Goal: Task Accomplishment & Management: Manage account settings

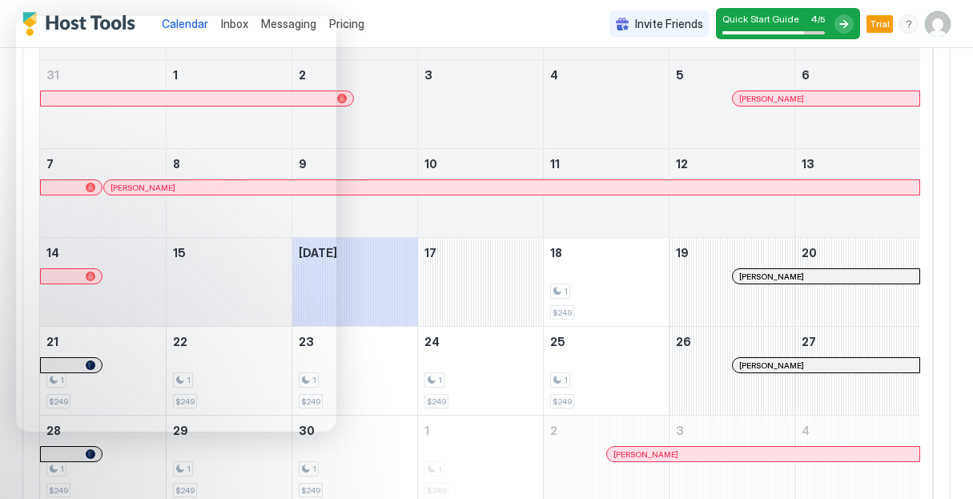
scroll to position [179, 0]
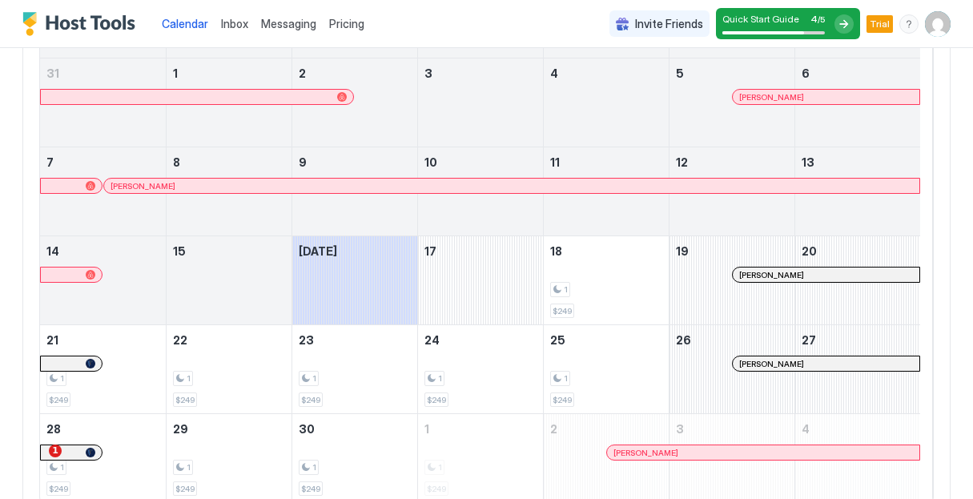
click at [335, 17] on span "Pricing" at bounding box center [346, 24] width 35 height 14
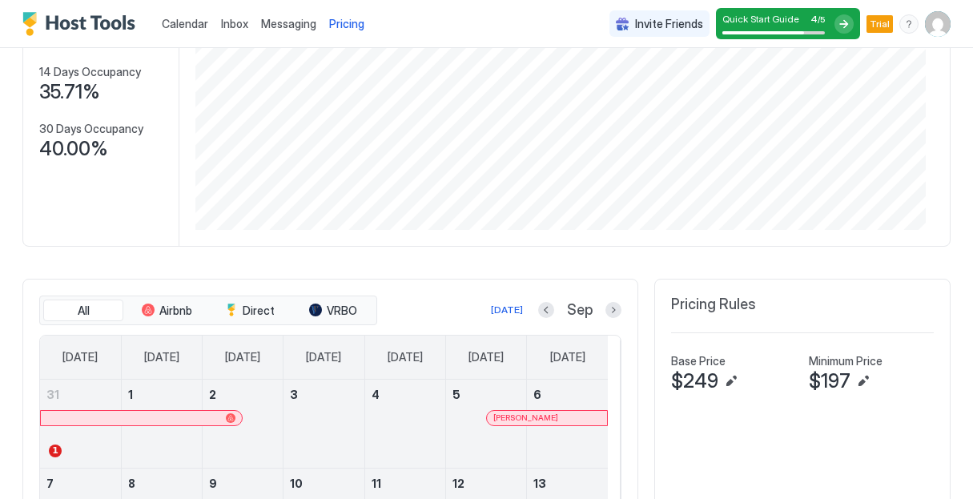
scroll to position [240, 0]
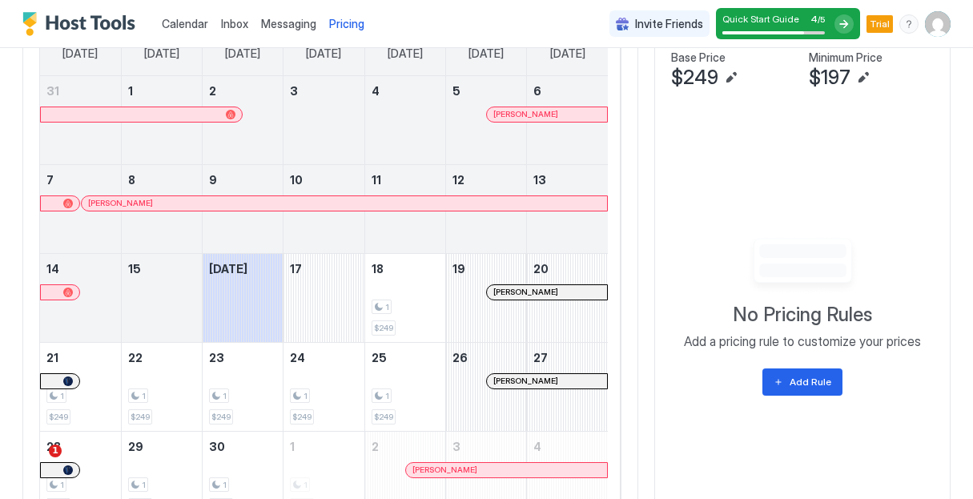
scroll to position [502, 0]
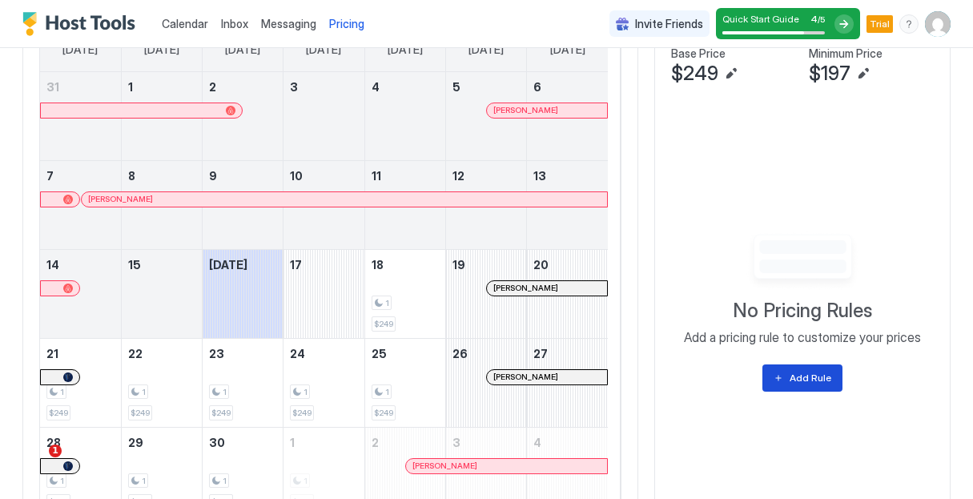
click at [777, 383] on button "Add Rule" at bounding box center [802, 377] width 80 height 27
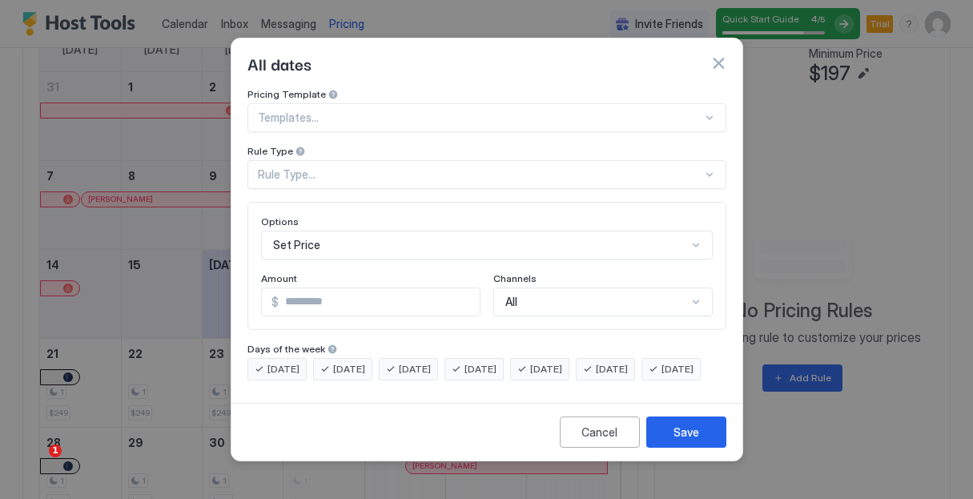
click at [711, 168] on div at bounding box center [709, 174] width 13 height 13
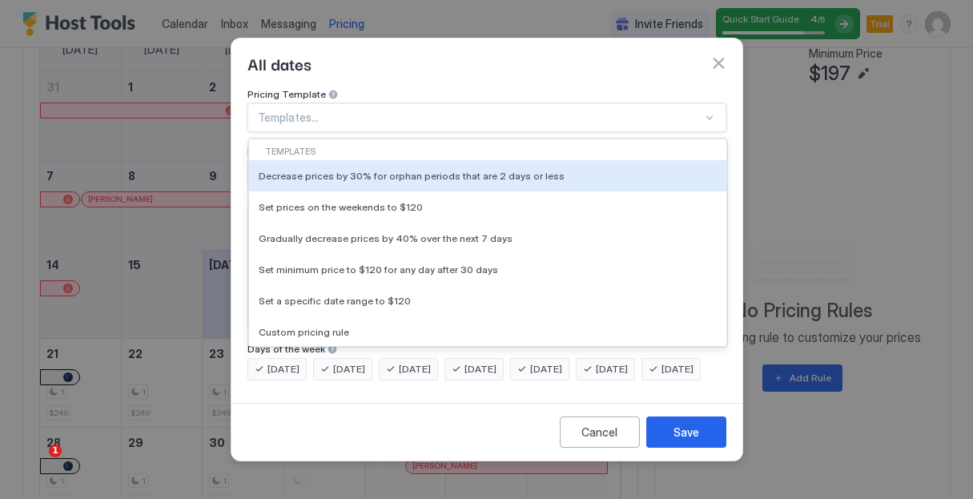
click at [706, 111] on div at bounding box center [709, 117] width 13 height 13
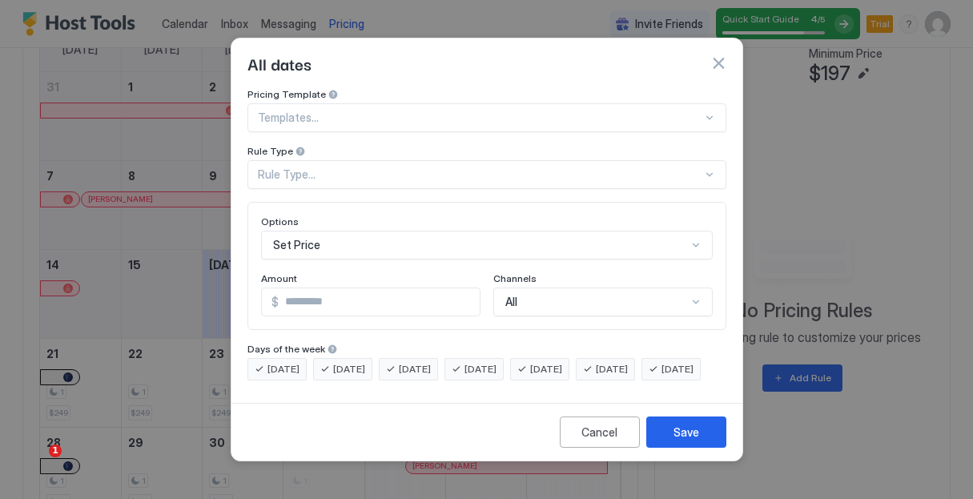
click at [715, 55] on button "button" at bounding box center [718, 63] width 16 height 16
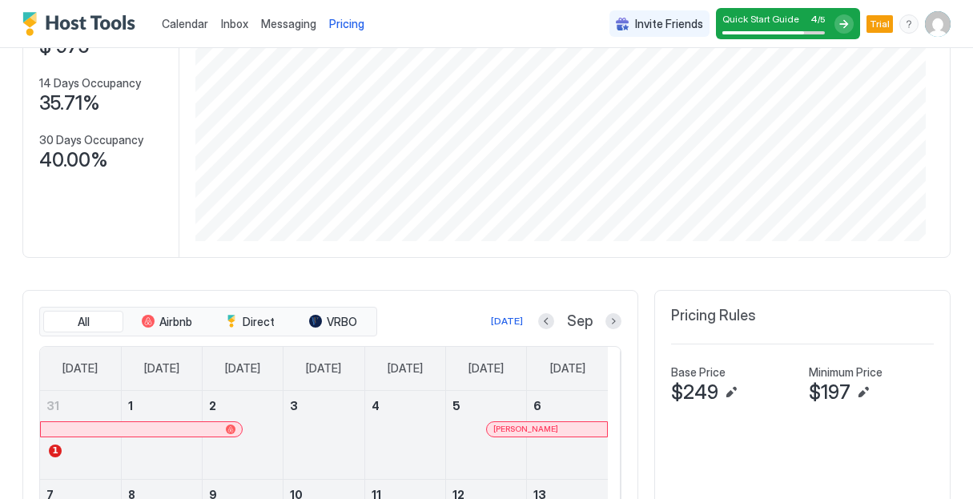
scroll to position [182, 0]
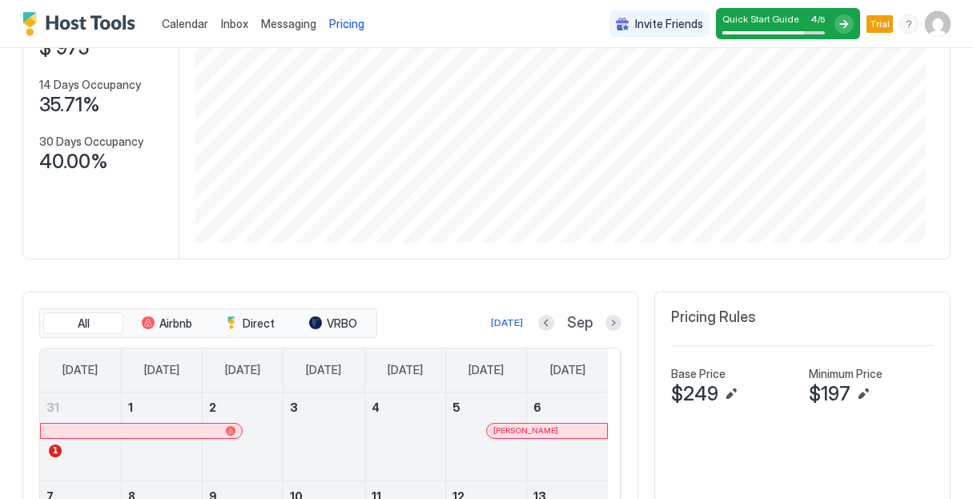
click at [935, 30] on img "User profile" at bounding box center [938, 24] width 26 height 26
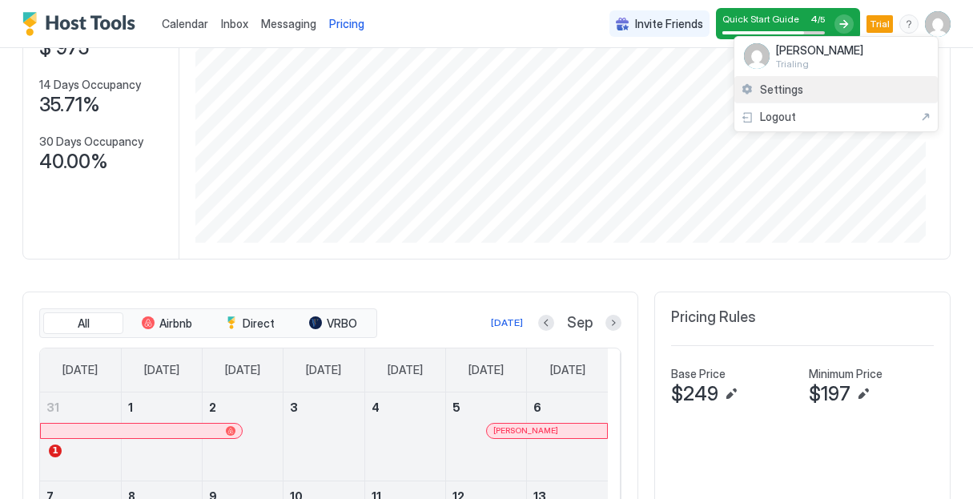
click at [770, 94] on span "Settings" at bounding box center [781, 89] width 43 height 14
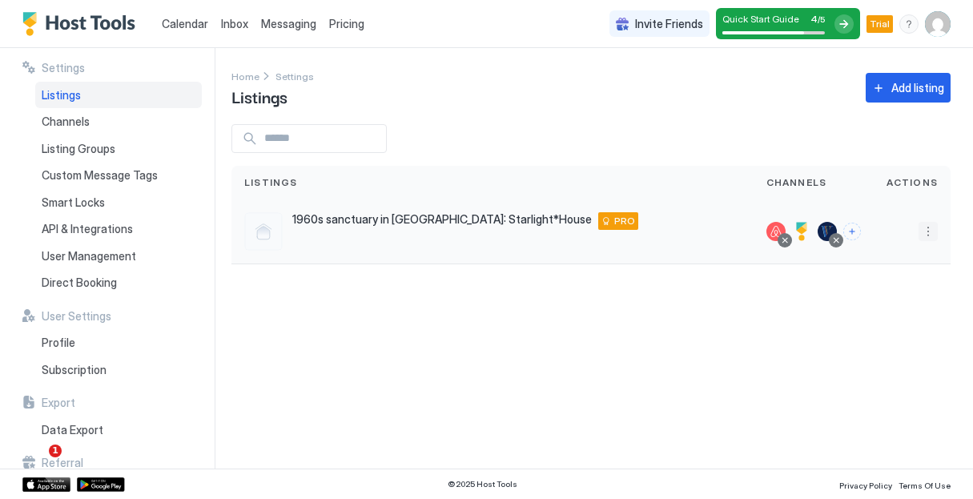
click at [927, 228] on button "More options" at bounding box center [927, 231] width 19 height 19
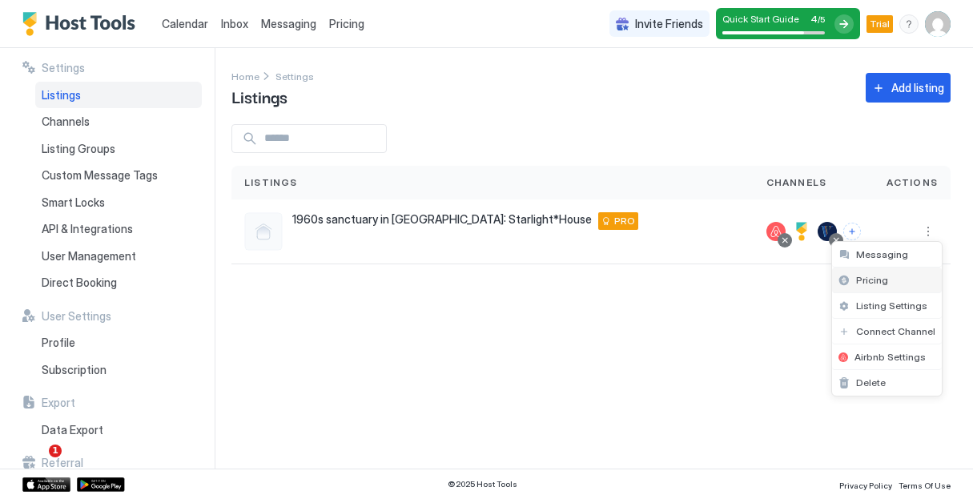
click at [866, 284] on span "Pricing" at bounding box center [872, 280] width 32 height 12
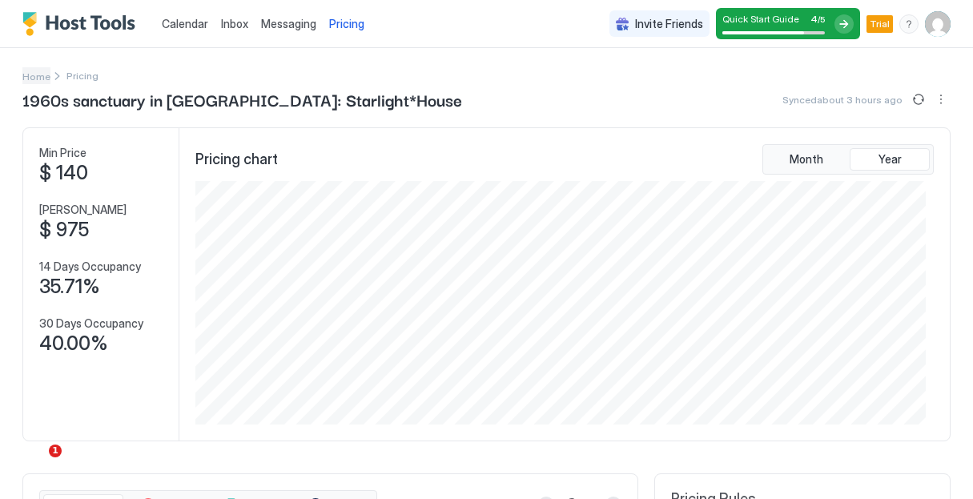
click at [38, 82] on span "Home" at bounding box center [36, 76] width 28 height 12
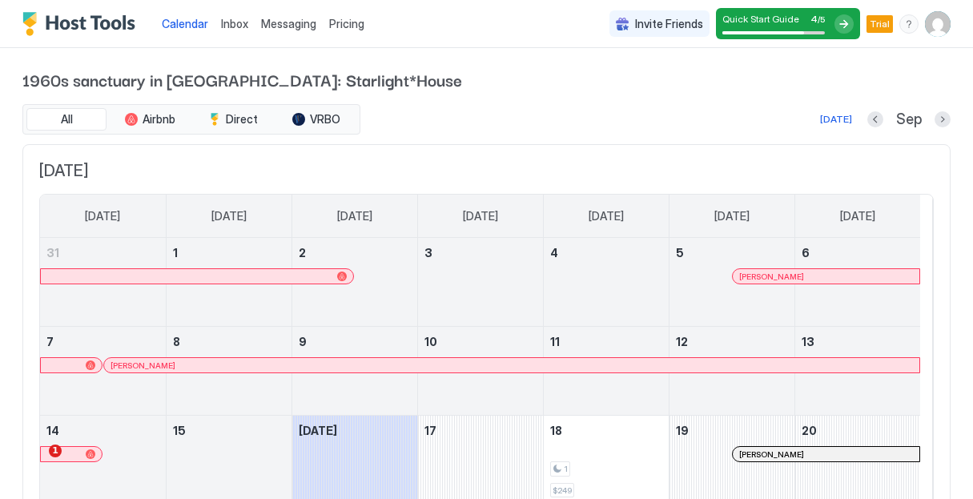
click at [933, 32] on img "User profile" at bounding box center [938, 24] width 26 height 26
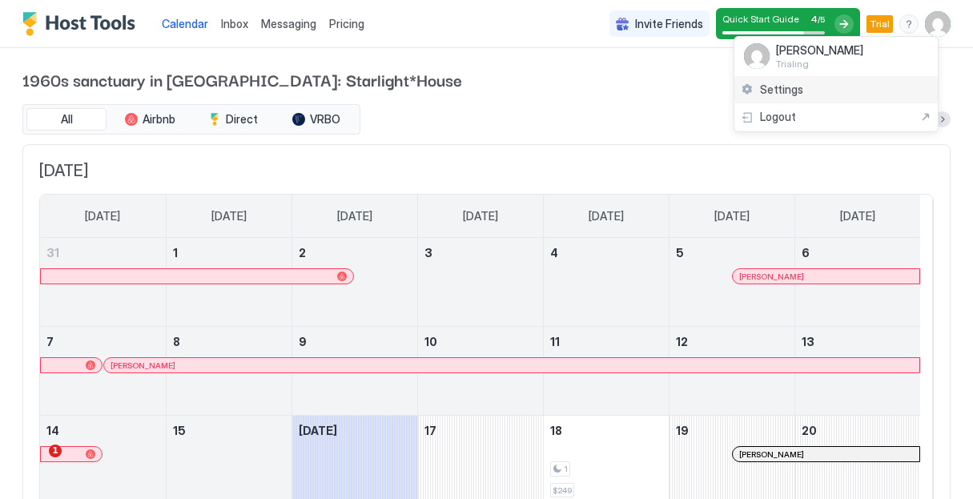
click at [824, 90] on div "Settings" at bounding box center [835, 90] width 203 height 28
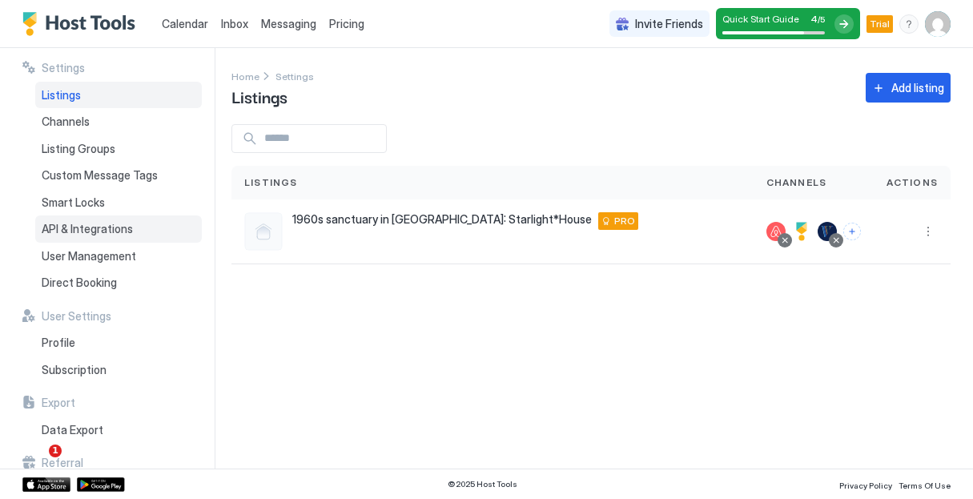
click at [136, 231] on div "API & Integrations" at bounding box center [118, 228] width 167 height 27
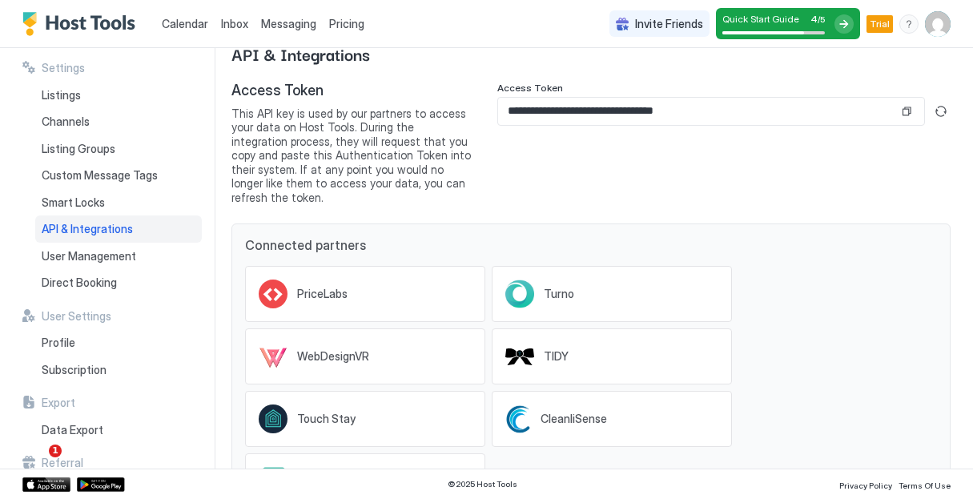
scroll to position [80, 0]
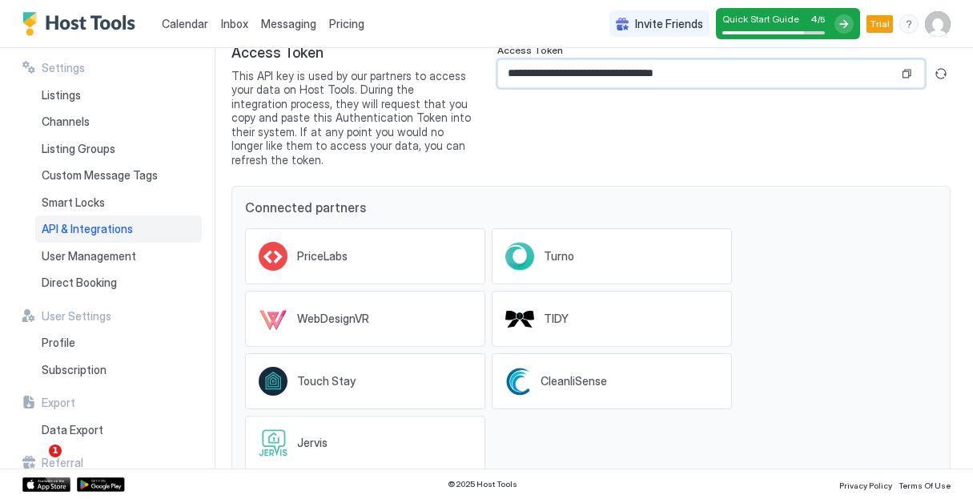
drag, startPoint x: 768, startPoint y: 76, endPoint x: 299, endPoint y: 86, distance: 469.2
click at [301, 97] on div "**********" at bounding box center [590, 105] width 719 height 122
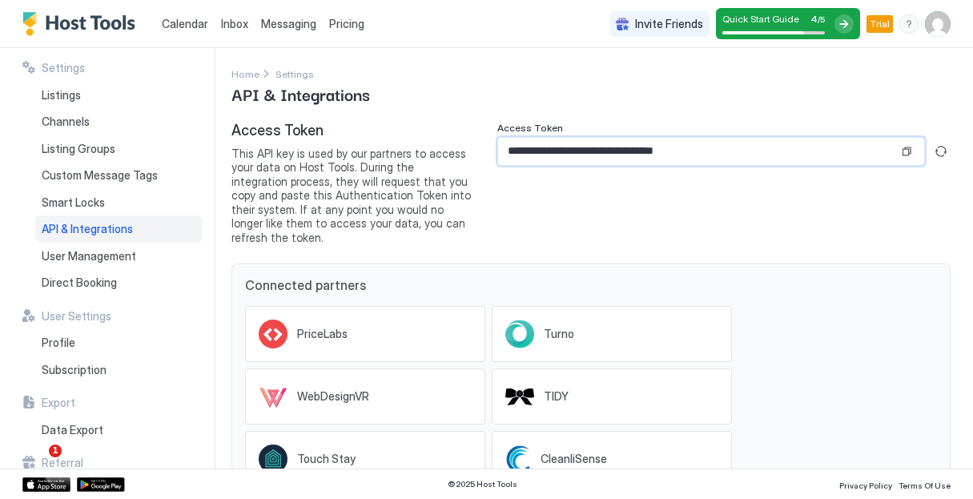
scroll to position [0, 0]
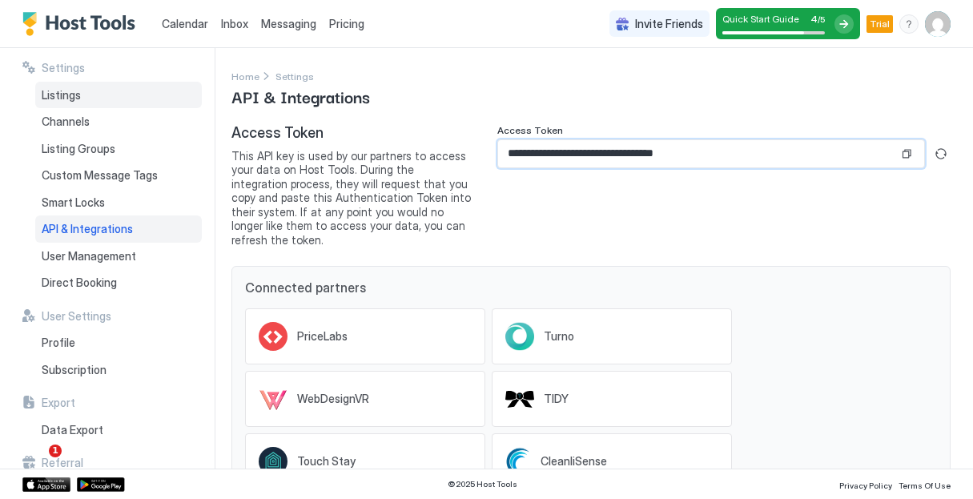
click at [90, 91] on div "Listings" at bounding box center [118, 95] width 167 height 27
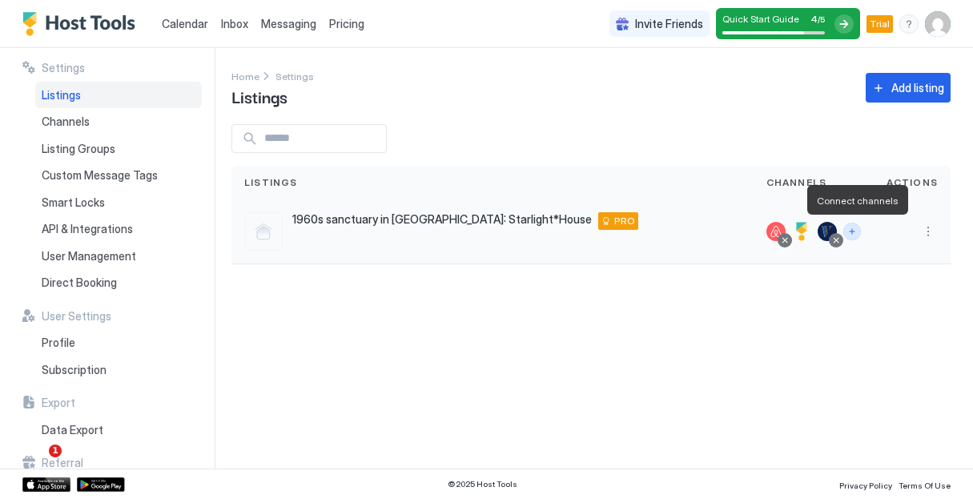
click at [861, 232] on button "Connect channels" at bounding box center [852, 232] width 18 height 18
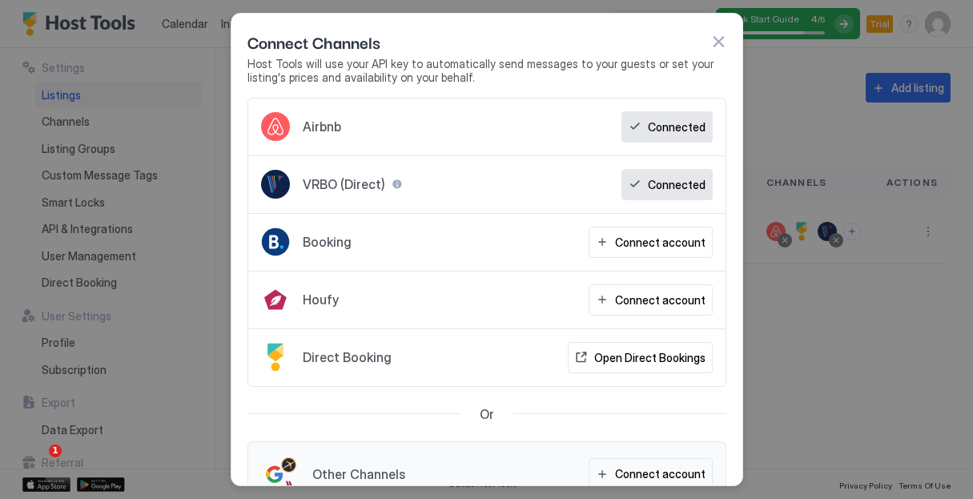
scroll to position [37, 0]
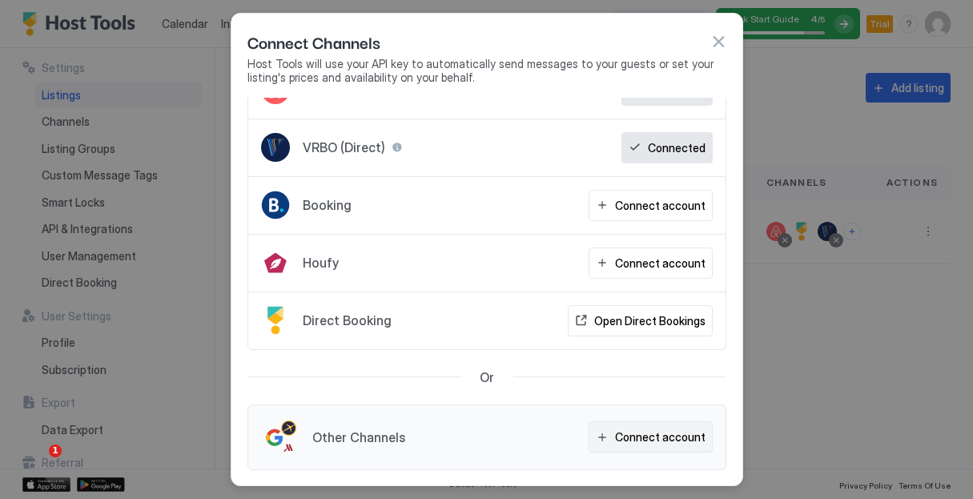
click at [648, 439] on div "Connect account" at bounding box center [660, 436] width 90 height 17
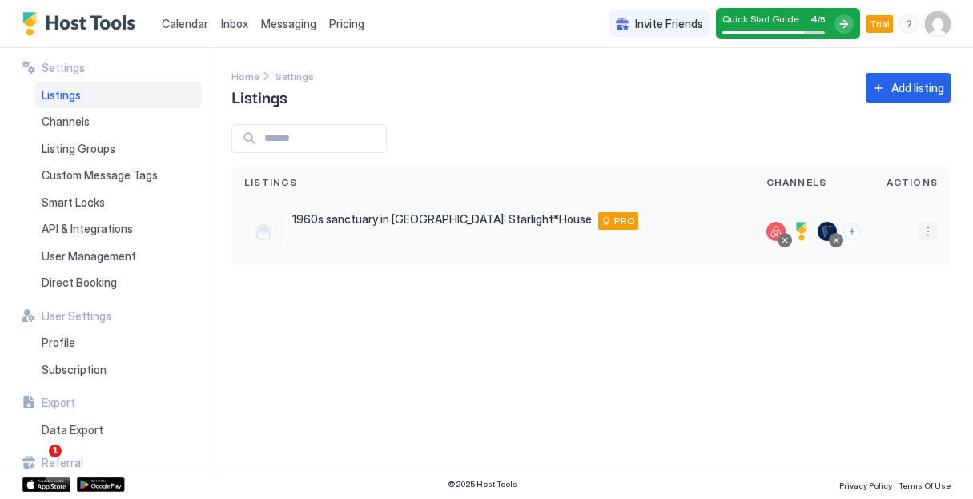
click at [926, 225] on button "More options" at bounding box center [927, 231] width 19 height 19
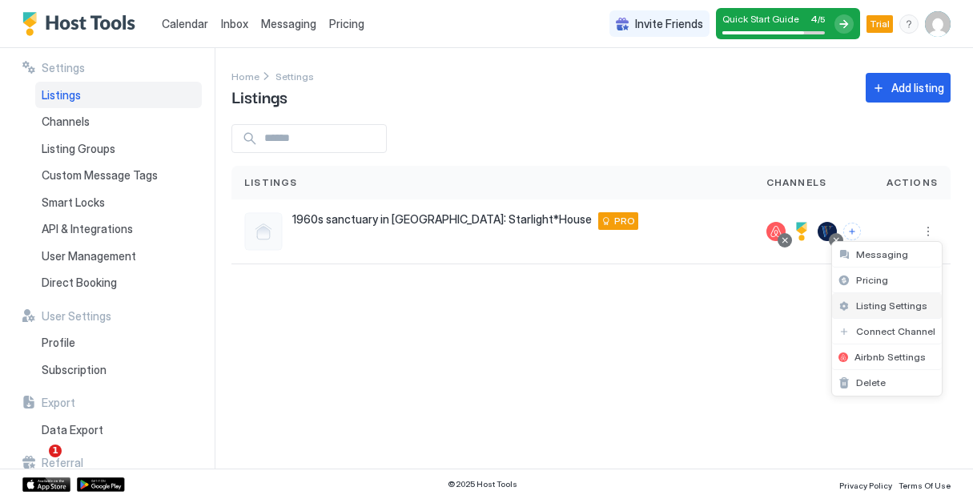
drag, startPoint x: 887, startPoint y: 302, endPoint x: 849, endPoint y: 294, distance: 39.2
click at [888, 302] on span "Listing Settings" at bounding box center [891, 305] width 71 height 12
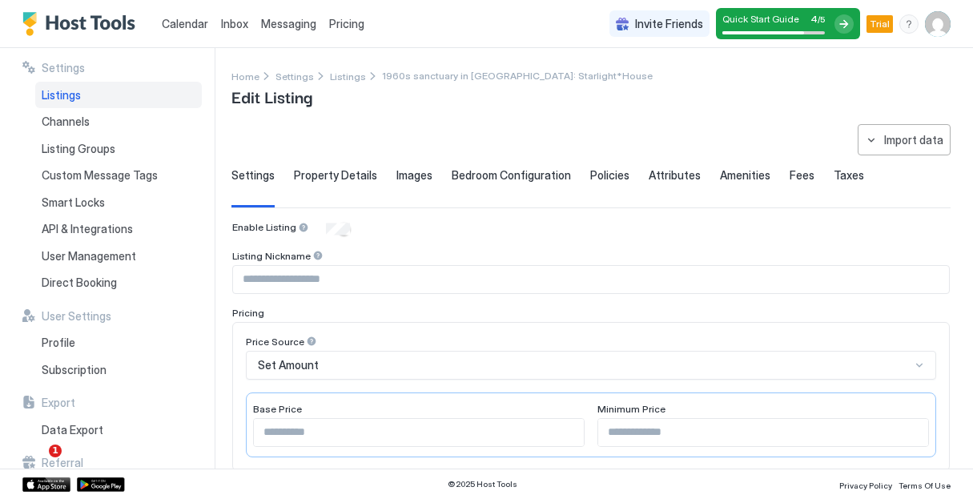
click at [520, 175] on span "Bedroom Configuration" at bounding box center [510, 175] width 119 height 14
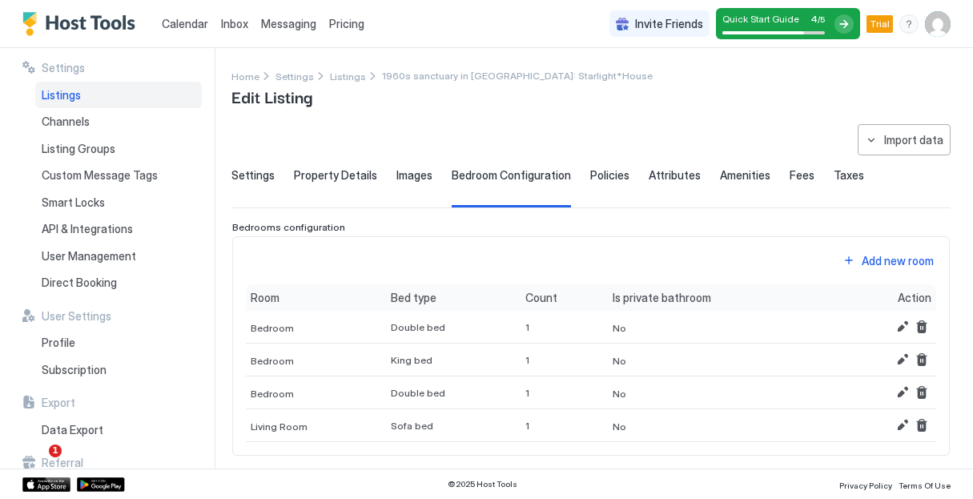
click at [258, 177] on span "Settings" at bounding box center [252, 175] width 43 height 14
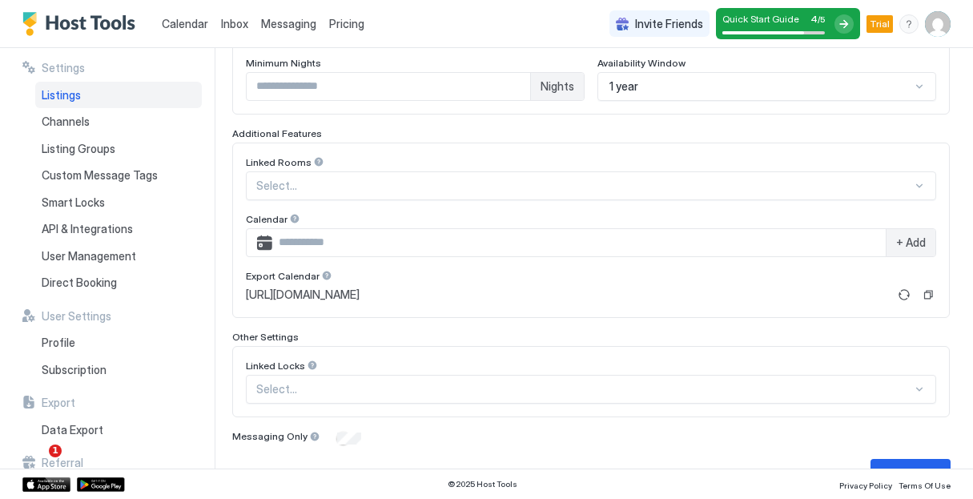
scroll to position [480, 0]
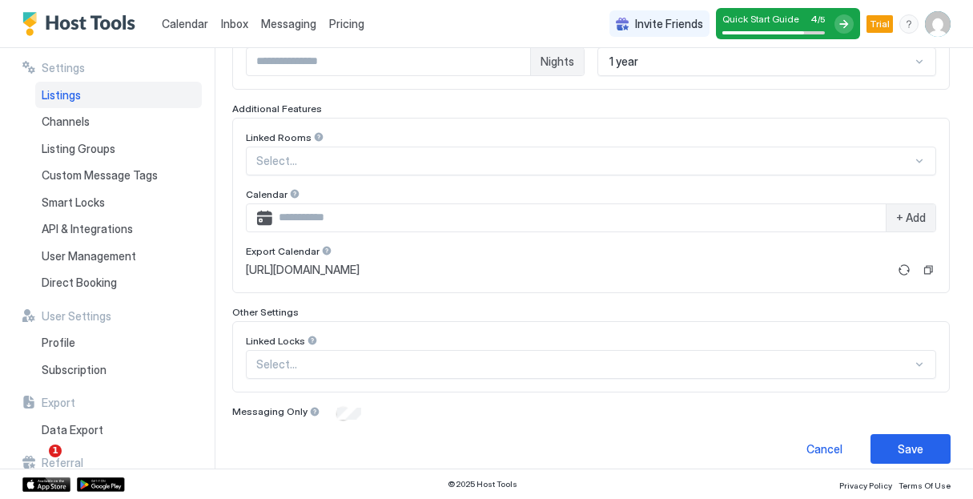
click at [525, 440] on div "Cancel Save" at bounding box center [590, 449] width 719 height 30
click at [544, 450] on div "Cancel Save" at bounding box center [590, 449] width 719 height 30
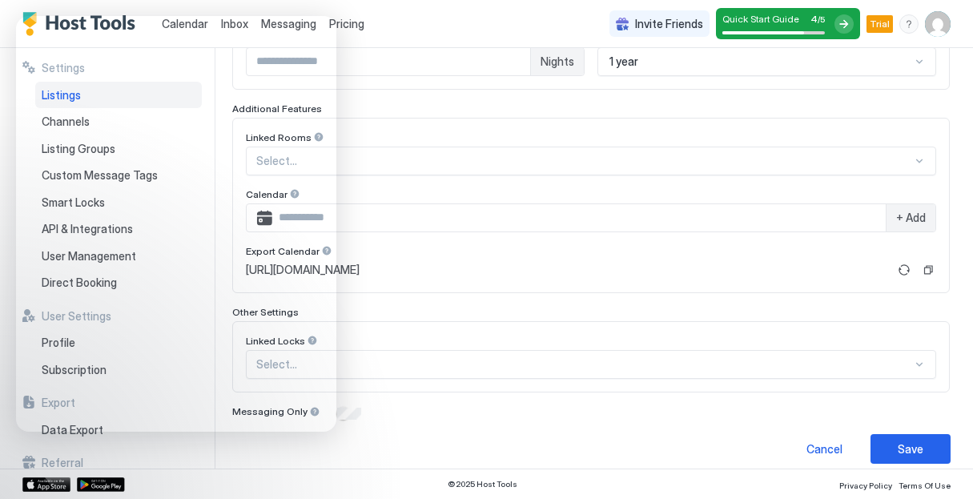
click at [700, 415] on div "Messaging Only" at bounding box center [590, 413] width 717 height 16
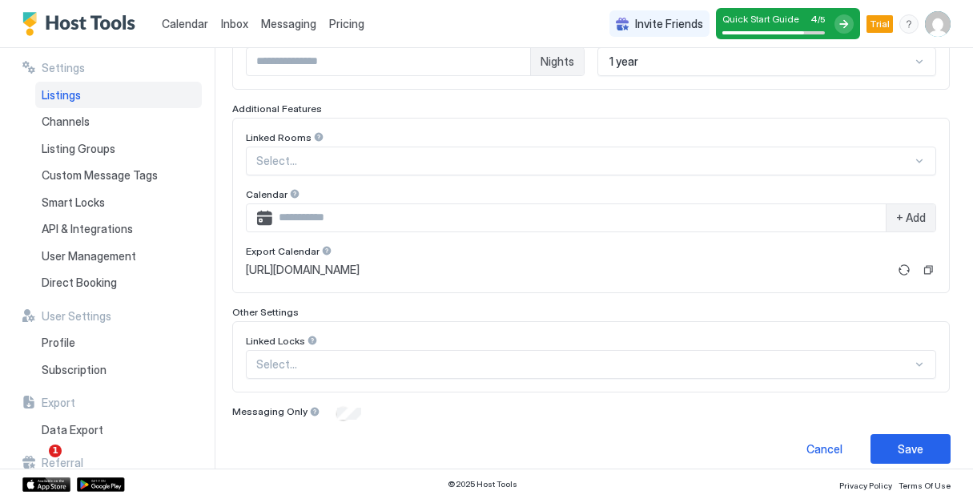
click at [340, 27] on span "Pricing" at bounding box center [346, 24] width 35 height 14
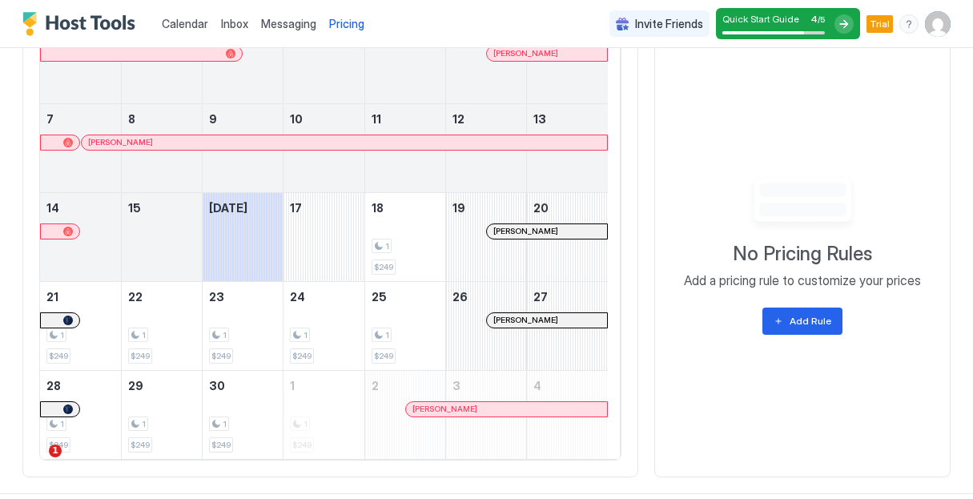
scroll to position [560, 0]
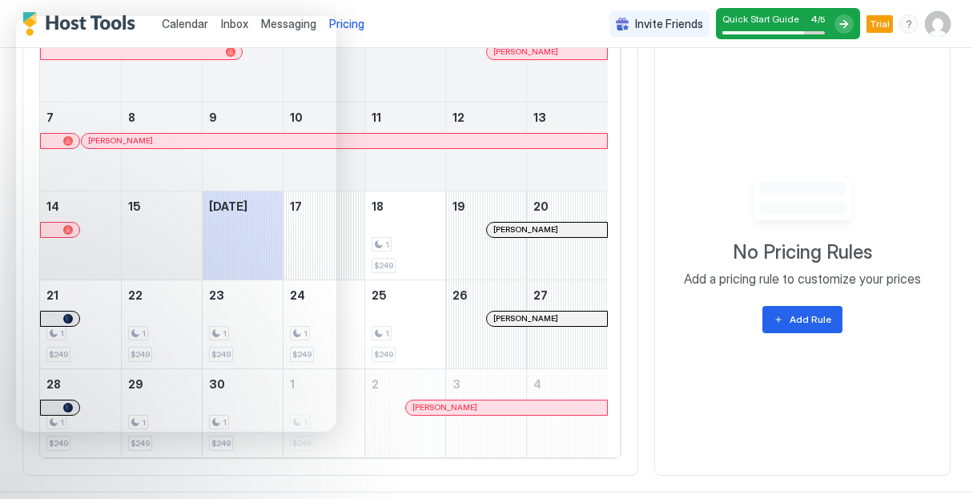
click at [475, 14] on div "Calendar Inbox Messaging Pricing Invite Friends Quick Start Guide 4 / 5 Trial JB" at bounding box center [486, 24] width 973 height 48
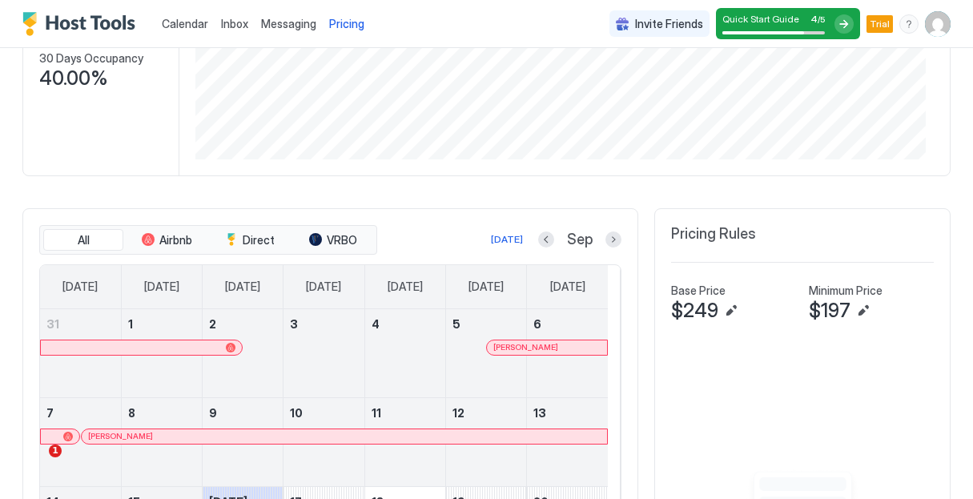
scroll to position [240, 0]
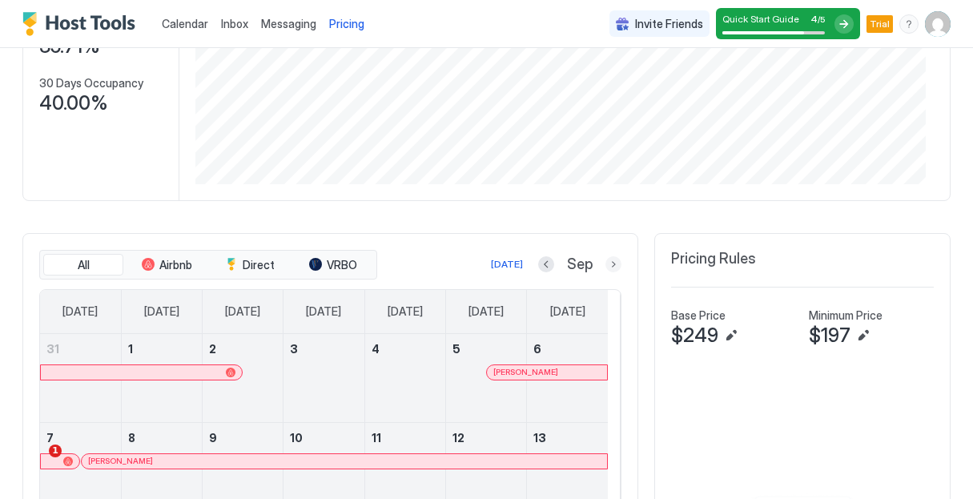
click at [605, 267] on button "Next month" at bounding box center [613, 264] width 16 height 16
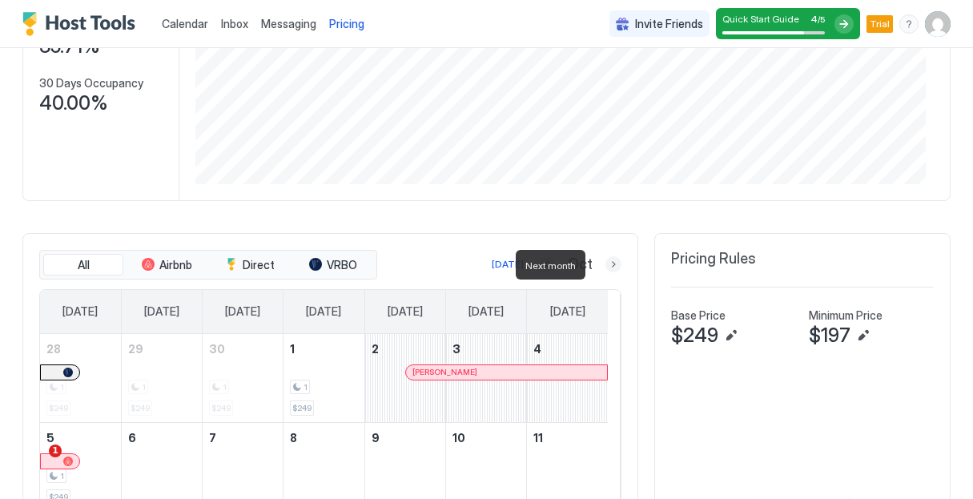
click at [605, 267] on button "Next month" at bounding box center [613, 264] width 16 height 16
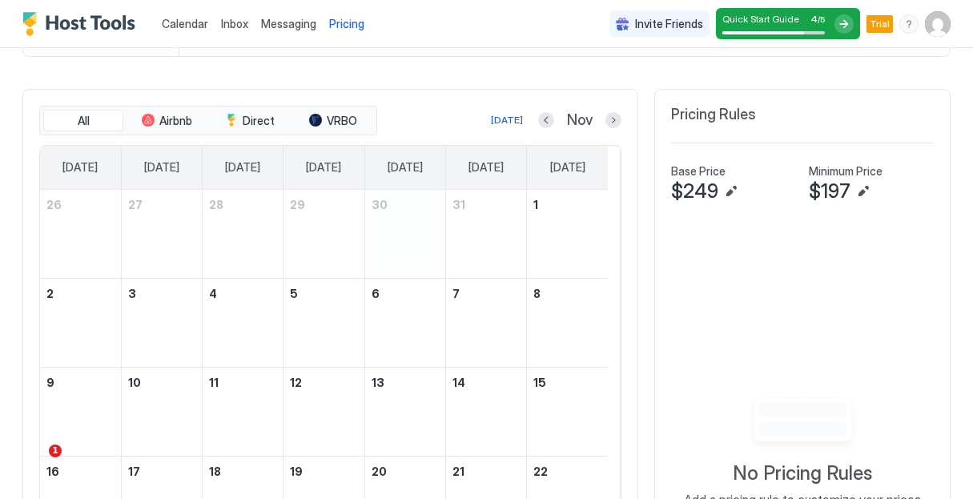
scroll to position [400, 0]
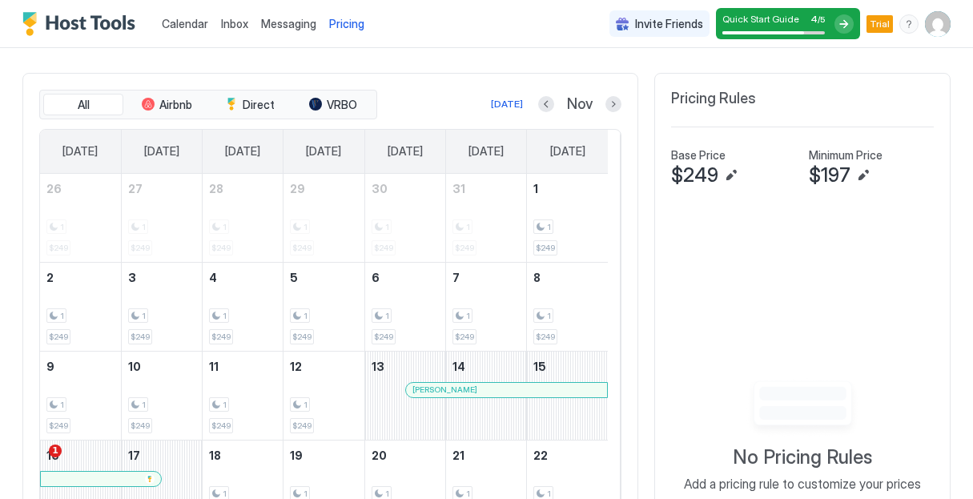
click at [899, 27] on div "menu" at bounding box center [908, 23] width 19 height 19
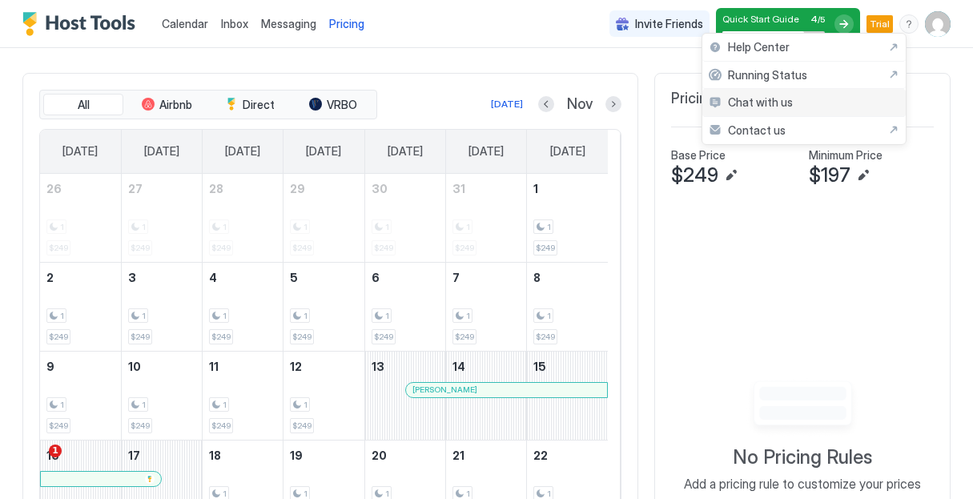
click at [798, 103] on div "Chat with us" at bounding box center [803, 103] width 203 height 28
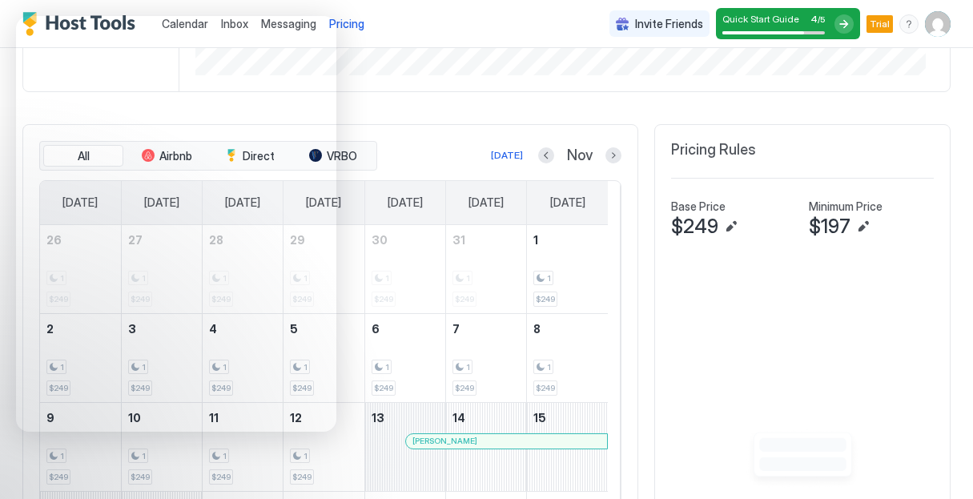
scroll to position [320, 0]
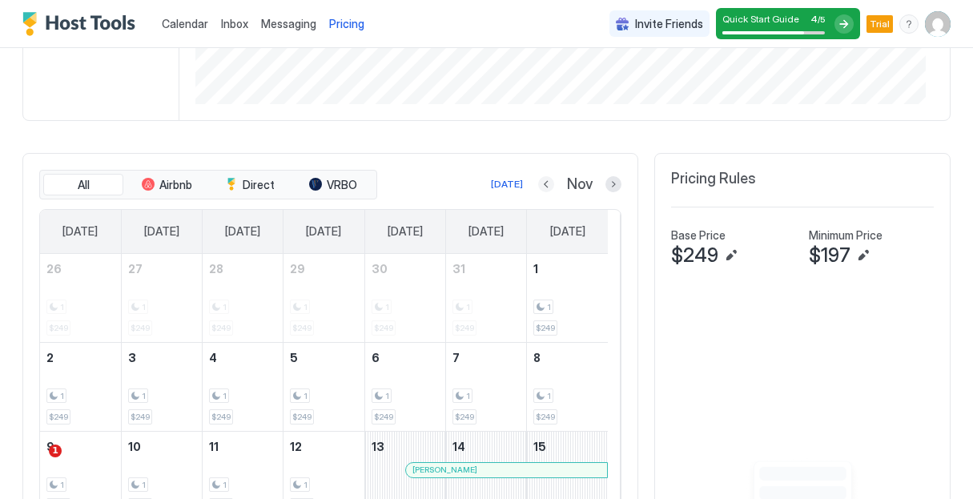
click at [538, 187] on button "Previous month" at bounding box center [546, 184] width 16 height 16
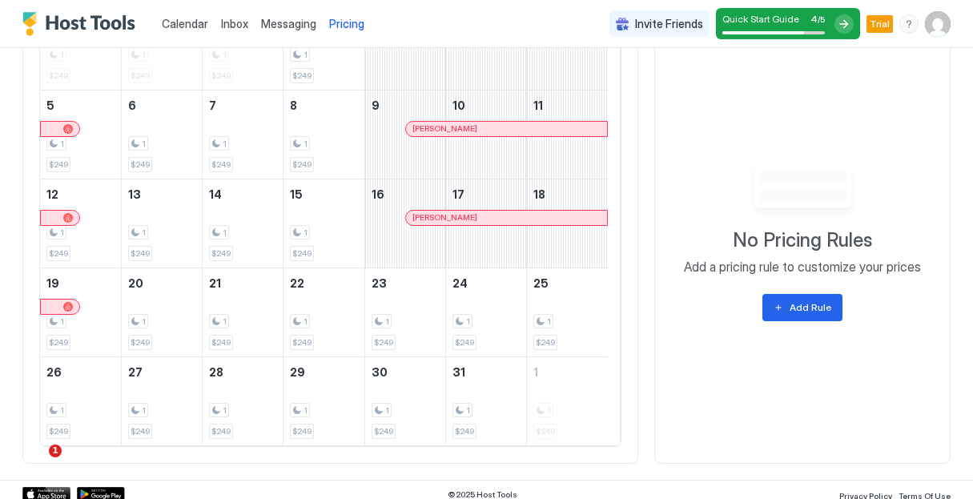
scroll to position [582, 0]
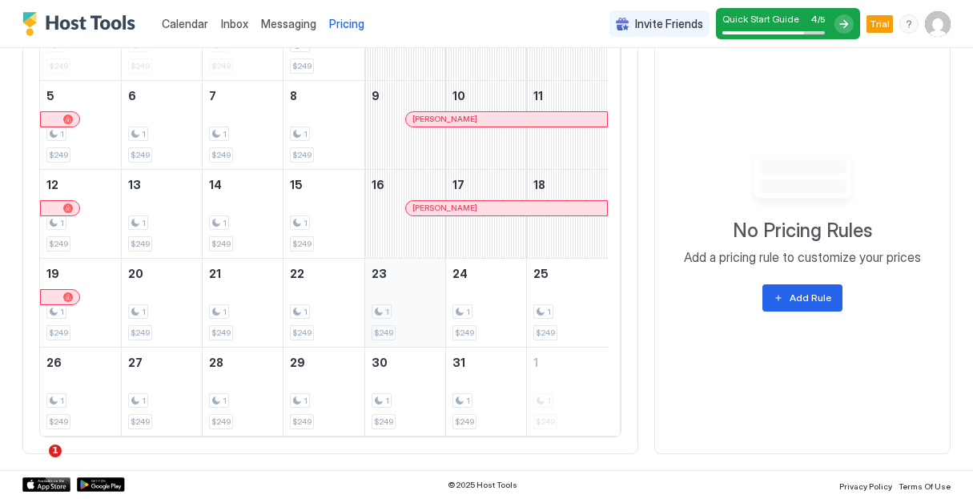
click at [387, 330] on span "$249" at bounding box center [383, 332] width 19 height 10
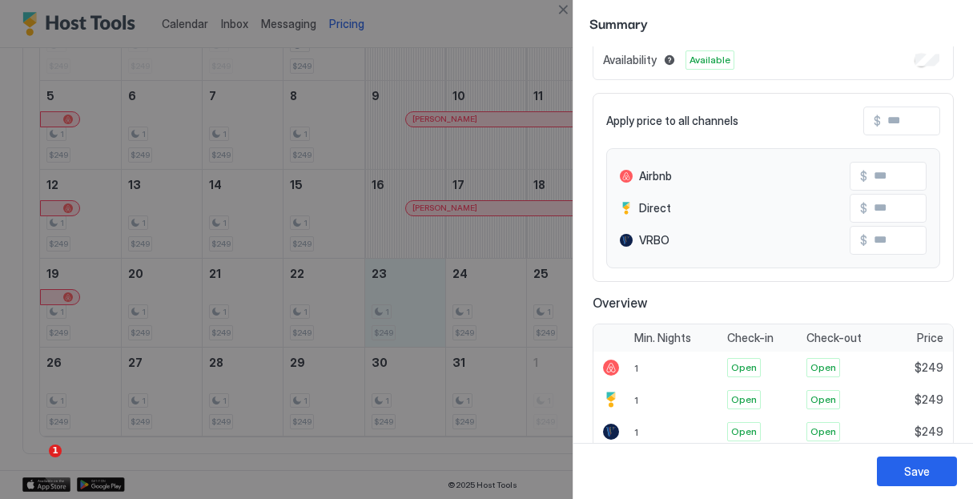
scroll to position [0, 0]
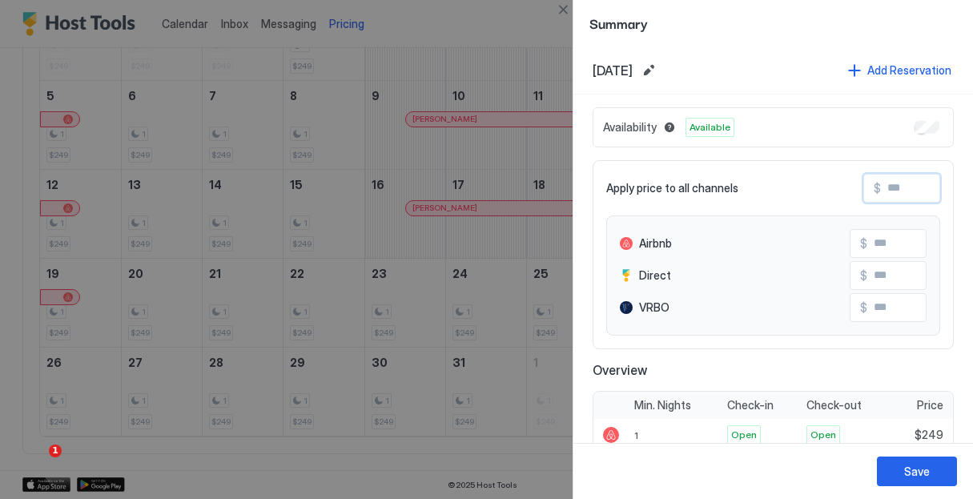
click at [890, 191] on input "Input Field" at bounding box center [945, 188] width 128 height 27
type input "*"
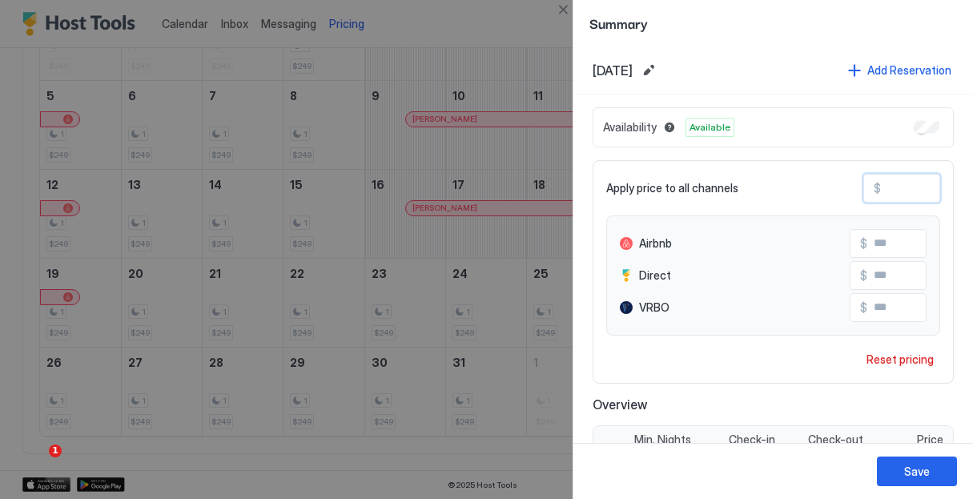
type input "**"
type input "***"
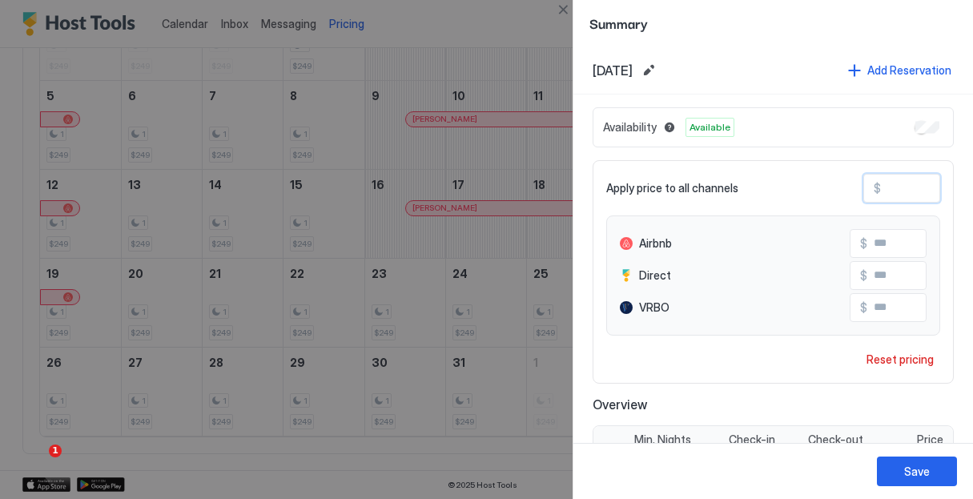
type input "***"
click at [934, 473] on button "Save" at bounding box center [917, 471] width 80 height 30
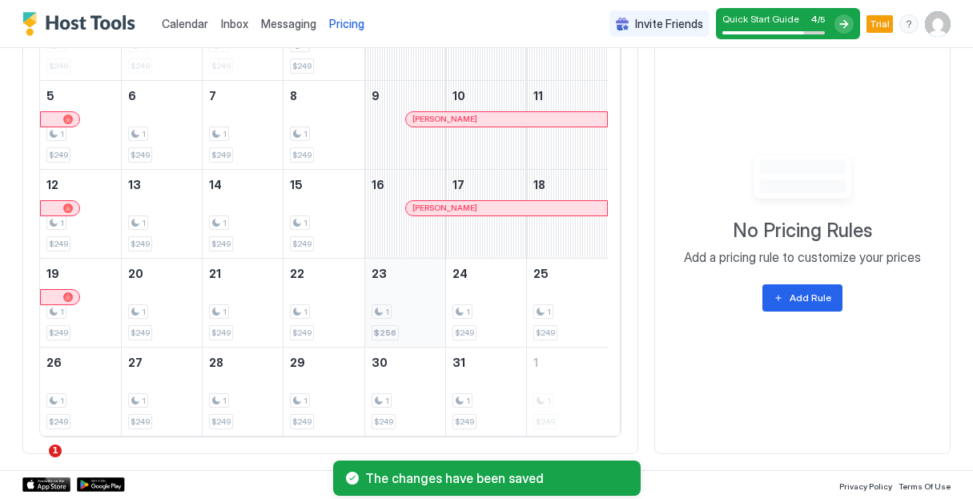
click at [409, 319] on div "1 $256" at bounding box center [404, 302] width 67 height 75
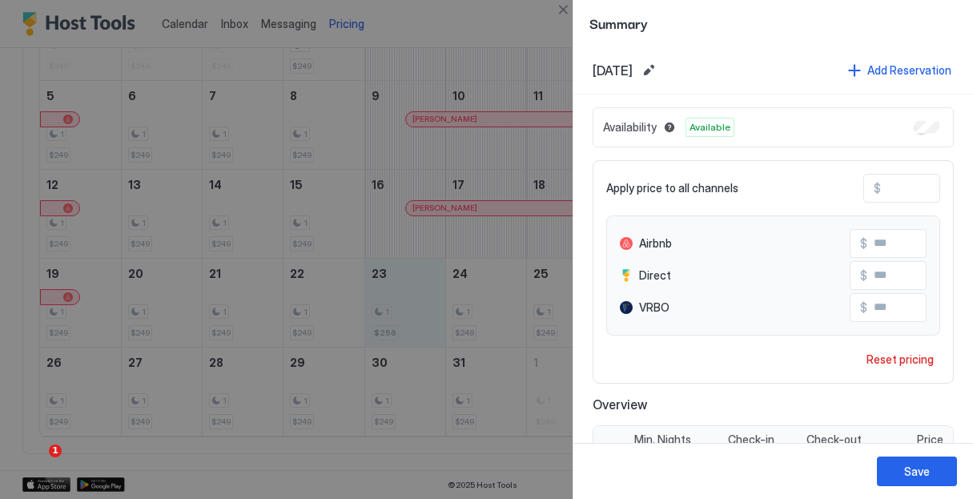
click at [484, 318] on div at bounding box center [486, 249] width 973 height 499
click at [521, 288] on div at bounding box center [486, 249] width 973 height 499
click at [905, 477] on div "Save" at bounding box center [917, 471] width 26 height 17
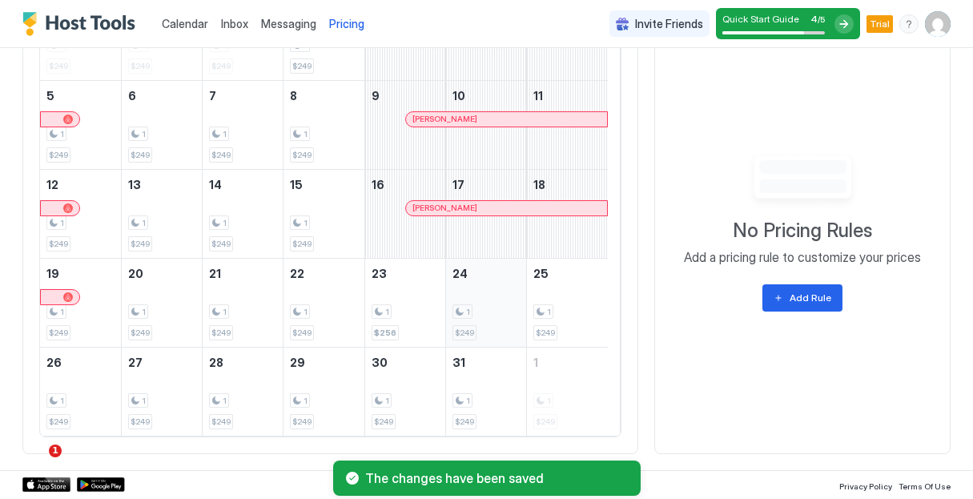
click at [504, 325] on div "1 $249" at bounding box center [485, 302] width 67 height 75
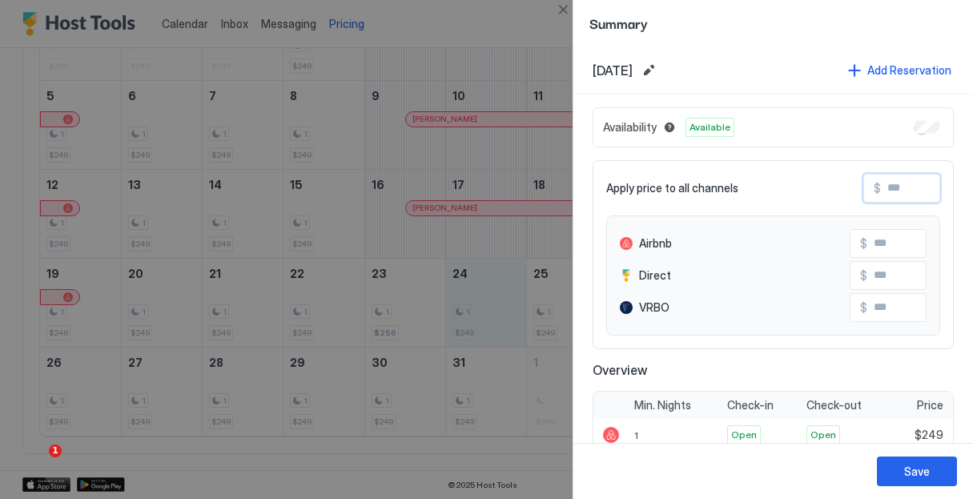
drag, startPoint x: 901, startPoint y: 191, endPoint x: 833, endPoint y: 183, distance: 68.6
click at [833, 183] on div "Apply price to all channels $" at bounding box center [773, 188] width 334 height 29
type input "*"
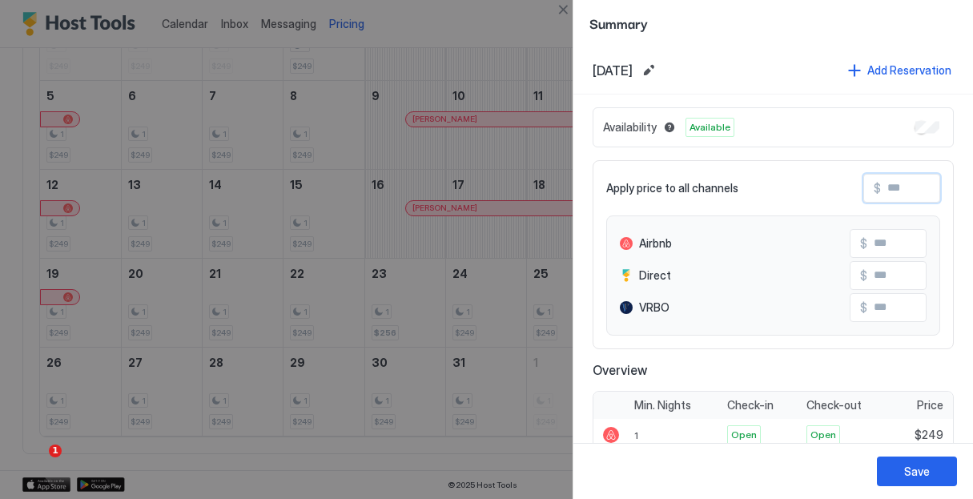
type input "*"
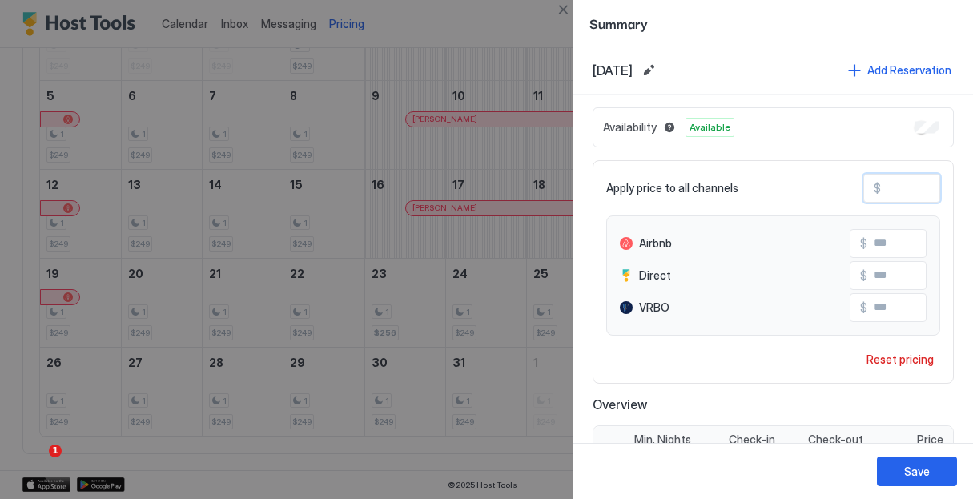
type input "**"
type input "***"
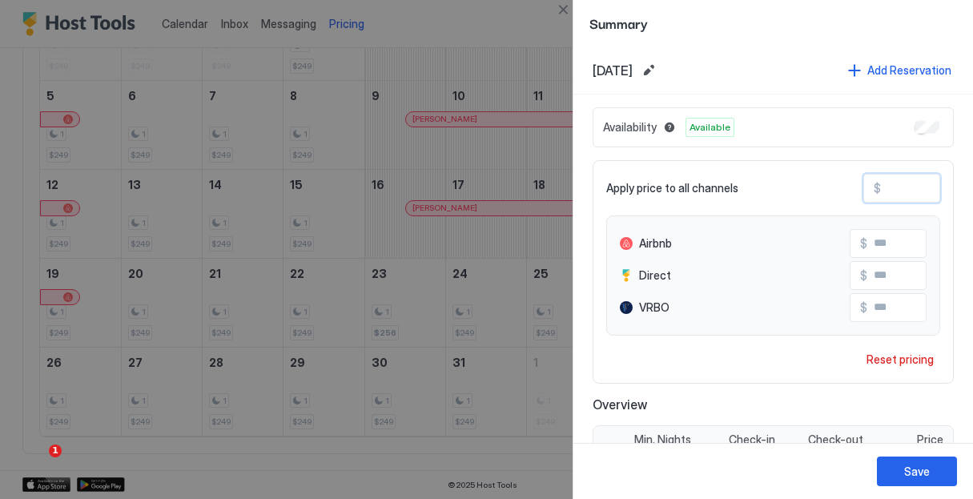
type input "***"
click at [913, 474] on div "Save" at bounding box center [917, 471] width 26 height 17
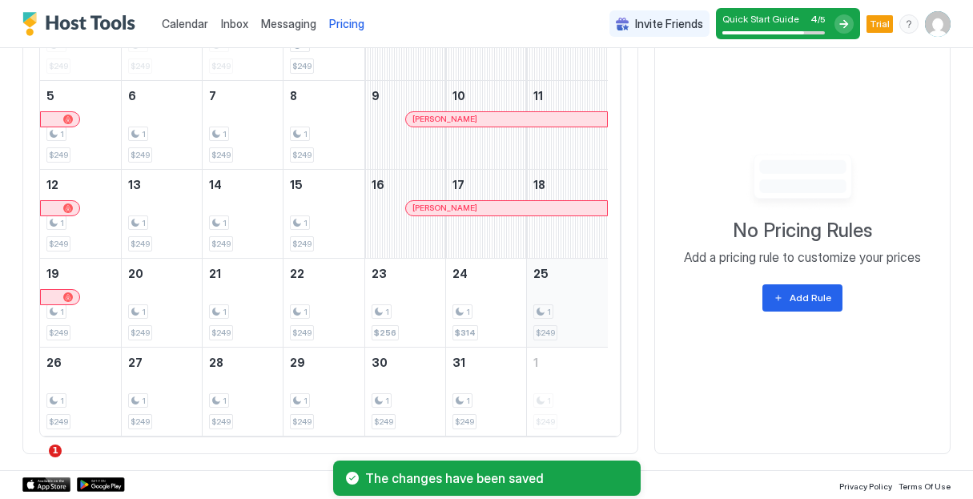
click at [572, 305] on div "1" at bounding box center [567, 311] width 68 height 15
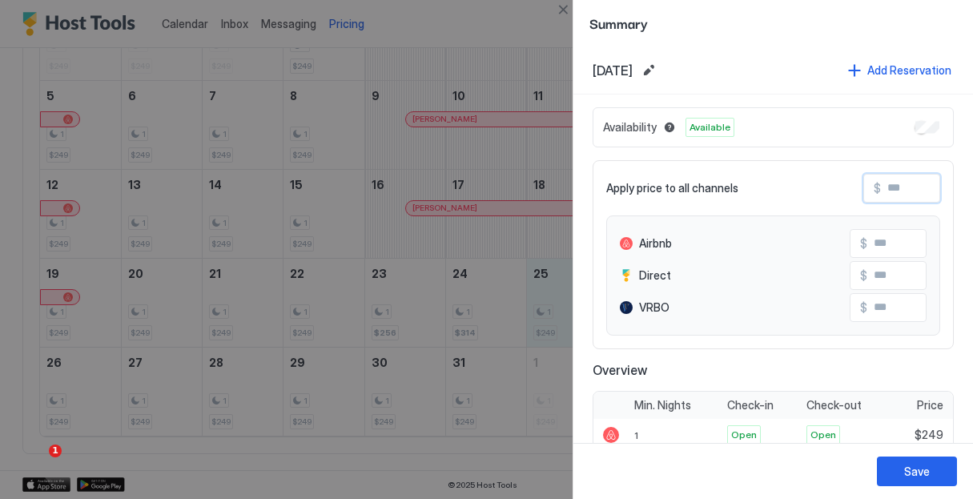
click at [912, 199] on input "Input Field" at bounding box center [945, 188] width 128 height 27
type input "*"
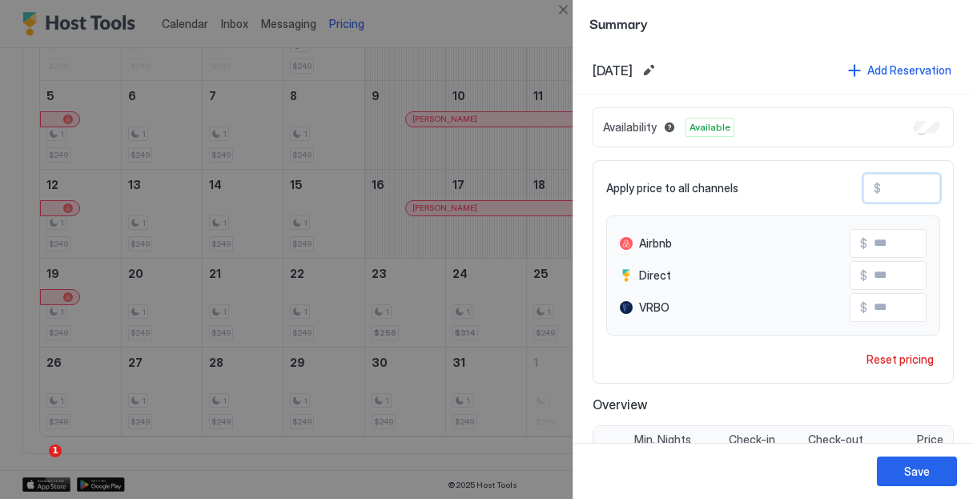
type input "**"
type input "***"
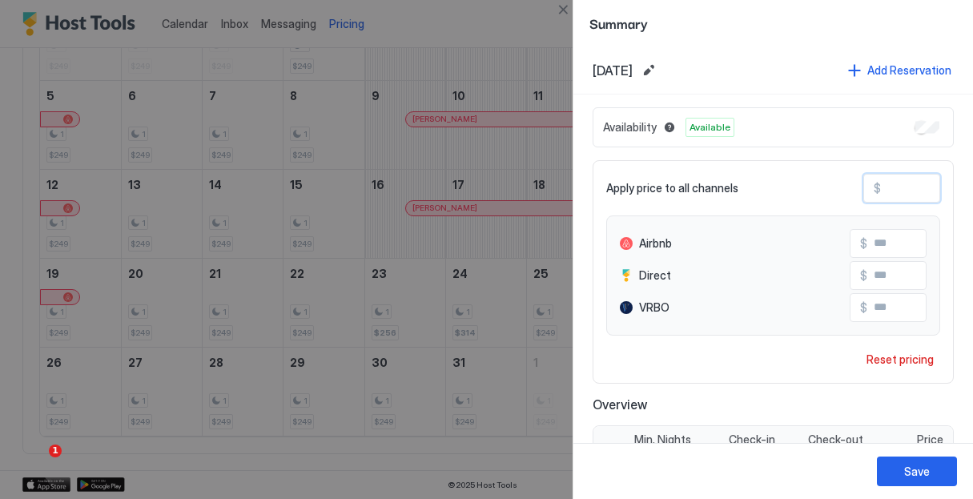
type input "***"
click at [921, 475] on div "Save" at bounding box center [917, 471] width 26 height 17
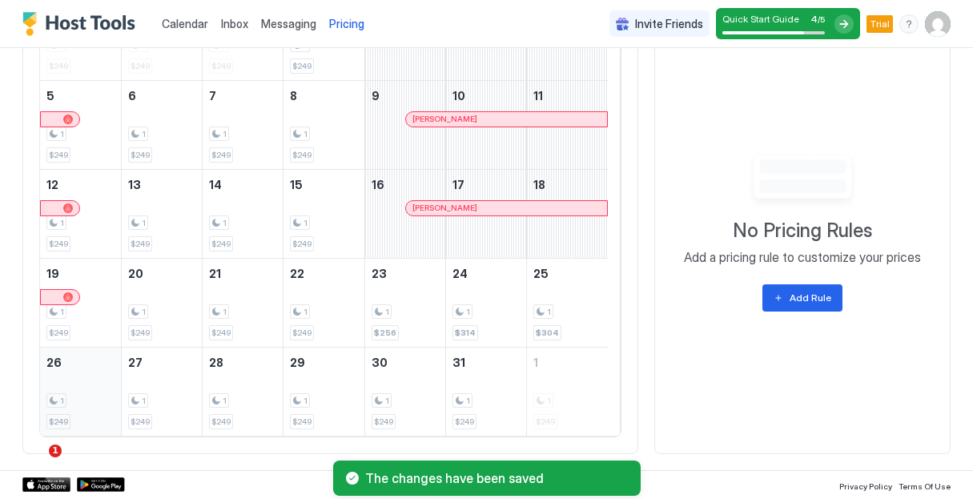
click at [86, 359] on div "1 $249" at bounding box center [80, 391] width 68 height 75
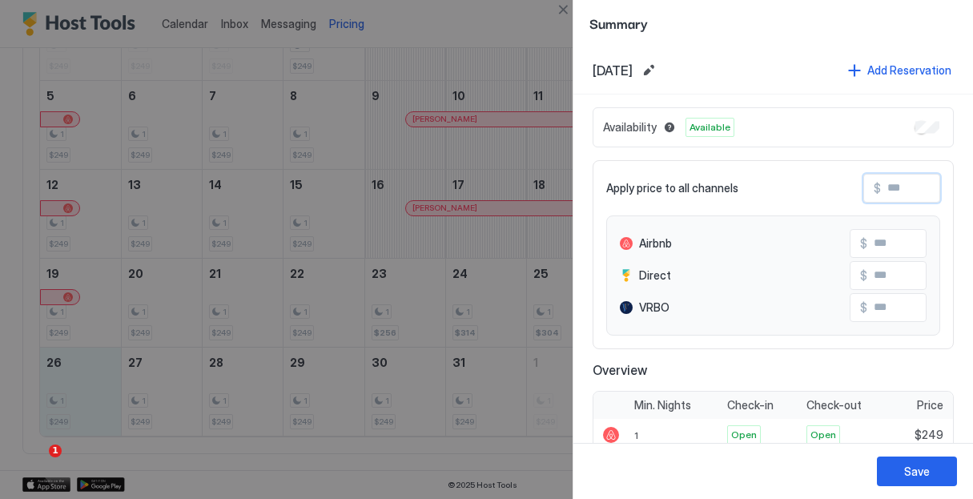
click at [913, 186] on input "Input Field" at bounding box center [945, 188] width 128 height 27
type input "*"
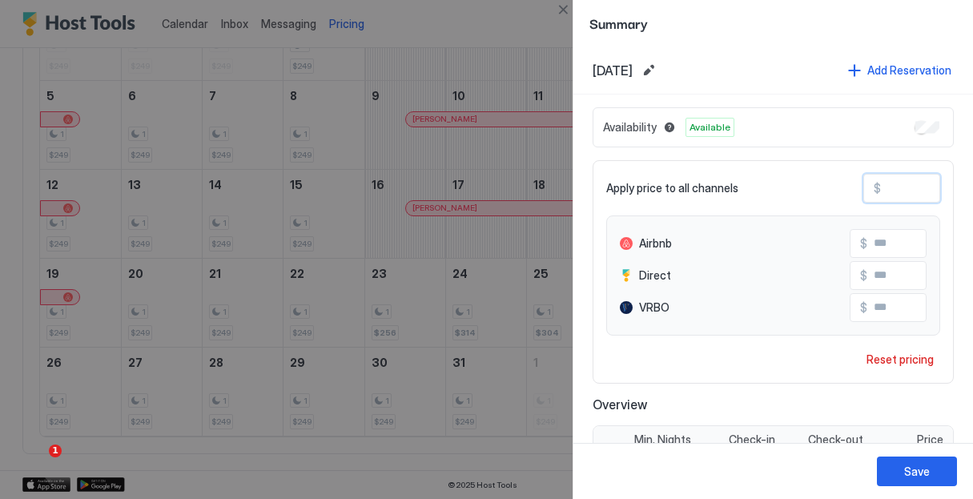
type input "**"
type input "***"
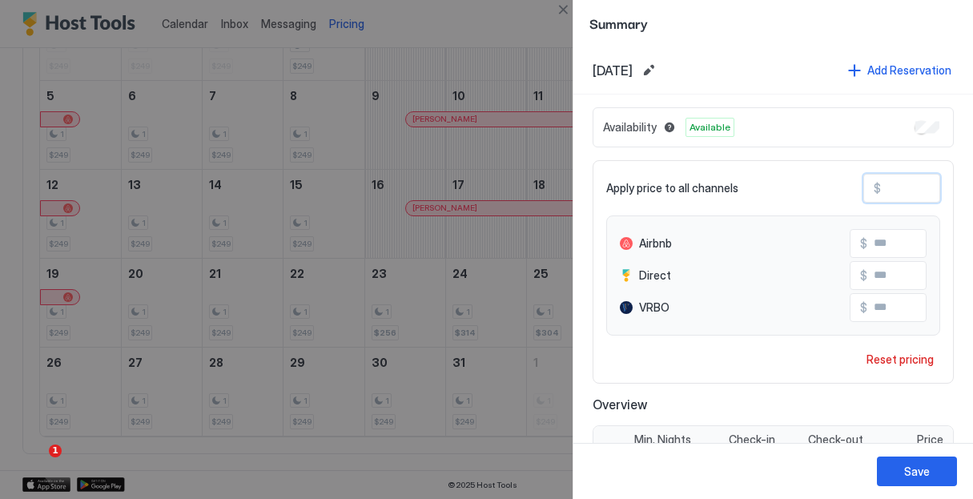
type input "***"
click at [930, 474] on button "Save" at bounding box center [917, 471] width 80 height 30
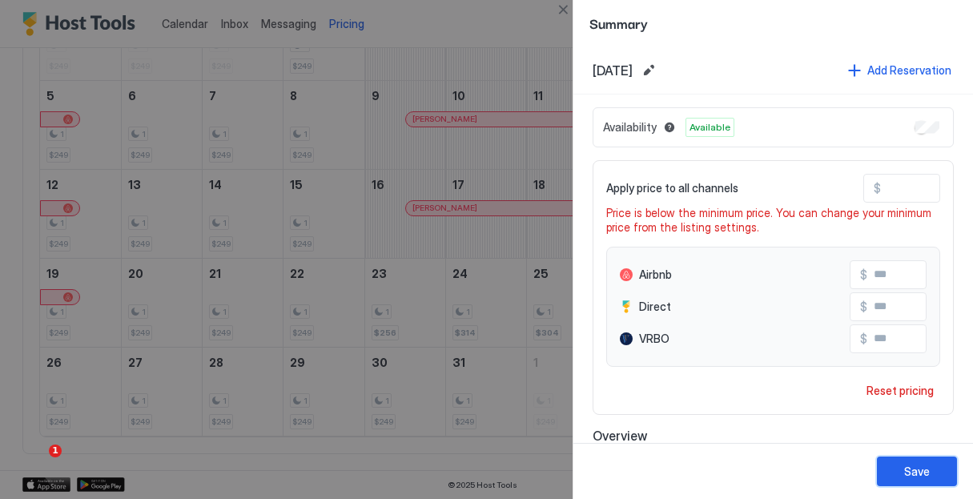
click at [930, 474] on button "Save" at bounding box center [917, 471] width 80 height 30
click at [905, 183] on input "***" at bounding box center [945, 188] width 128 height 27
drag, startPoint x: 905, startPoint y: 183, endPoint x: 845, endPoint y: 175, distance: 60.6
click at [845, 175] on div "Apply price to all channels $ ***" at bounding box center [773, 188] width 334 height 29
type input "*"
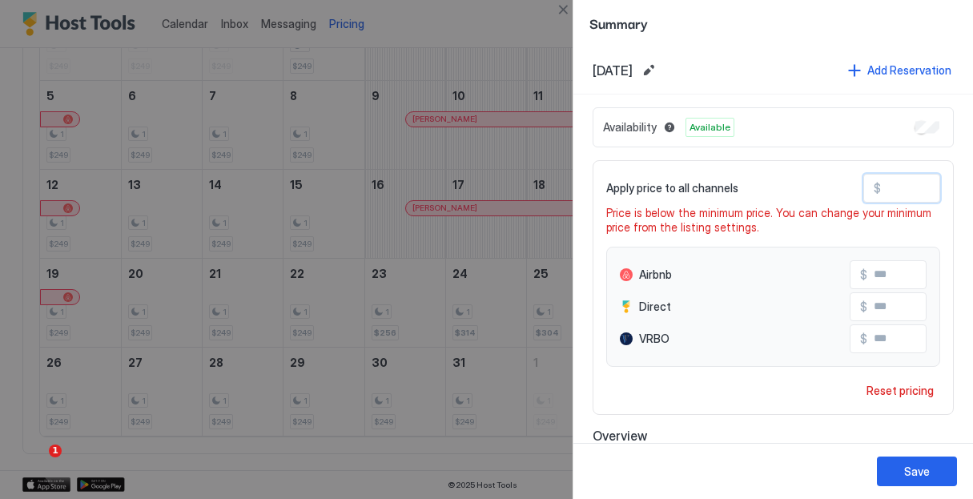
type input "*"
type input "**"
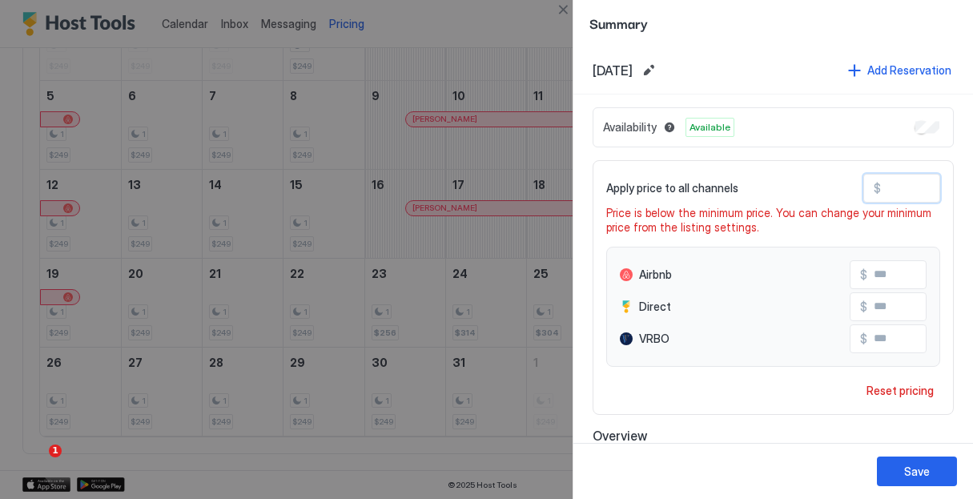
type input "**"
type input "***"
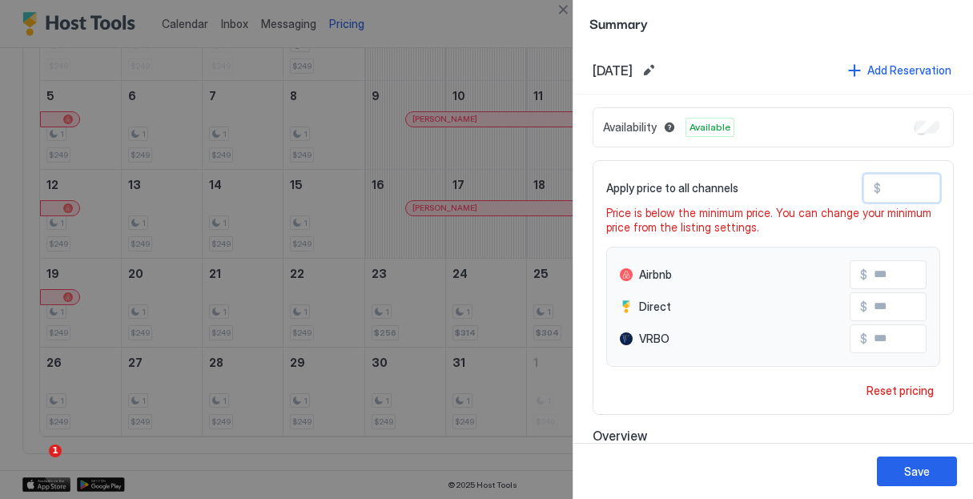
type input "***"
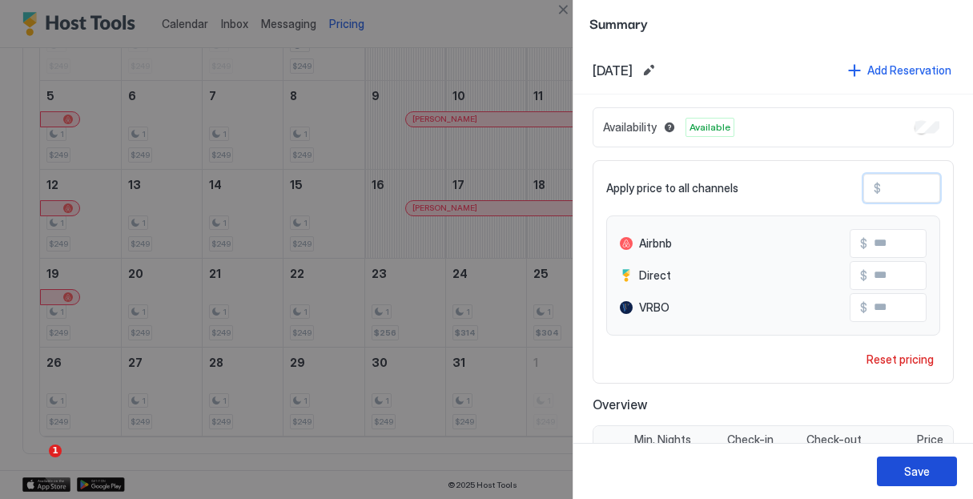
type input "***"
click at [938, 474] on button "Save" at bounding box center [917, 471] width 80 height 30
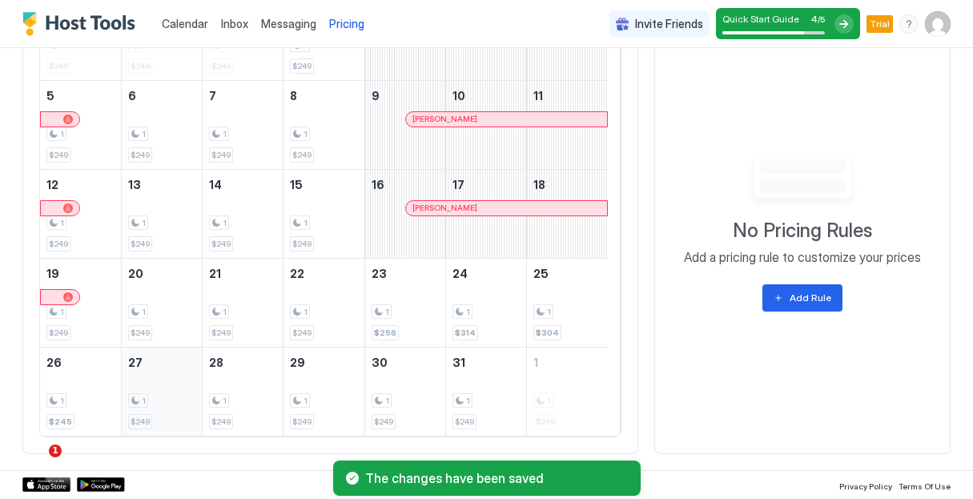
click at [147, 393] on div "1" at bounding box center [161, 400] width 67 height 15
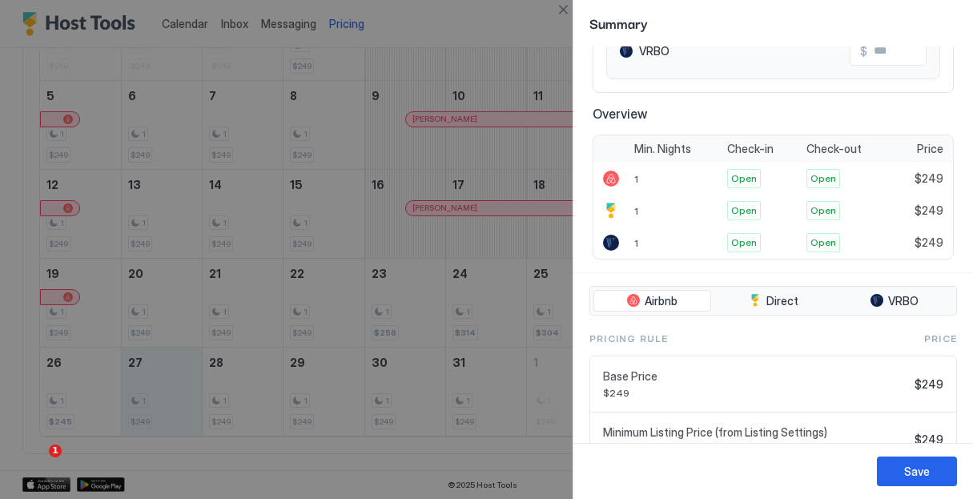
scroll to position [325, 0]
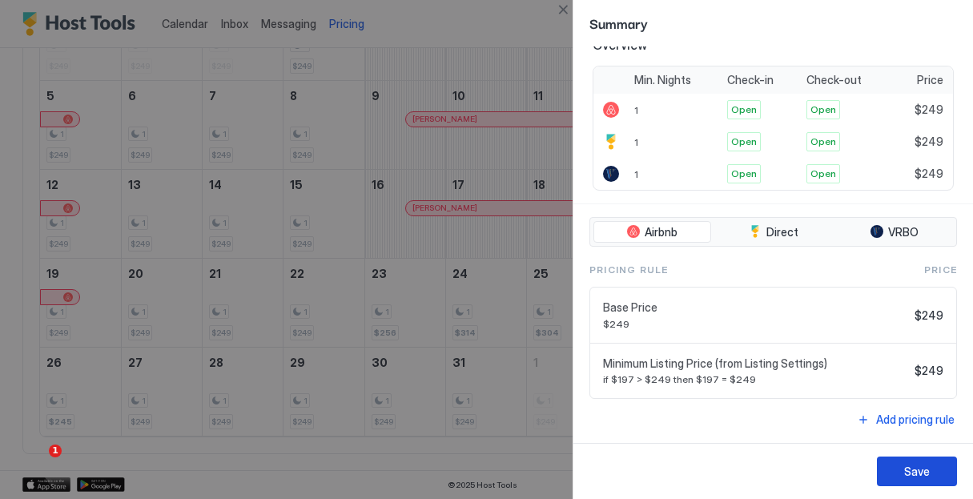
click at [915, 479] on div "Save" at bounding box center [917, 471] width 26 height 17
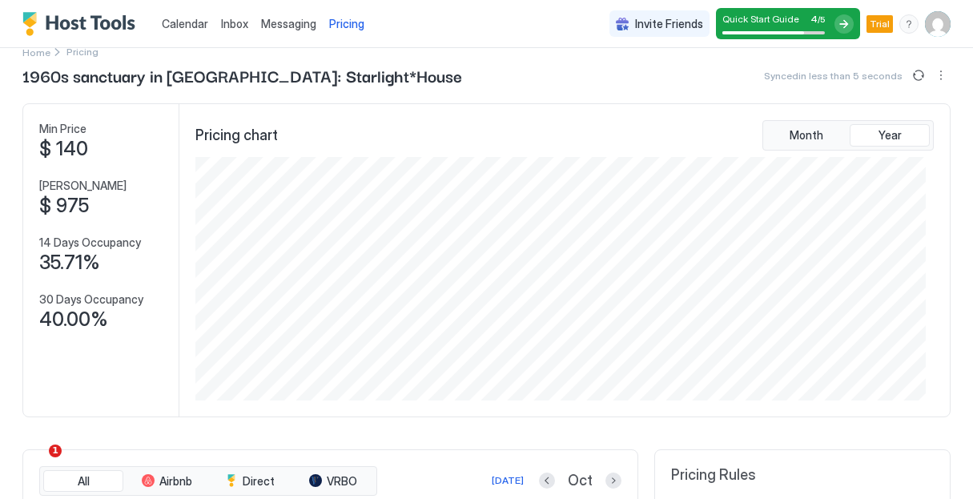
scroll to position [0, 0]
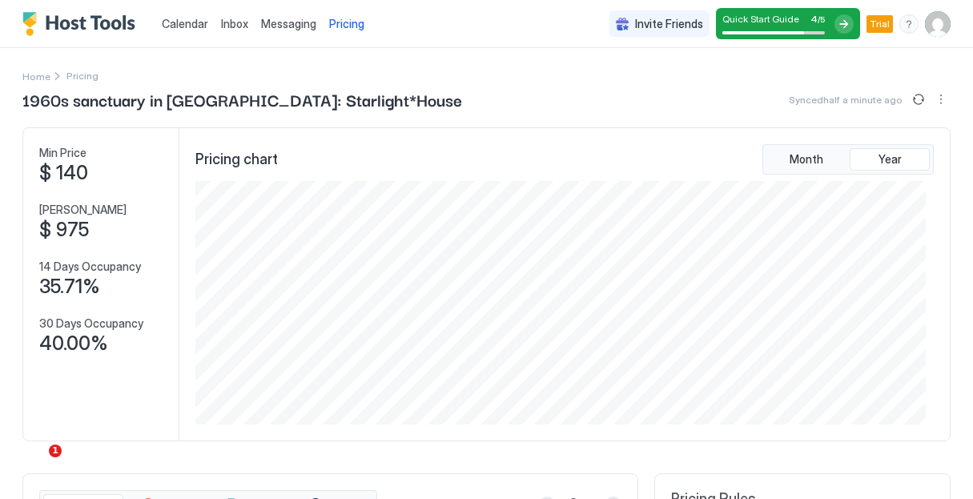
click at [88, 178] on div "$ 140" at bounding box center [94, 173] width 110 height 24
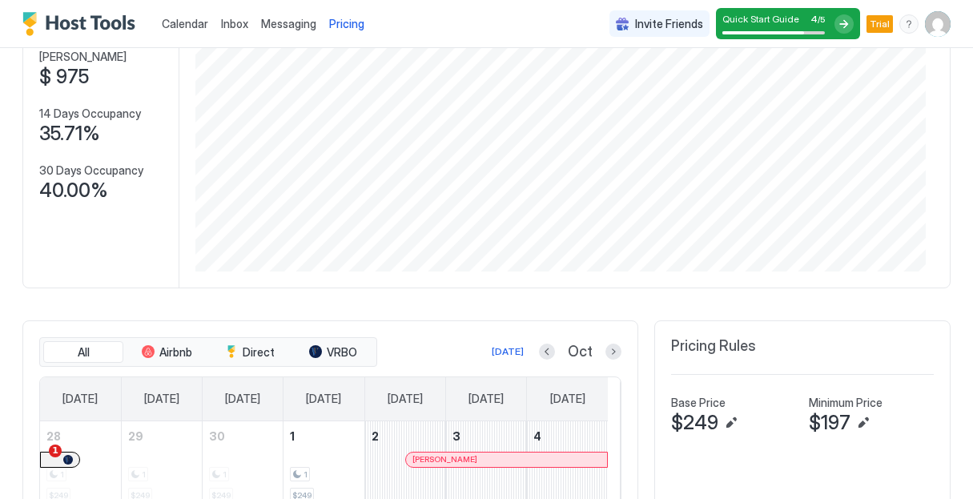
scroll to position [102, 0]
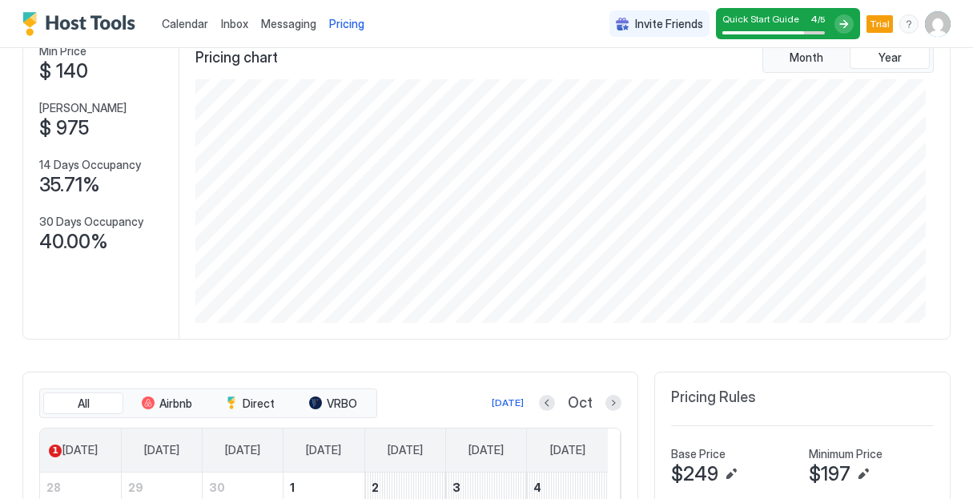
click at [929, 29] on img "User profile" at bounding box center [938, 24] width 26 height 26
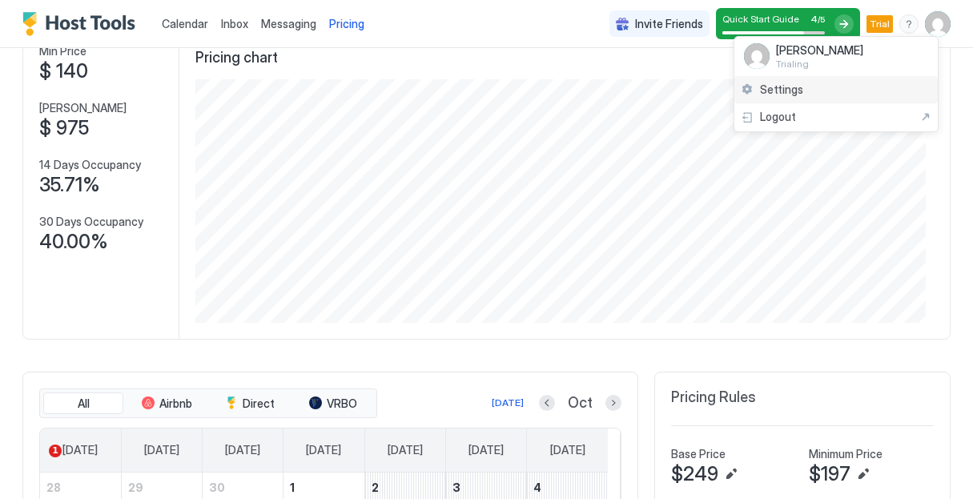
click at [769, 82] on span "Settings" at bounding box center [781, 89] width 43 height 14
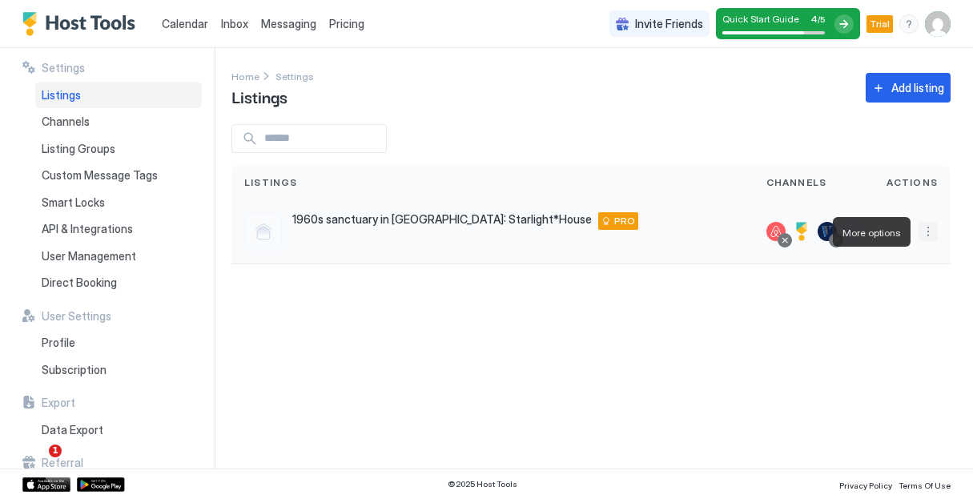
click at [928, 235] on button "More options" at bounding box center [927, 231] width 19 height 19
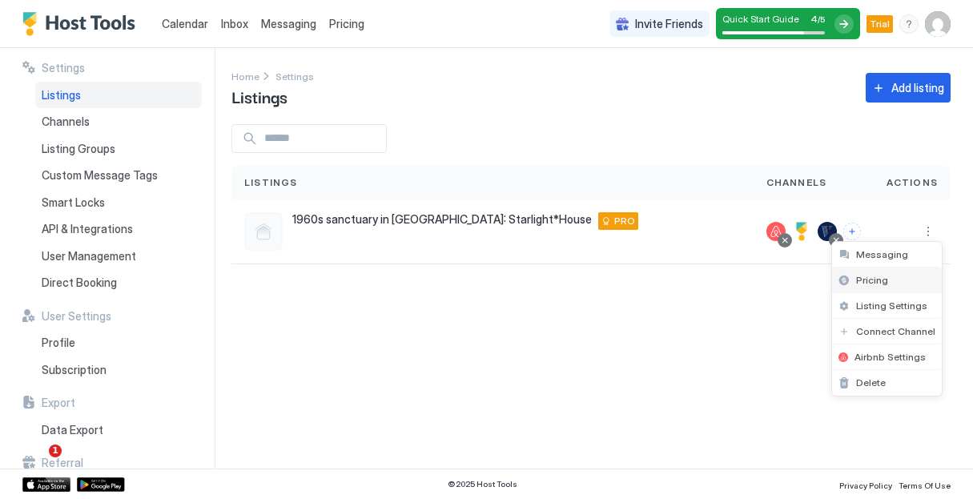
click at [865, 283] on span "Pricing" at bounding box center [872, 280] width 32 height 12
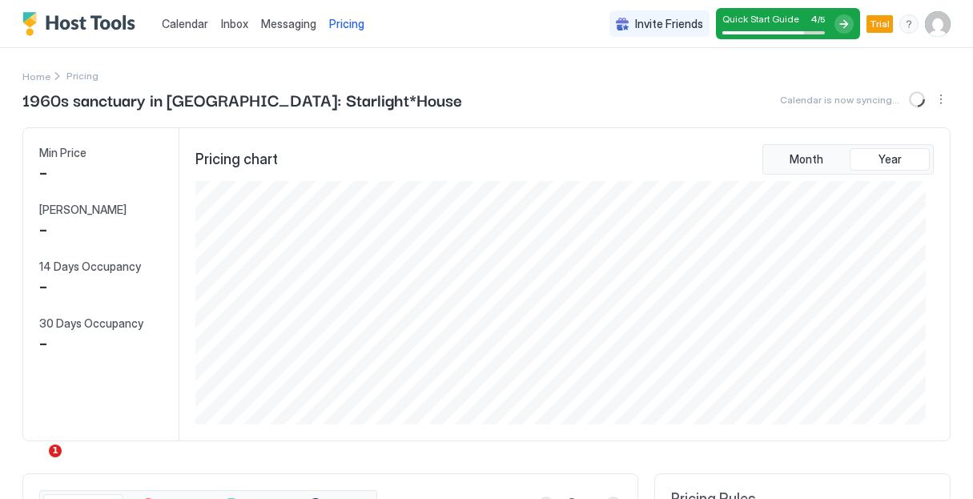
scroll to position [243, 729]
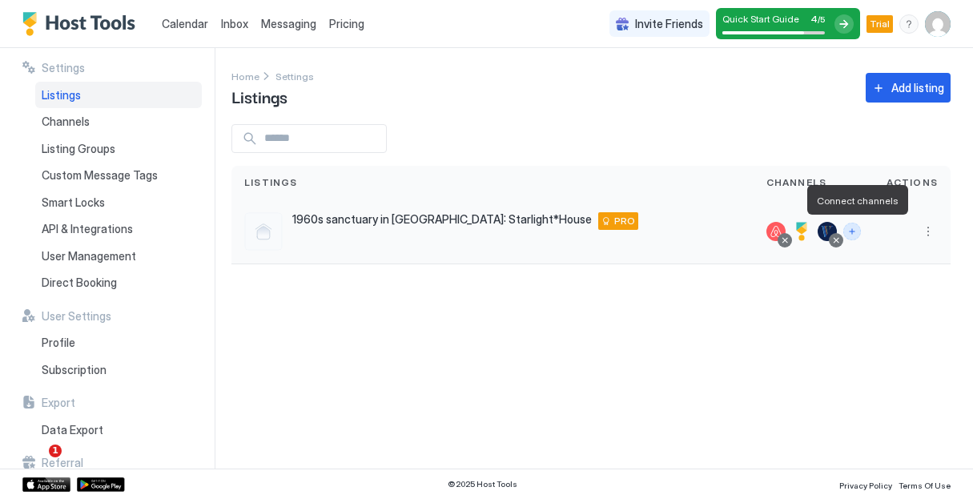
click at [860, 233] on button "Connect channels" at bounding box center [852, 232] width 18 height 18
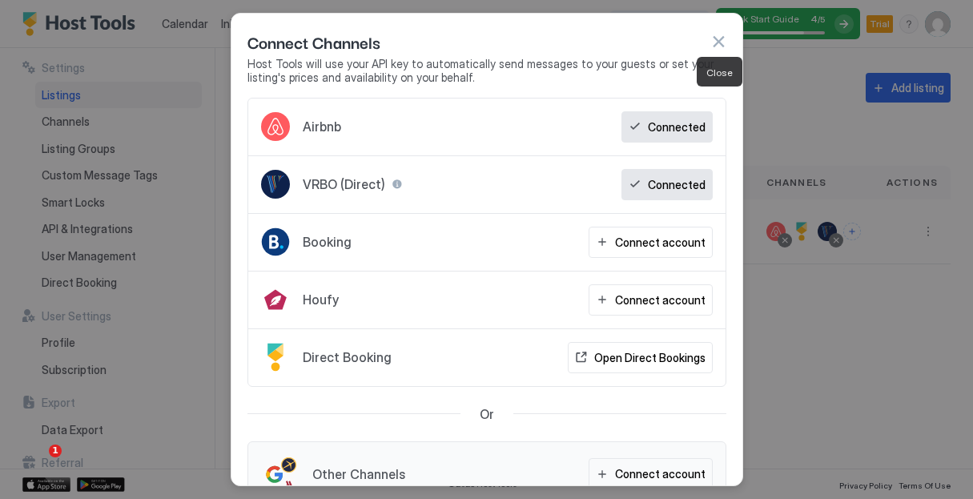
click at [720, 48] on button "button" at bounding box center [718, 42] width 16 height 16
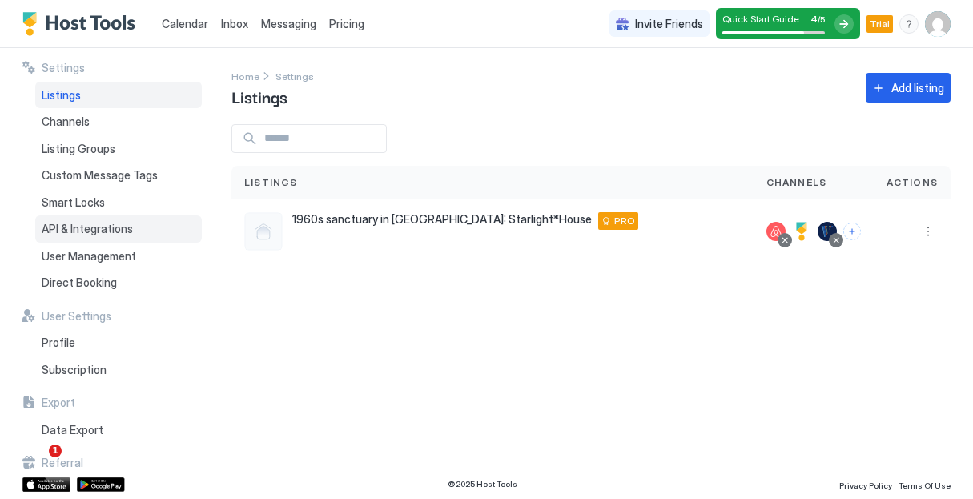
click at [94, 232] on span "API & Integrations" at bounding box center [87, 229] width 91 height 14
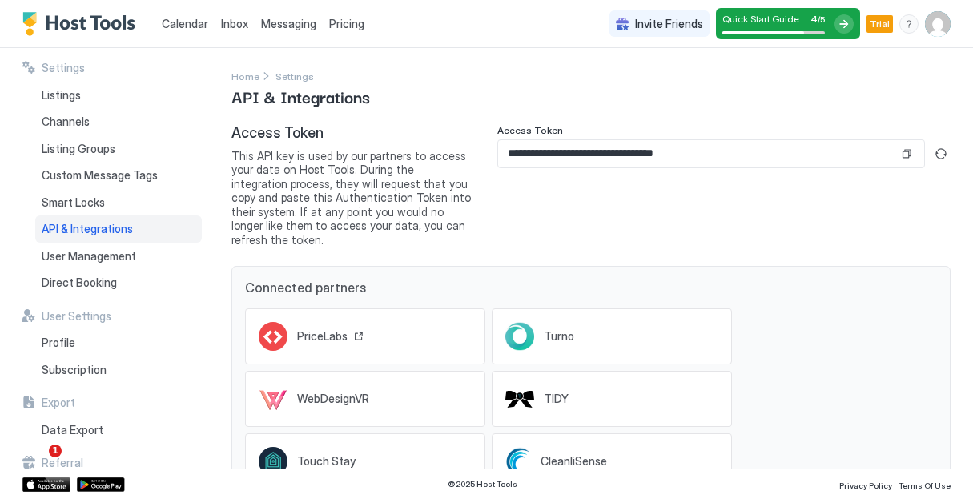
click at [319, 329] on span "PriceLabs" at bounding box center [322, 336] width 50 height 14
click at [102, 91] on div "Listings" at bounding box center [118, 95] width 167 height 27
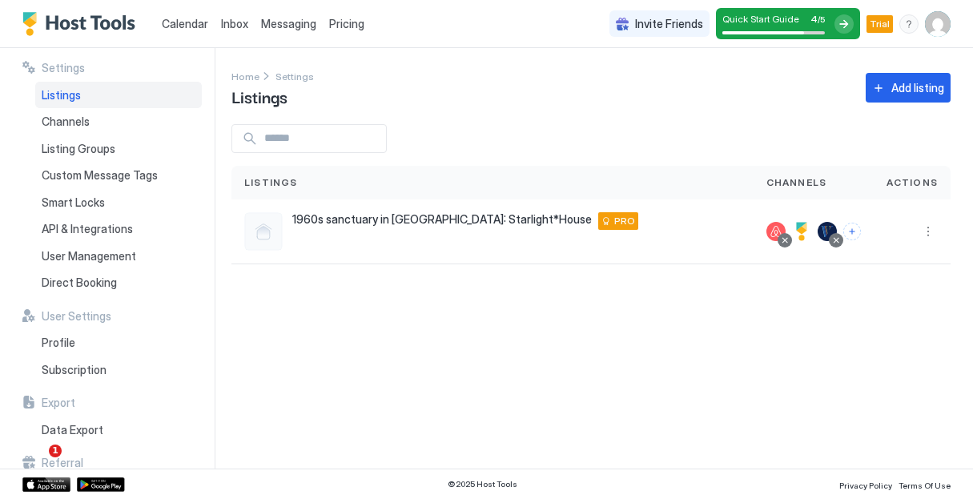
click at [102, 91] on div "Listings" at bounding box center [118, 95] width 167 height 27
click at [926, 234] on button "More options" at bounding box center [927, 231] width 19 height 19
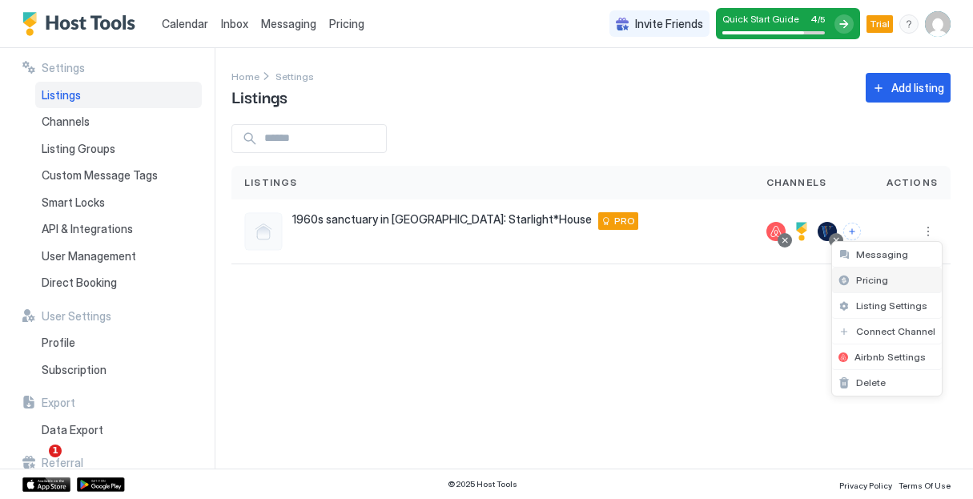
click at [884, 287] on div "Pricing" at bounding box center [887, 280] width 110 height 26
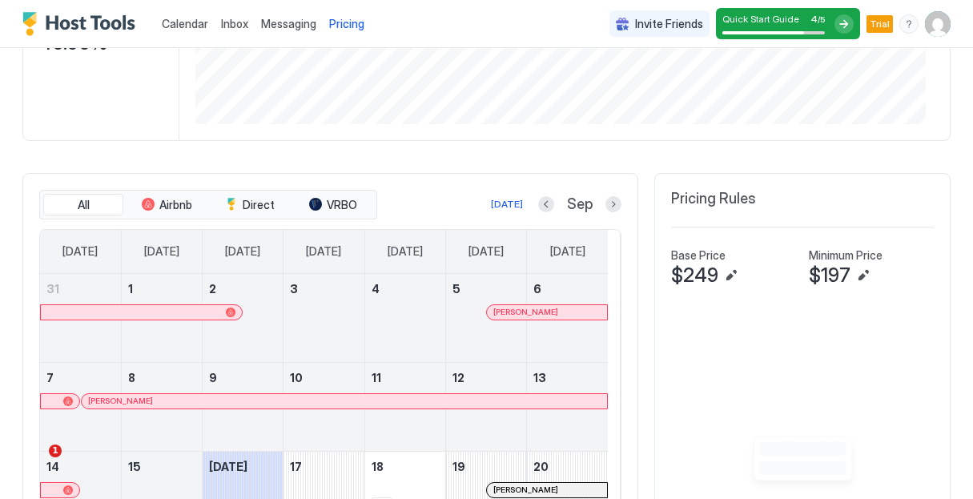
scroll to position [319, 0]
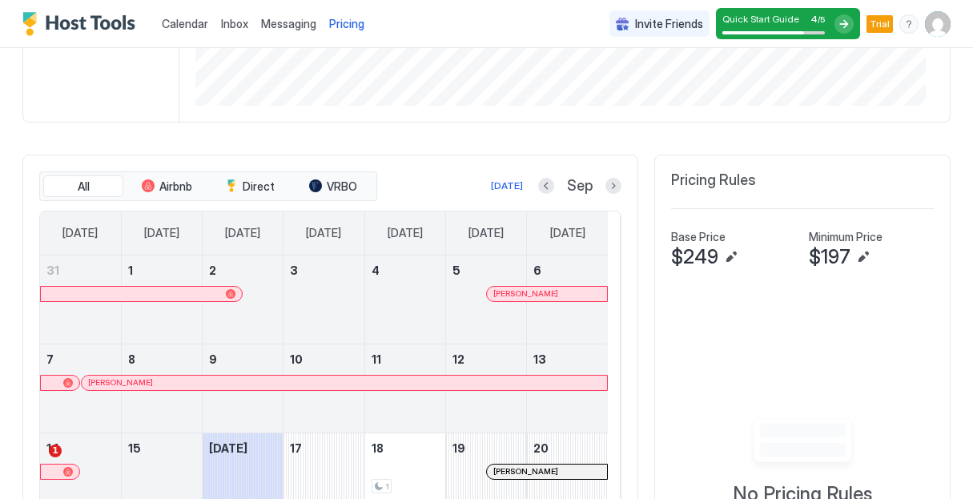
click at [764, 259] on div "$249" at bounding box center [733, 257] width 125 height 24
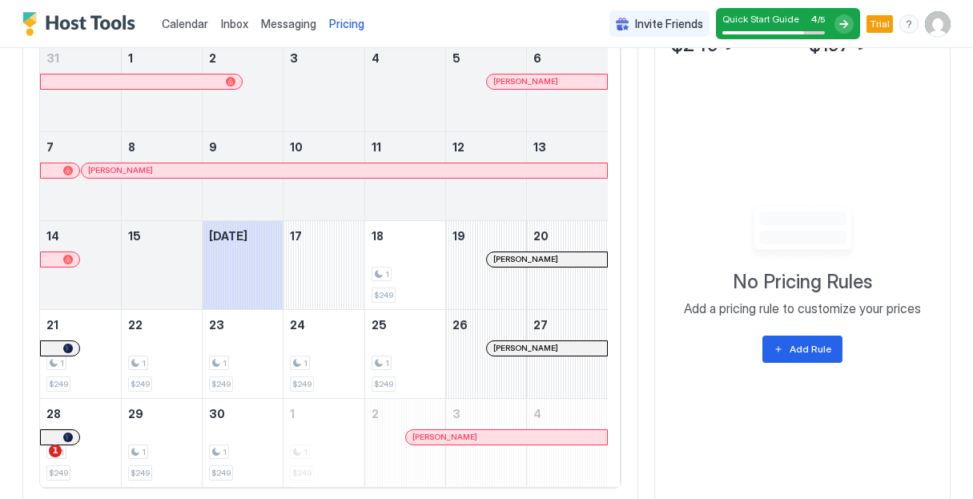
scroll to position [582, 0]
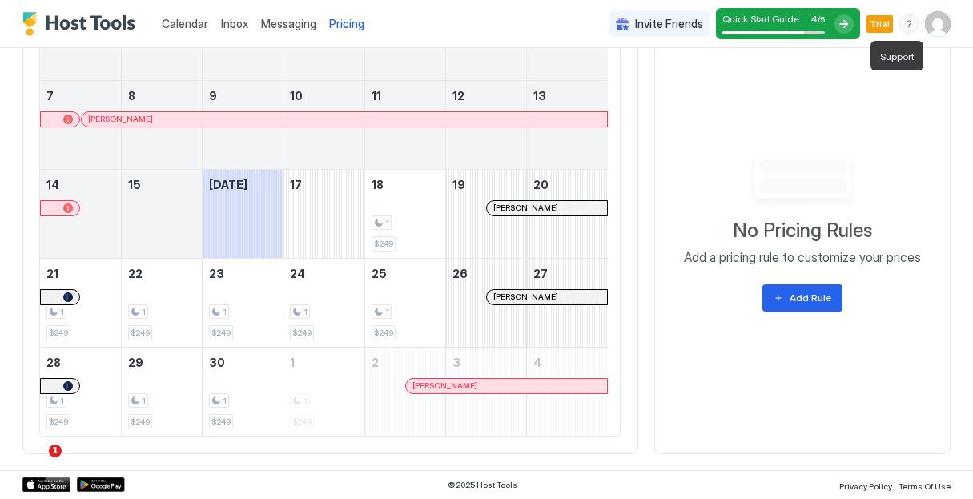
click at [899, 28] on div "menu" at bounding box center [908, 23] width 19 height 19
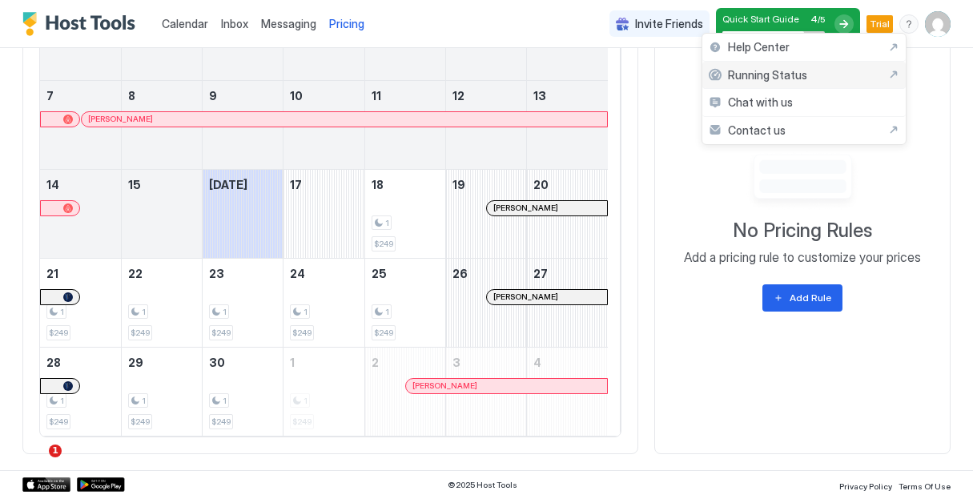
click at [849, 68] on div "Running Status" at bounding box center [803, 75] width 191 height 14
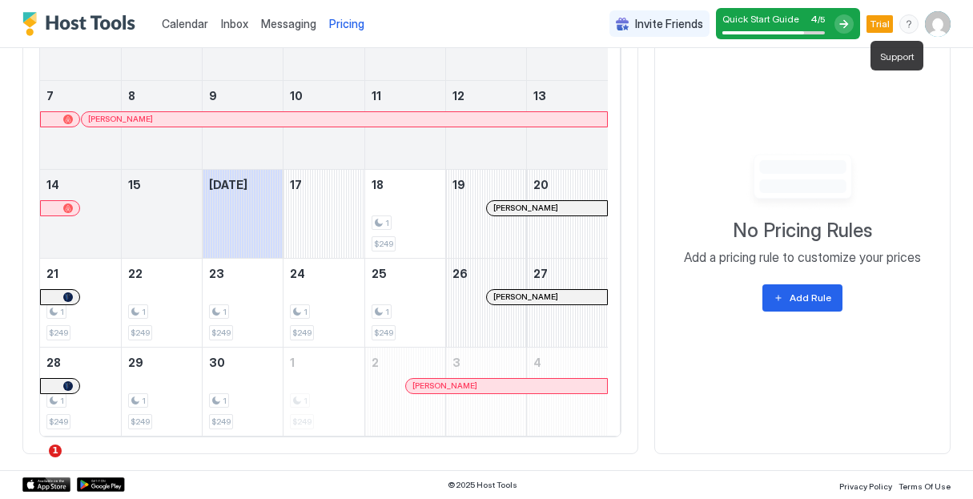
click at [901, 29] on div "menu" at bounding box center [908, 23] width 19 height 19
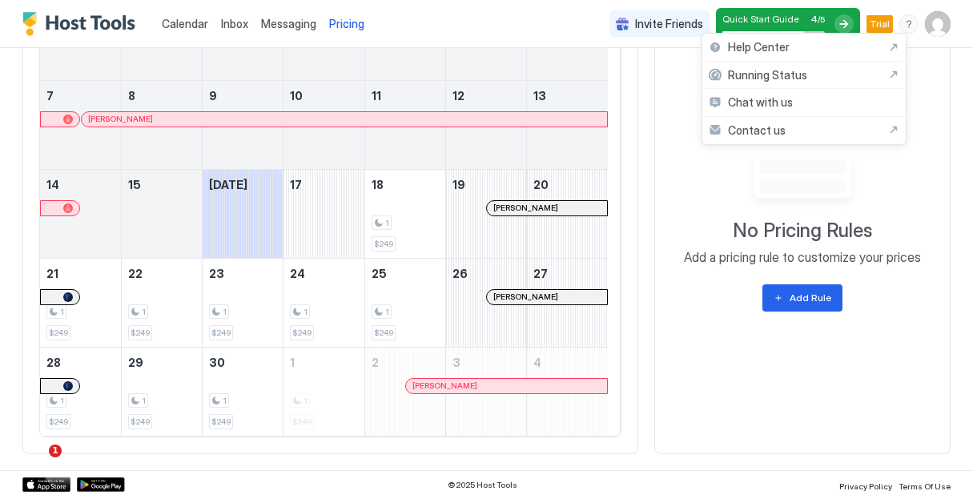
click at [926, 33] on div at bounding box center [486, 249] width 973 height 499
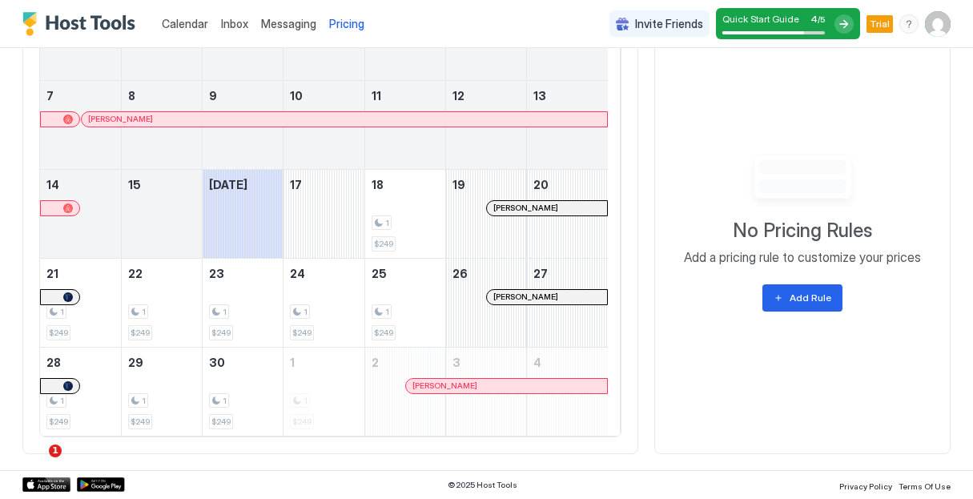
click at [926, 33] on img "User profile" at bounding box center [938, 24] width 26 height 26
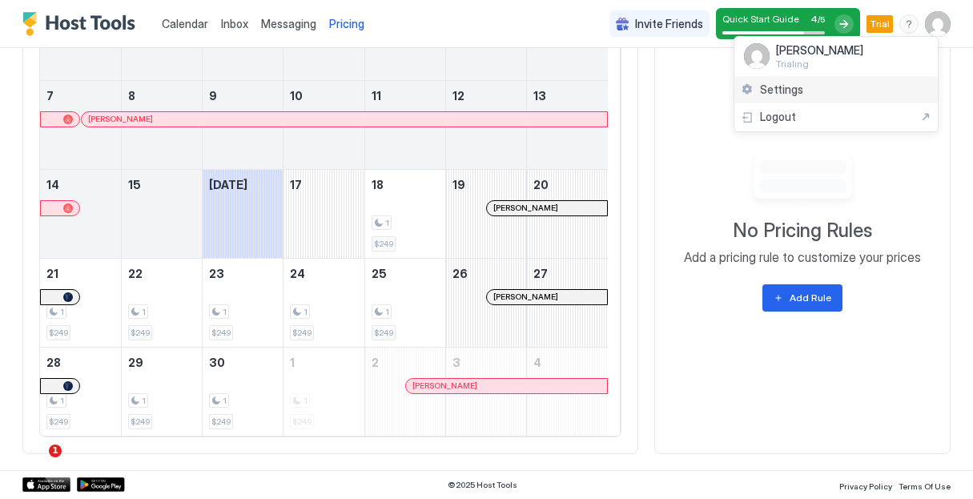
click at [806, 94] on div "Settings" at bounding box center [835, 90] width 203 height 28
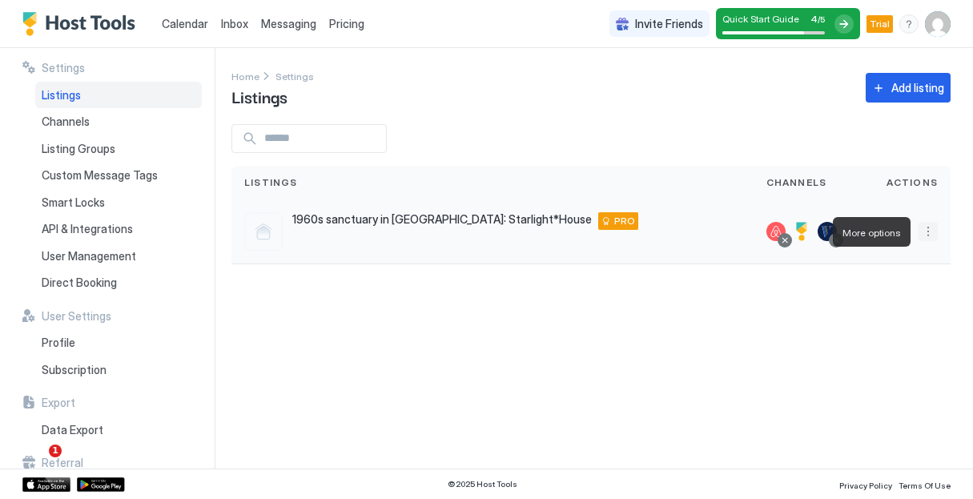
click at [924, 233] on button "More options" at bounding box center [927, 231] width 19 height 19
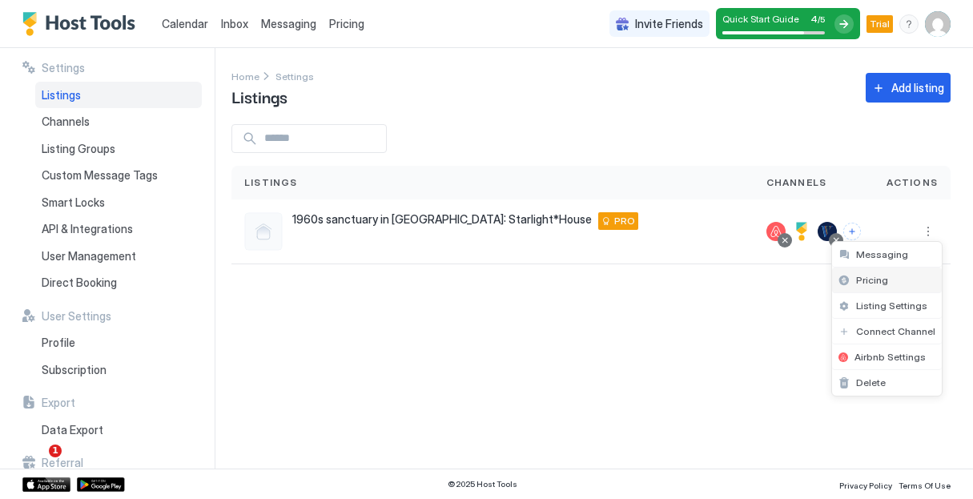
click at [884, 277] on span "Pricing" at bounding box center [872, 280] width 32 height 12
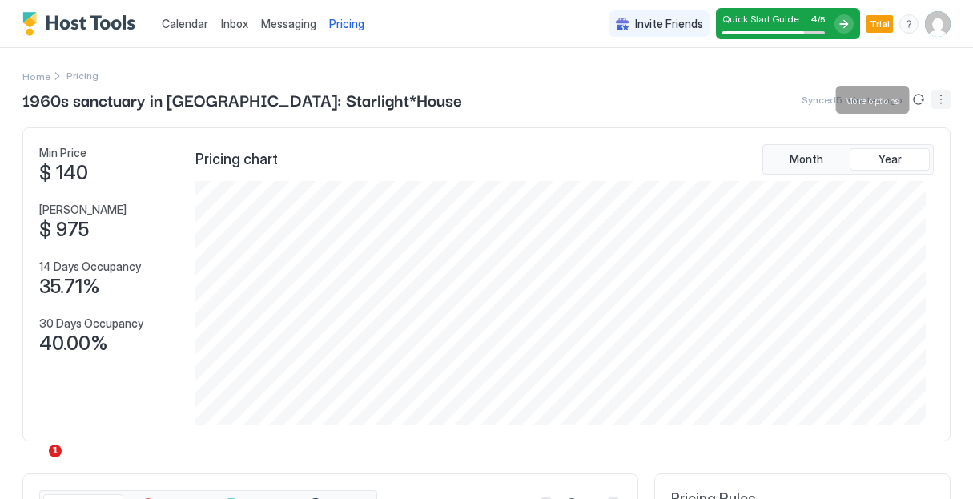
click at [931, 102] on button "More options" at bounding box center [940, 99] width 19 height 19
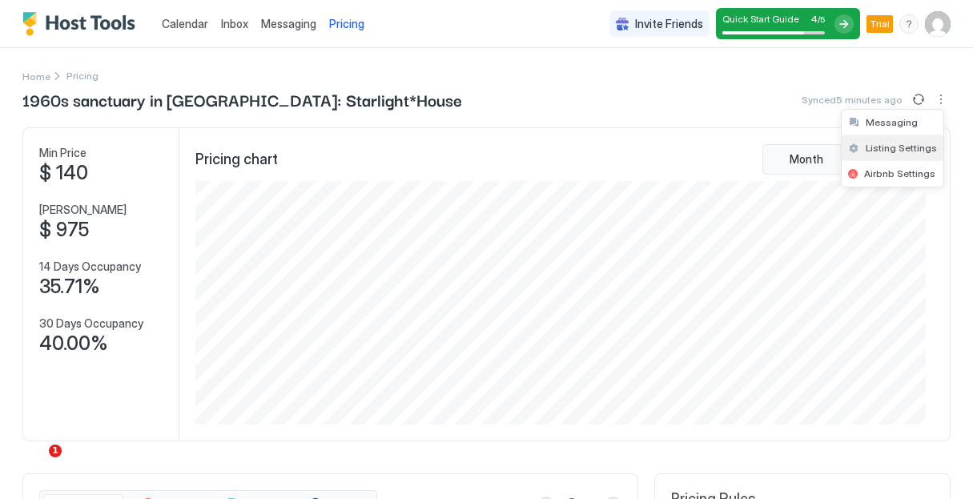
click at [891, 151] on span "Listing Settings" at bounding box center [900, 148] width 71 height 12
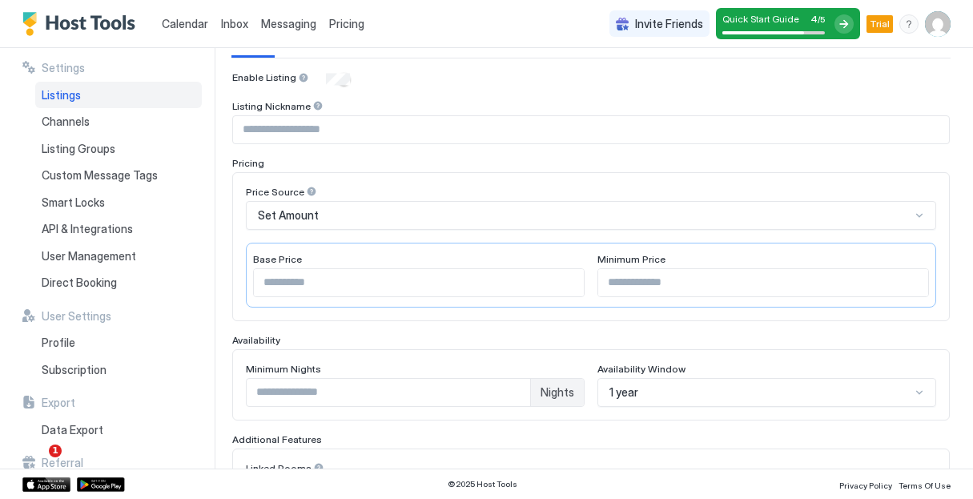
scroll to position [154, 0]
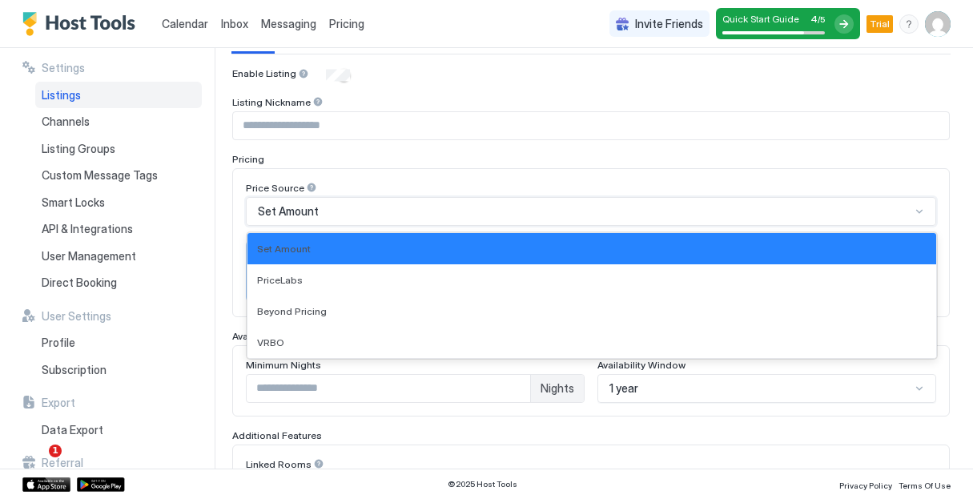
click at [844, 211] on div "Set Amount" at bounding box center [584, 211] width 652 height 14
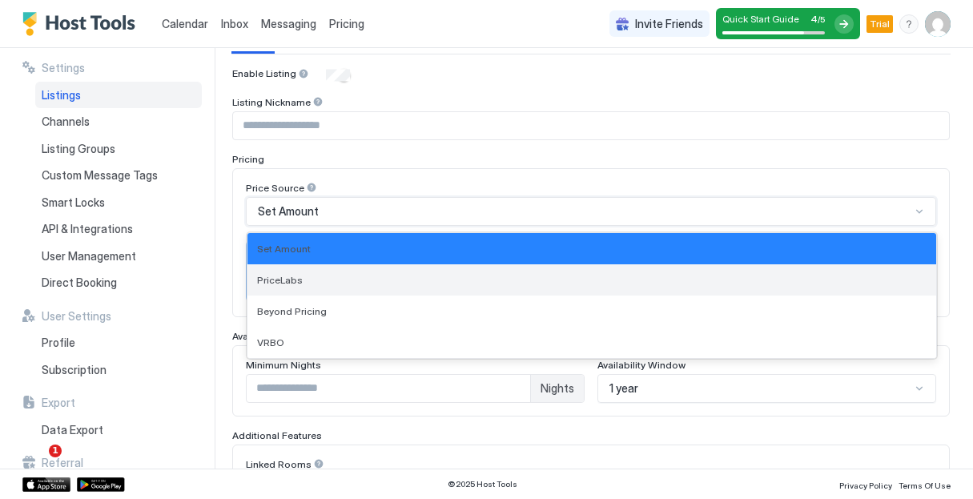
click at [608, 275] on div "PriceLabs" at bounding box center [591, 280] width 669 height 12
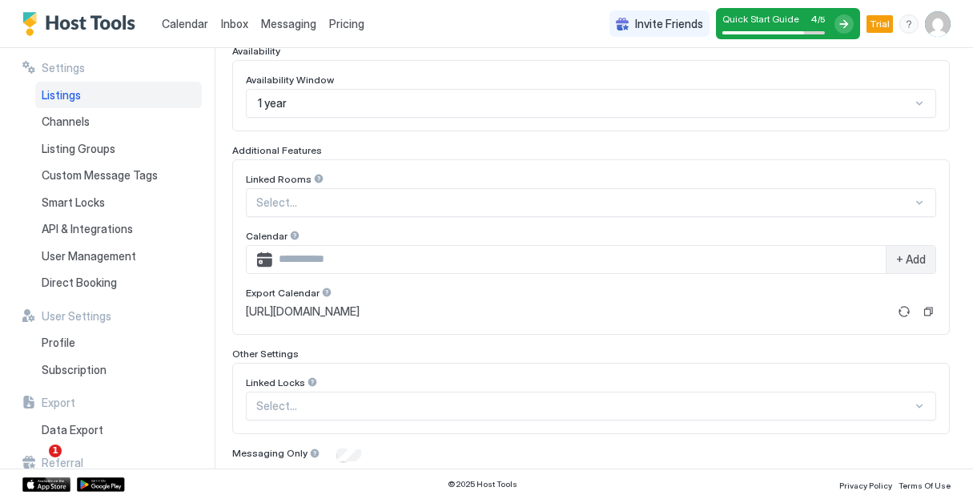
scroll to position [495, 0]
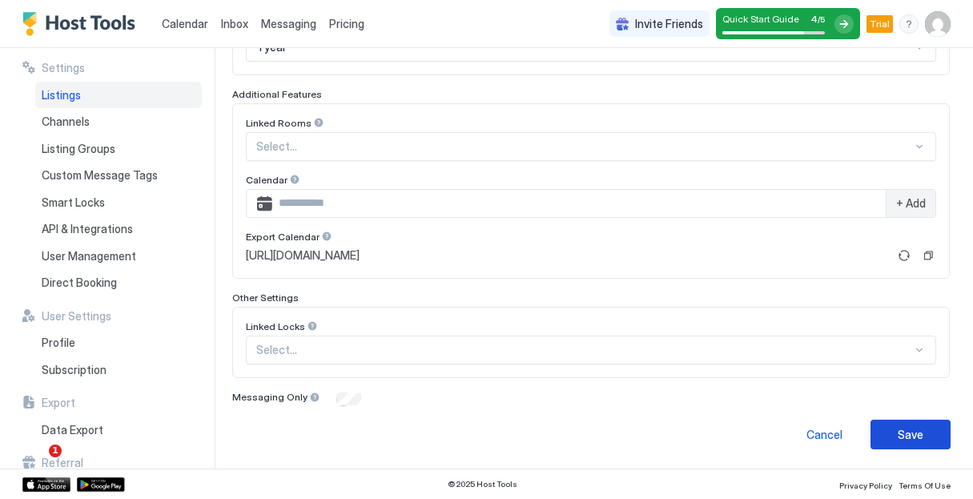
click at [909, 441] on div "Save" at bounding box center [910, 434] width 26 height 17
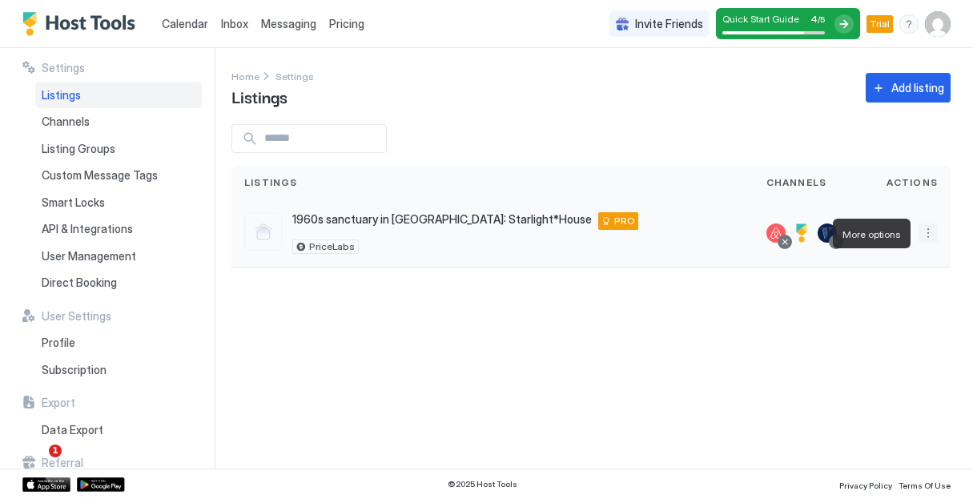
click at [930, 231] on button "More options" at bounding box center [927, 232] width 19 height 19
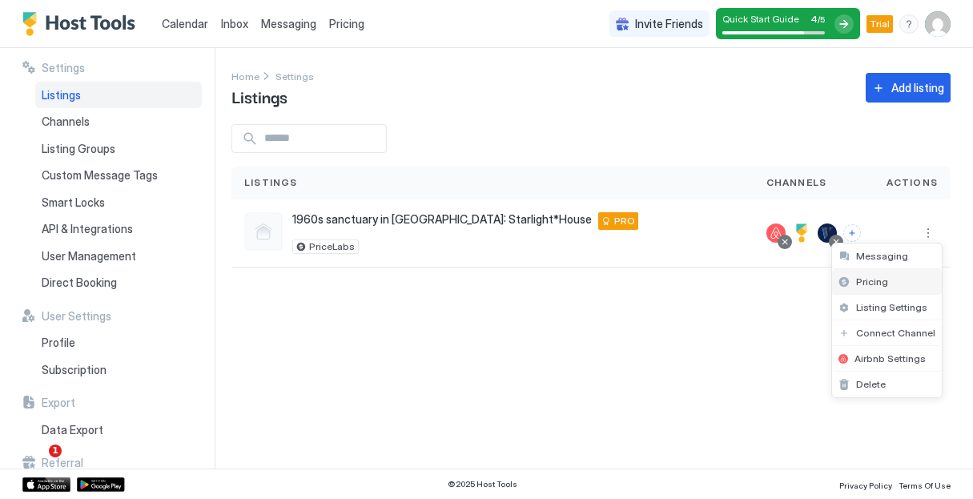
click at [878, 277] on span "Pricing" at bounding box center [872, 281] width 32 height 12
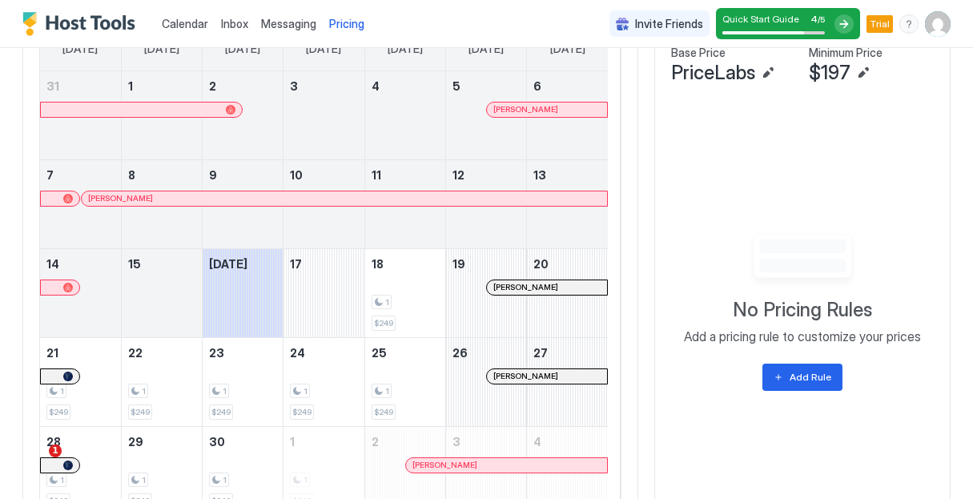
scroll to position [582, 0]
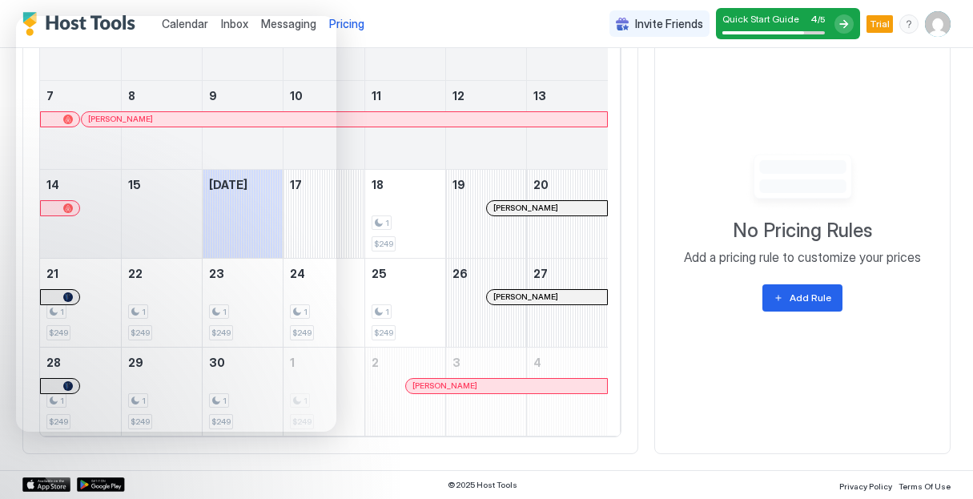
click at [508, 17] on div "Calendar Inbox Messaging Pricing Invite Friends Quick Start Guide 4 / 5 Trial JB" at bounding box center [486, 24] width 973 height 48
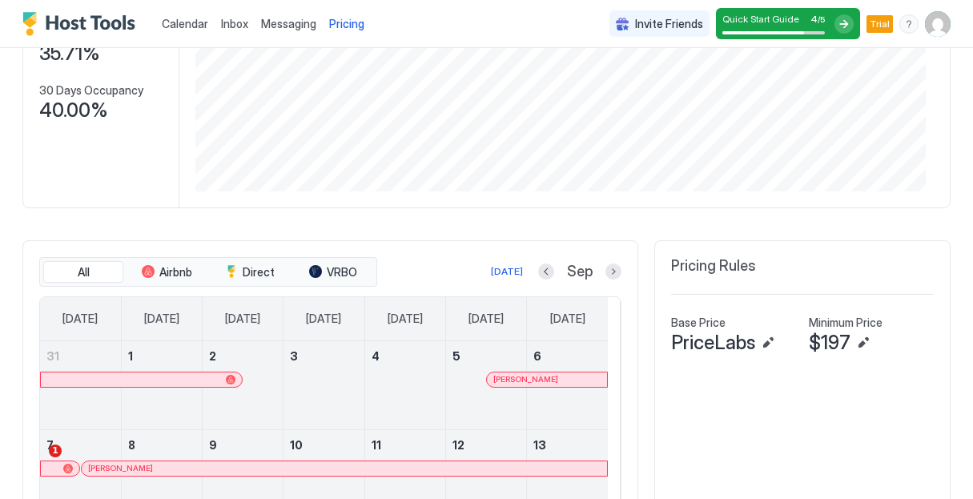
scroll to position [262, 0]
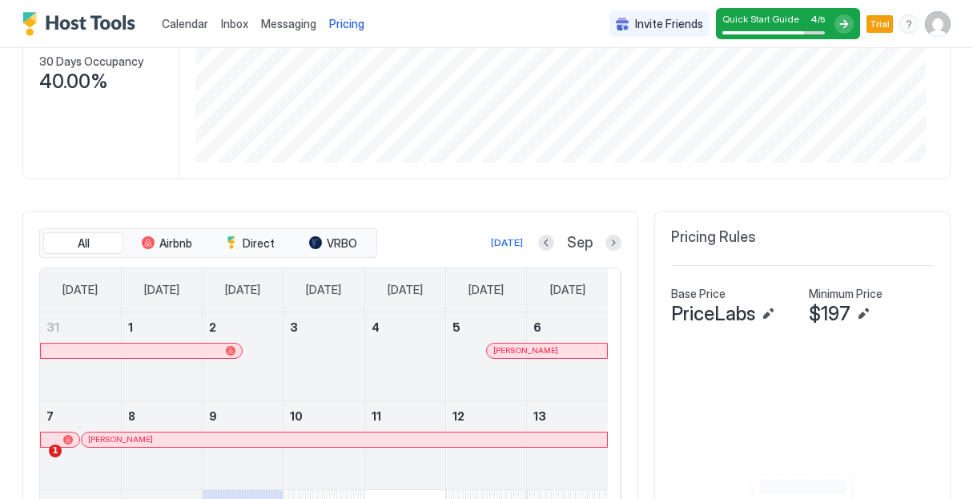
click at [591, 243] on div "Sep" at bounding box center [579, 243] width 83 height 18
click at [605, 242] on button "Next month" at bounding box center [613, 243] width 16 height 16
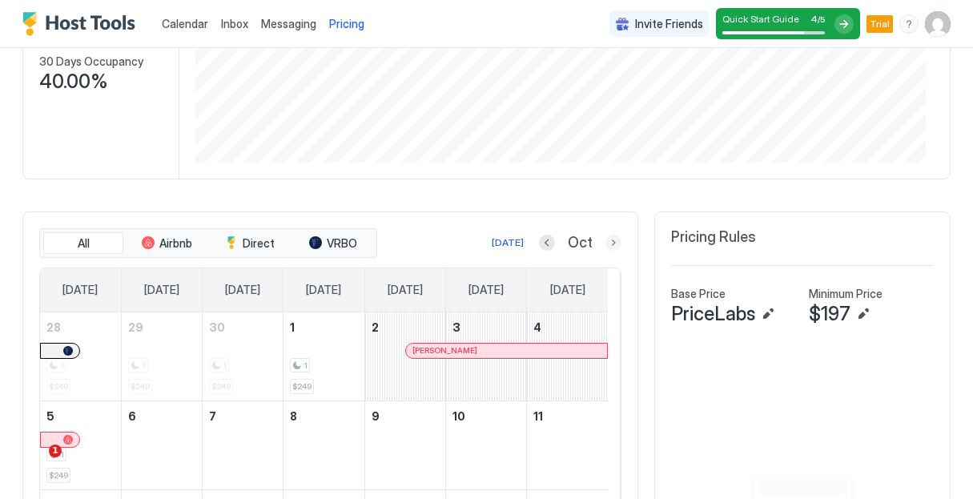
click at [605, 247] on button "Next month" at bounding box center [613, 243] width 16 height 16
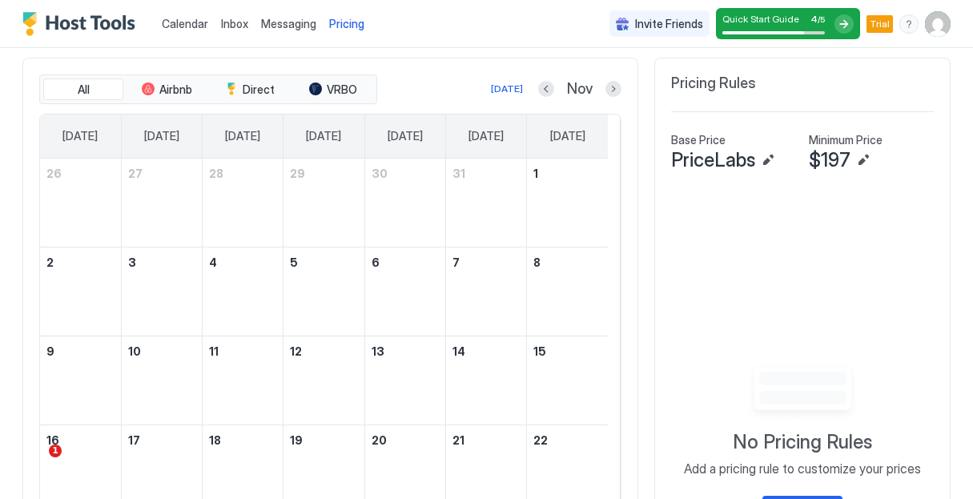
scroll to position [422, 0]
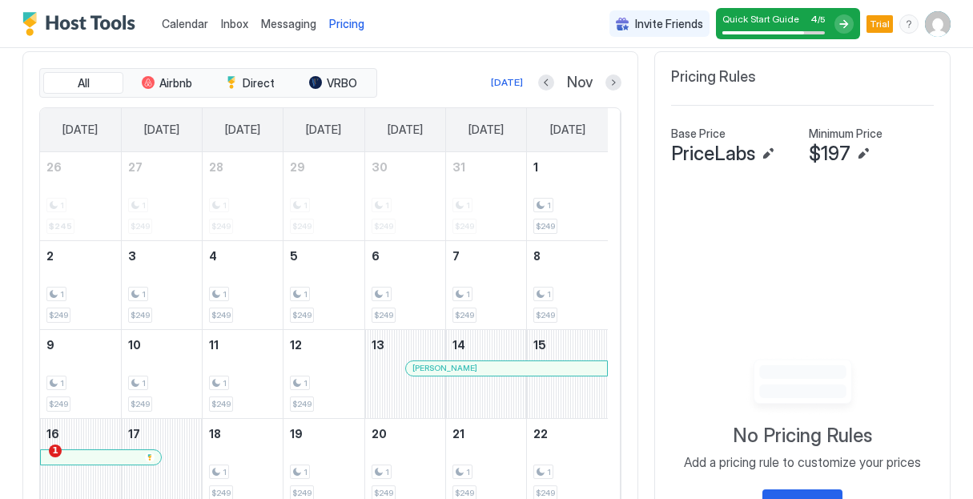
click at [151, 454] on div at bounding box center [150, 457] width 10 height 10
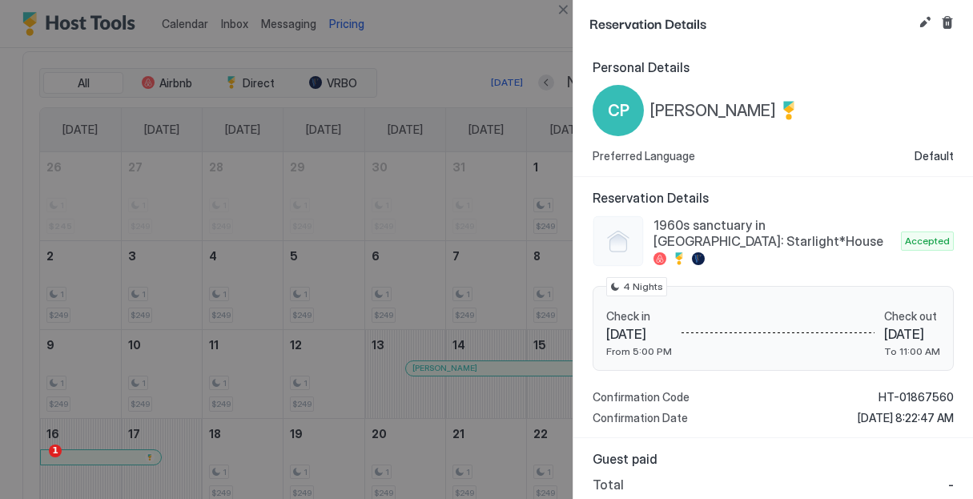
click at [12, 300] on div at bounding box center [486, 249] width 973 height 499
click at [14, 301] on div at bounding box center [486, 249] width 973 height 499
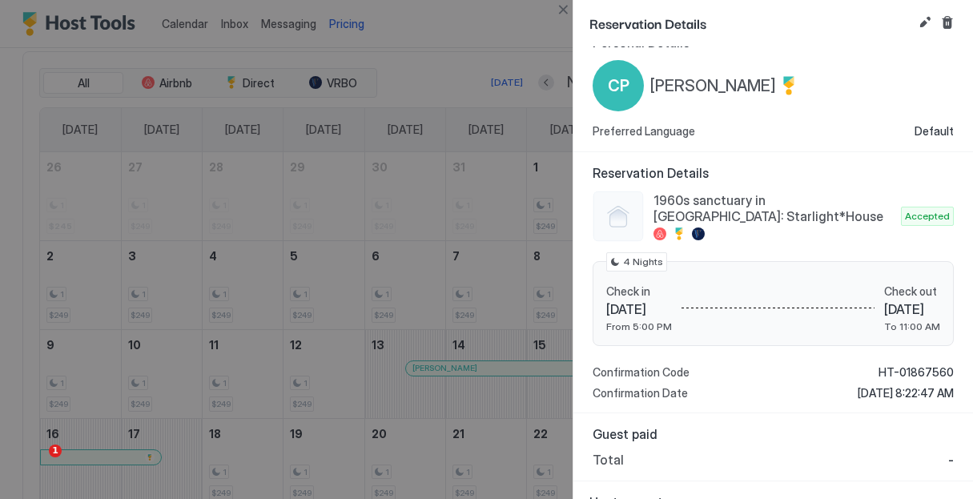
scroll to position [0, 0]
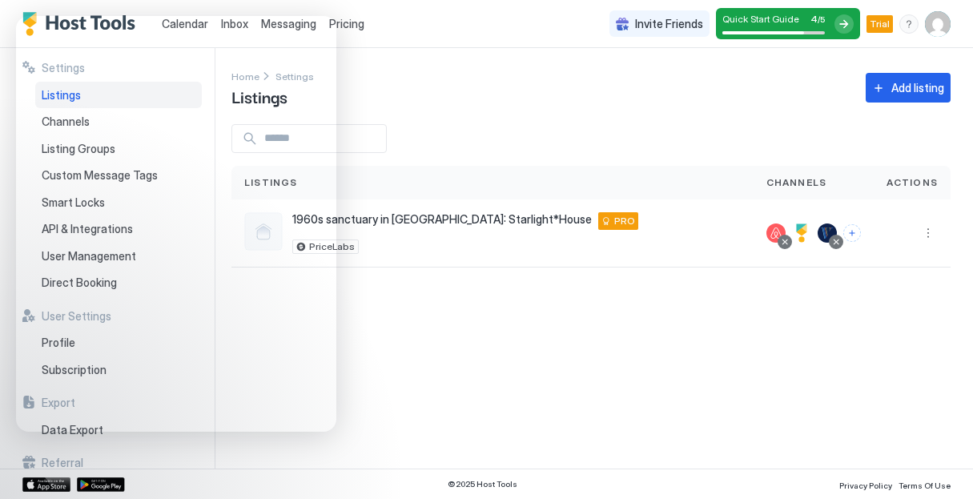
click at [655, 121] on div "Settings Home Settings Listings Add listing Listings Channels Actions 1960s san…" at bounding box center [601, 258] width 741 height 420
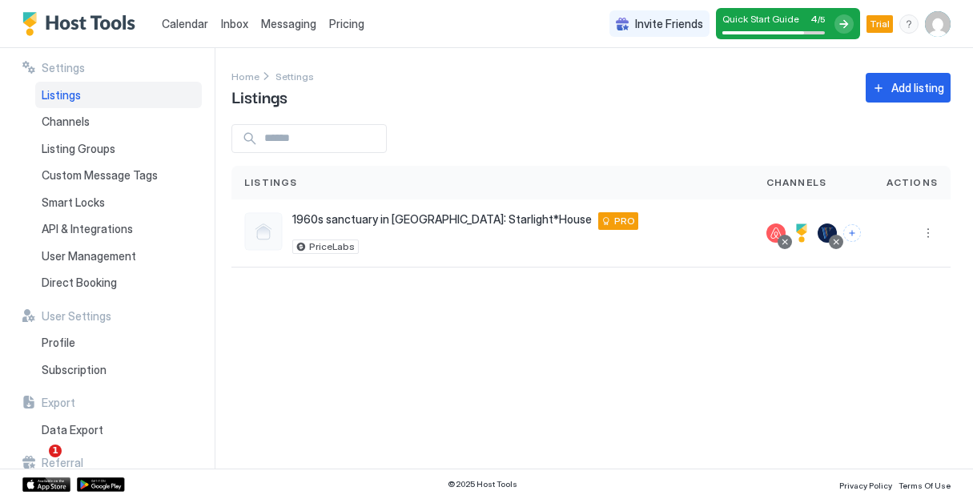
click at [935, 13] on img "User profile" at bounding box center [938, 24] width 26 height 26
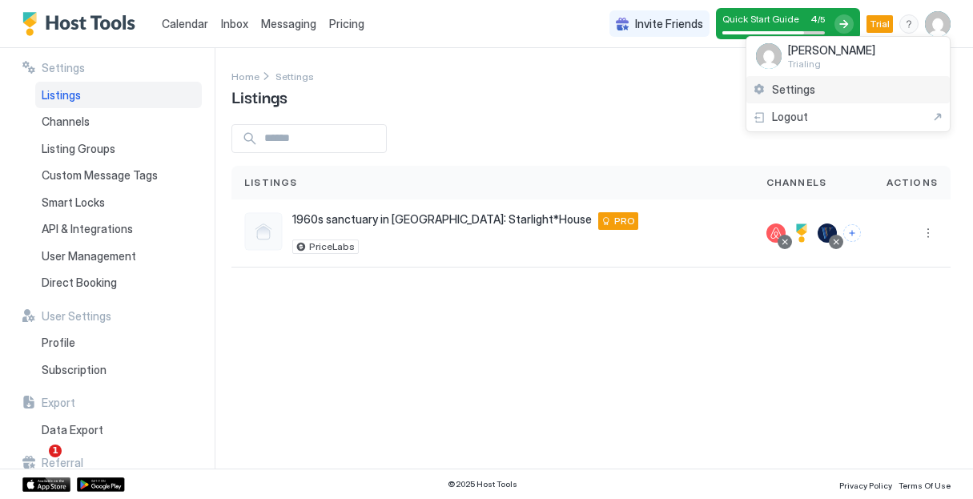
click at [810, 88] on span "Settings" at bounding box center [793, 89] width 43 height 14
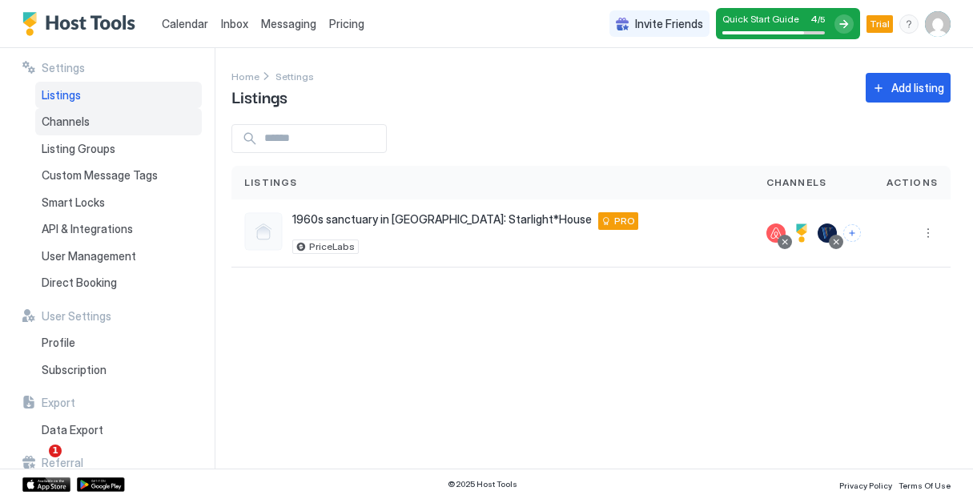
click at [82, 119] on span "Channels" at bounding box center [66, 121] width 48 height 14
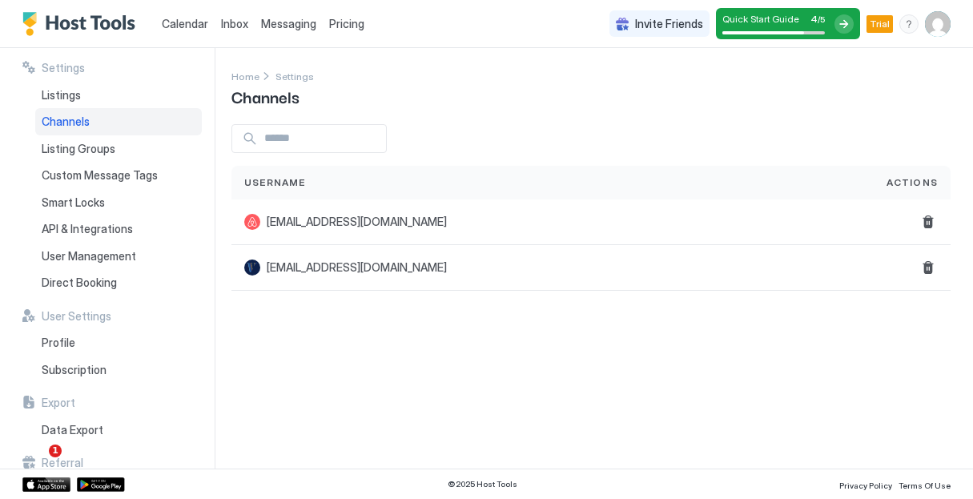
click at [197, 19] on span "Calendar" at bounding box center [185, 24] width 46 height 14
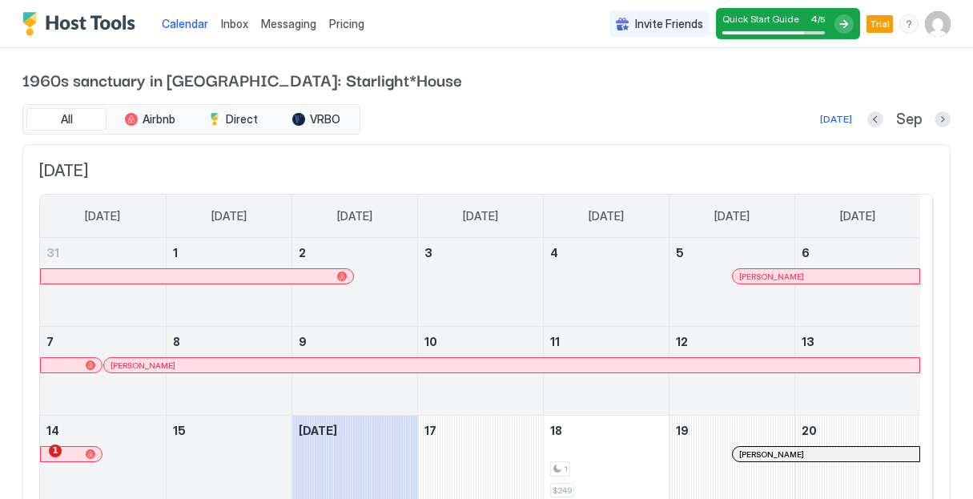
click at [345, 26] on span "Pricing" at bounding box center [346, 24] width 35 height 14
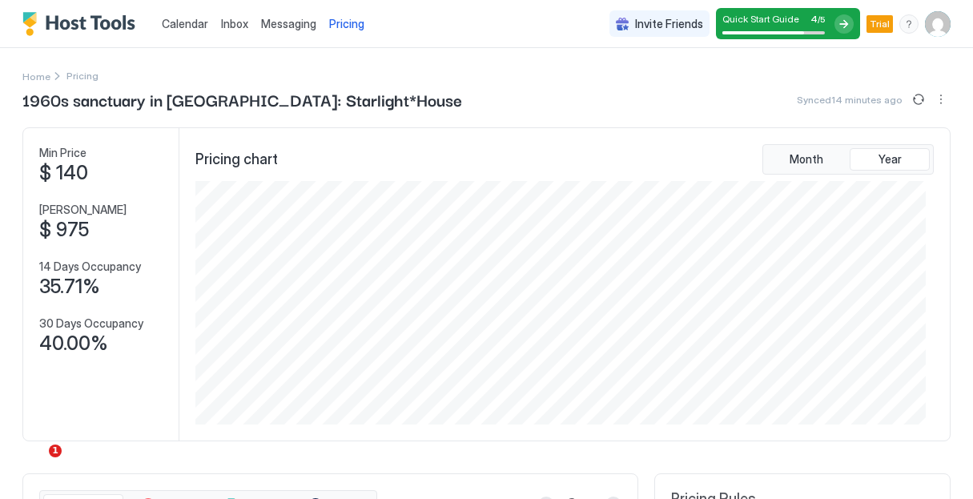
scroll to position [243, 729]
click at [909, 100] on button "Sync prices" at bounding box center [918, 99] width 19 height 19
click at [909, 96] on button "Sync prices" at bounding box center [918, 99] width 19 height 19
click at [931, 103] on button "More options" at bounding box center [940, 99] width 19 height 19
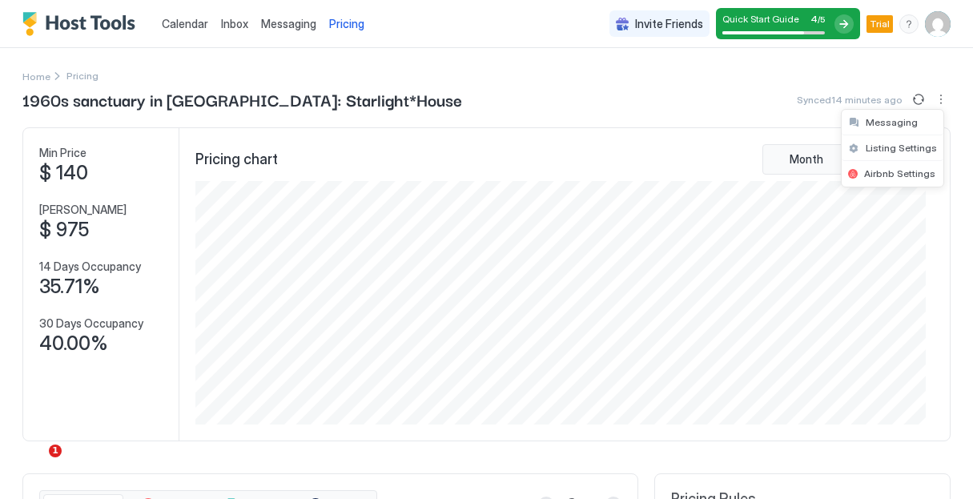
click at [709, 106] on div at bounding box center [486, 249] width 973 height 499
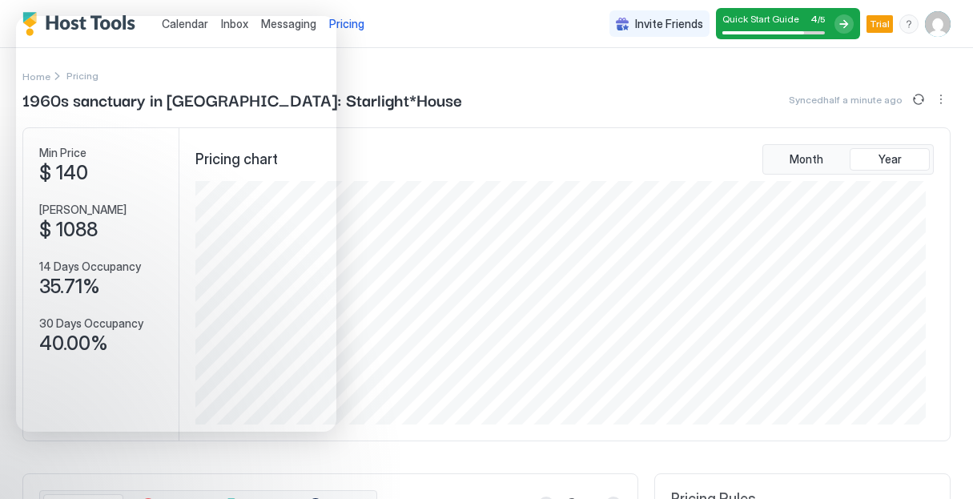
click at [560, 142] on div "Pricing chart Month Year" at bounding box center [564, 284] width 770 height 312
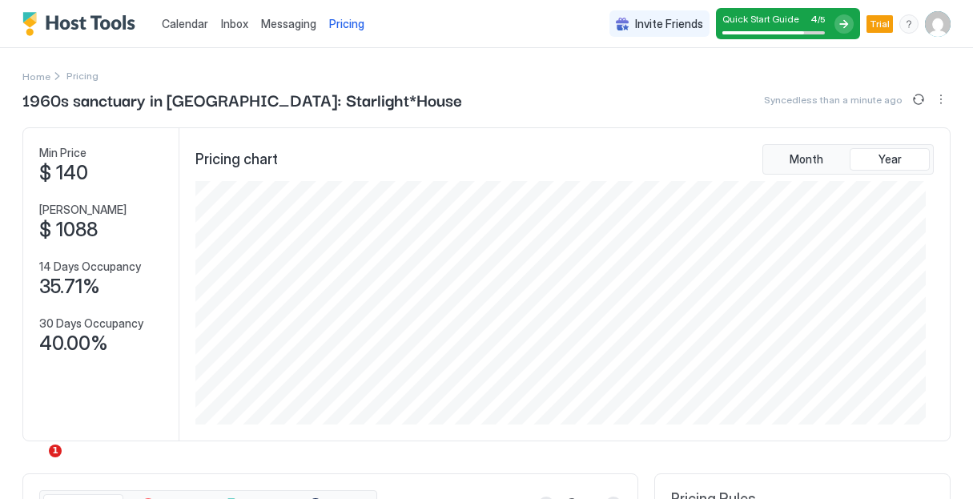
click at [175, 25] on span "Calendar" at bounding box center [185, 24] width 46 height 14
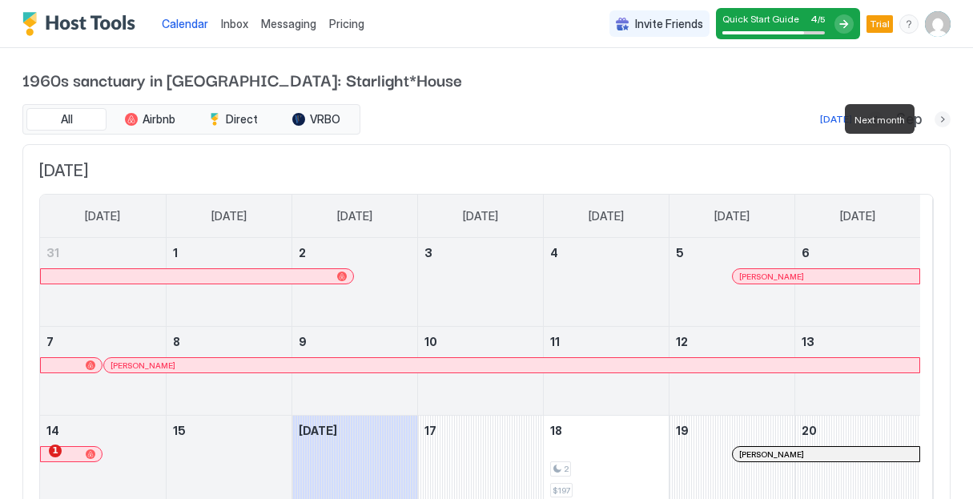
click at [934, 118] on button "Next month" at bounding box center [942, 119] width 16 height 16
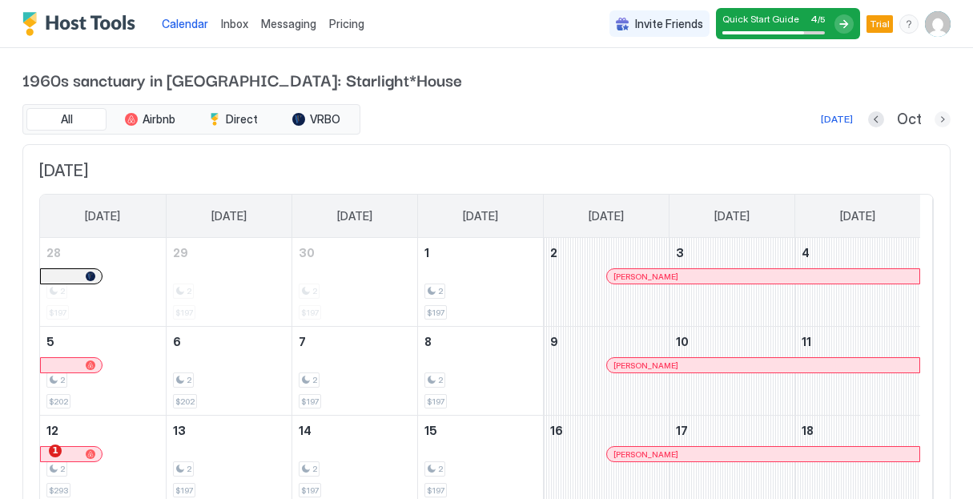
click at [934, 117] on button "Next month" at bounding box center [942, 119] width 16 height 16
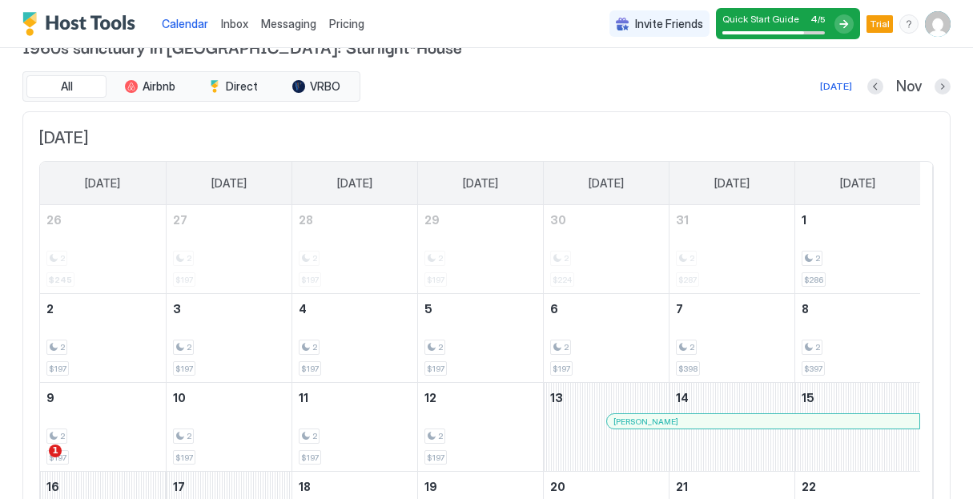
scroll to position [36, 0]
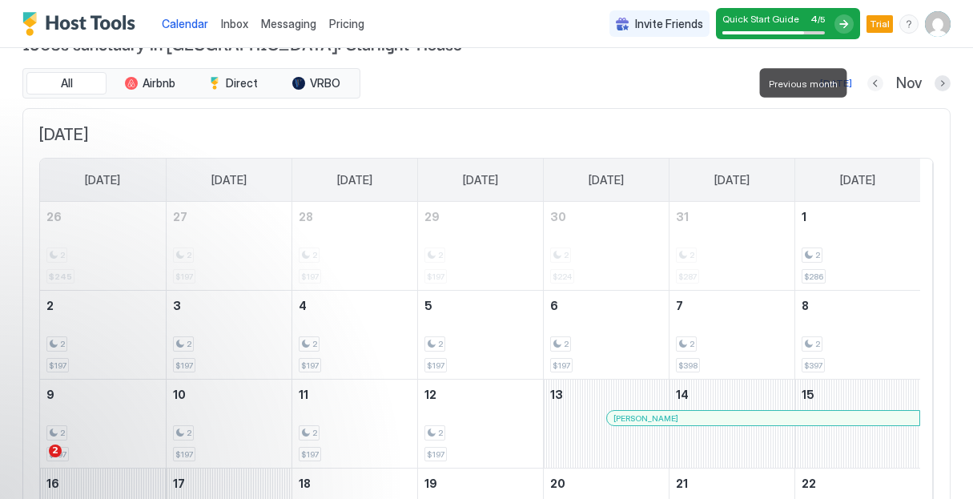
click at [867, 82] on button "Previous month" at bounding box center [875, 83] width 16 height 16
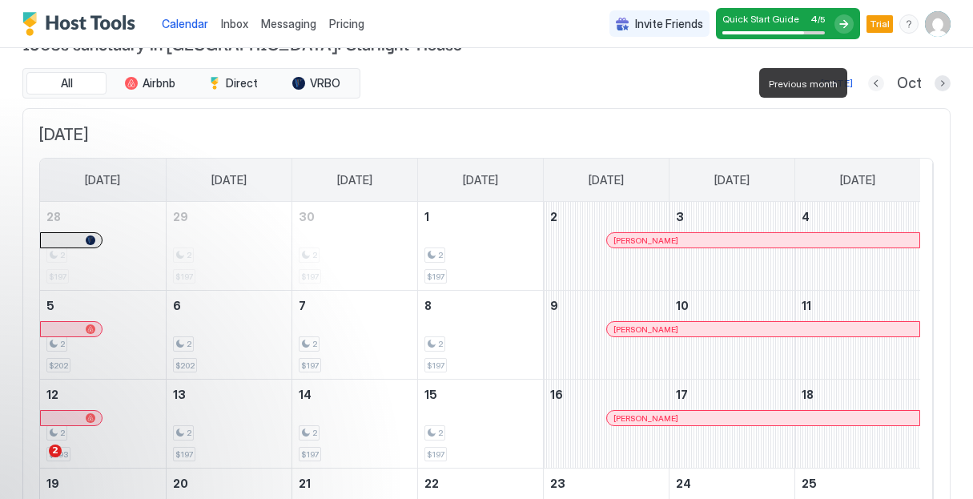
click at [868, 82] on button "Previous month" at bounding box center [876, 83] width 16 height 16
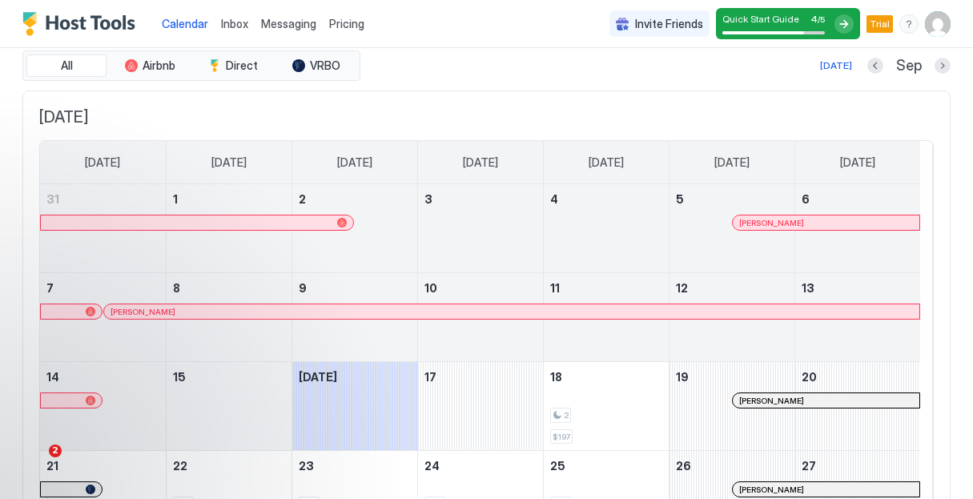
scroll to position [46, 0]
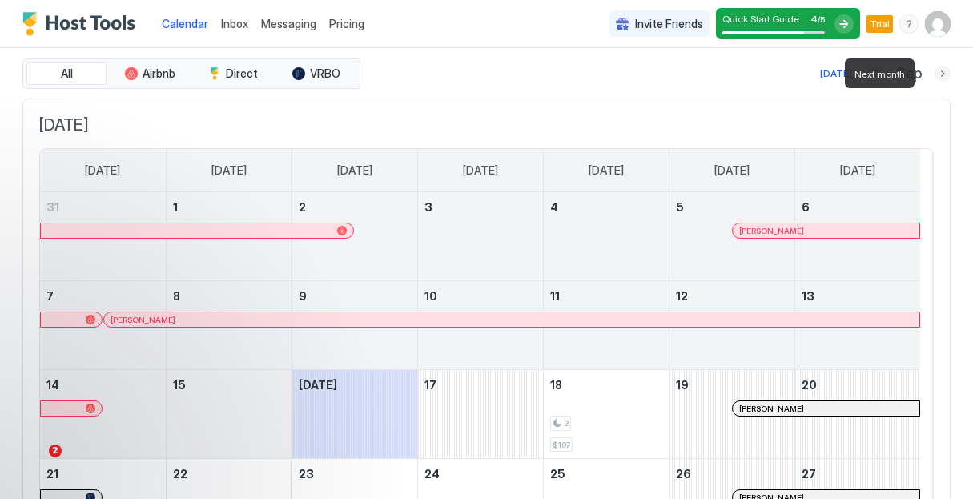
click at [934, 78] on button "Next month" at bounding box center [942, 74] width 16 height 16
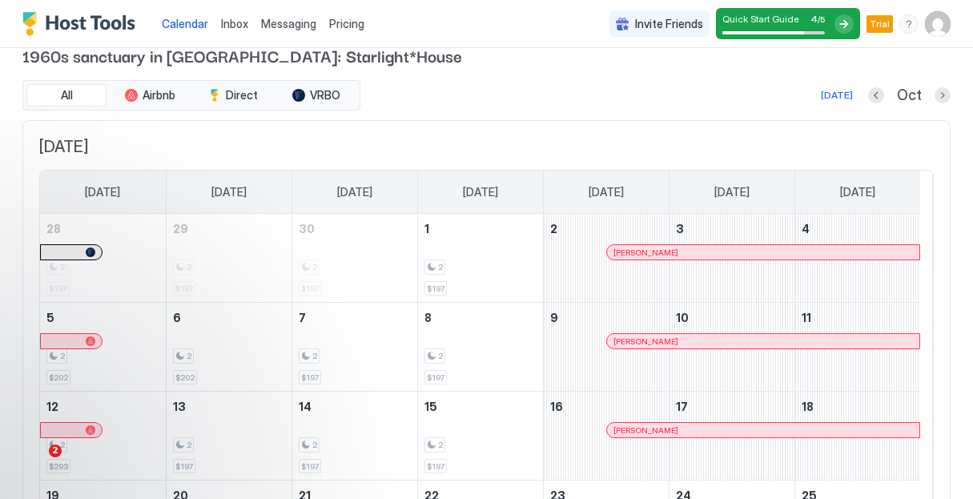
scroll to position [14, 0]
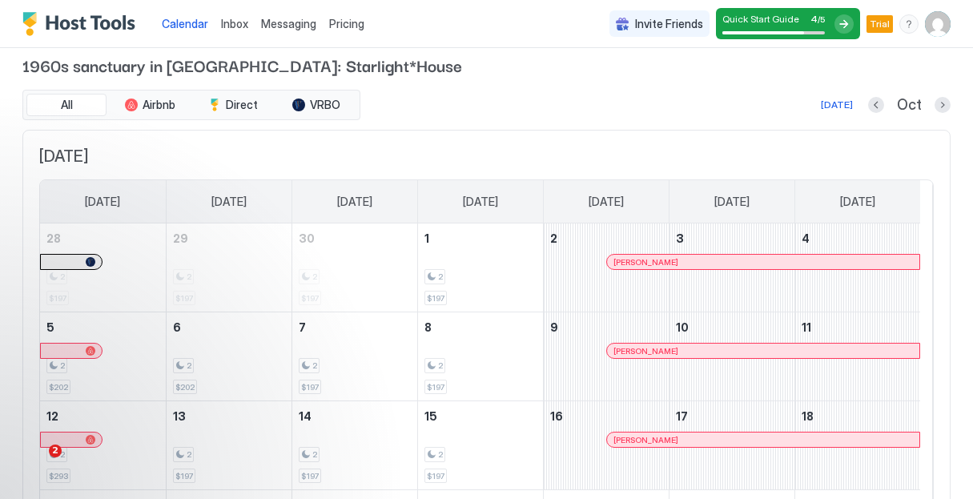
click at [928, 113] on div "Oct" at bounding box center [909, 105] width 82 height 18
click at [934, 105] on button "Next month" at bounding box center [942, 105] width 16 height 16
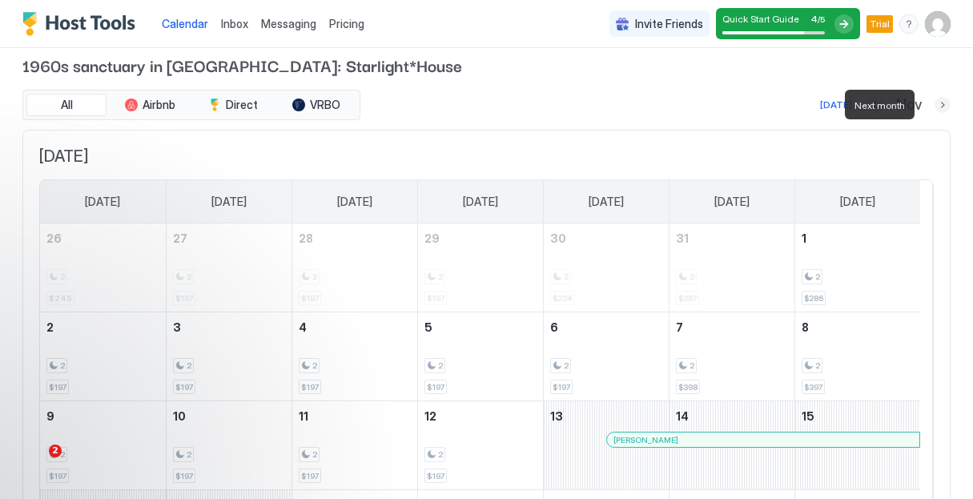
click at [934, 105] on button "Next month" at bounding box center [942, 105] width 16 height 16
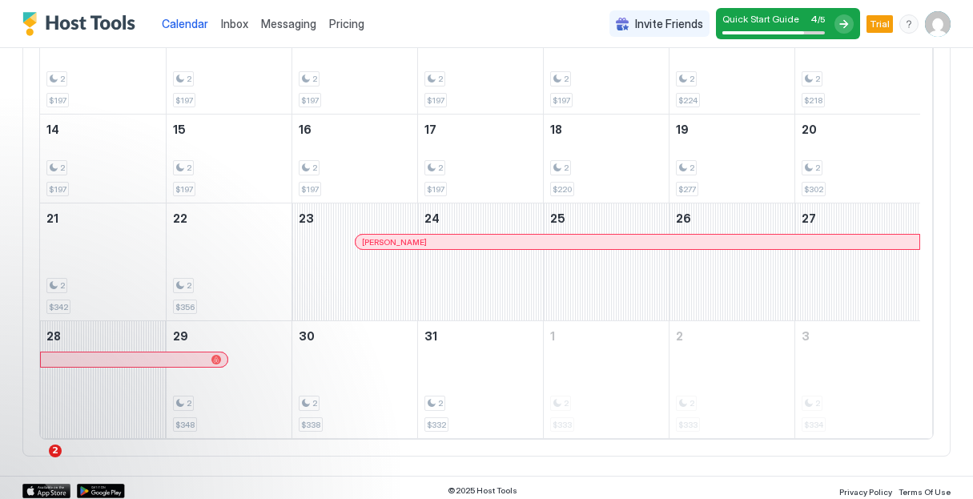
scroll to position [307, 0]
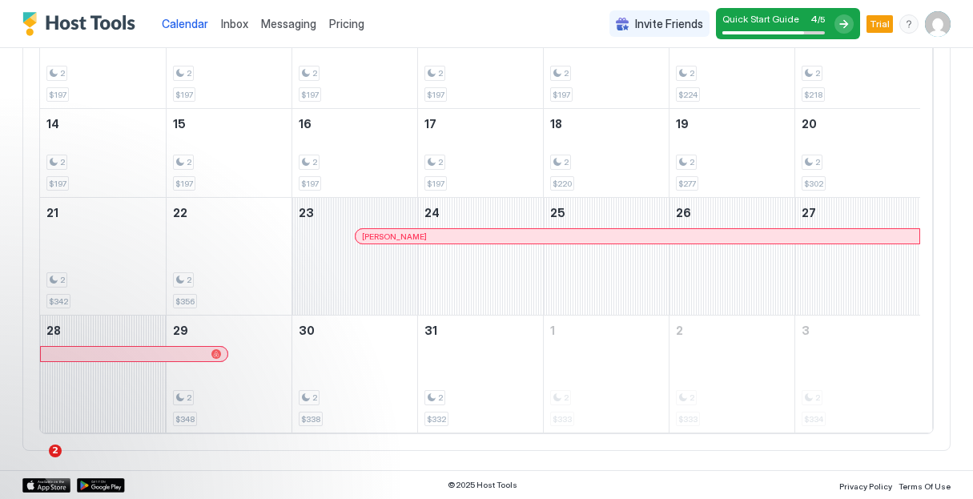
click at [391, 263] on div "December 23, 2025" at bounding box center [354, 256] width 125 height 117
click at [407, 239] on div at bounding box center [407, 236] width 13 height 13
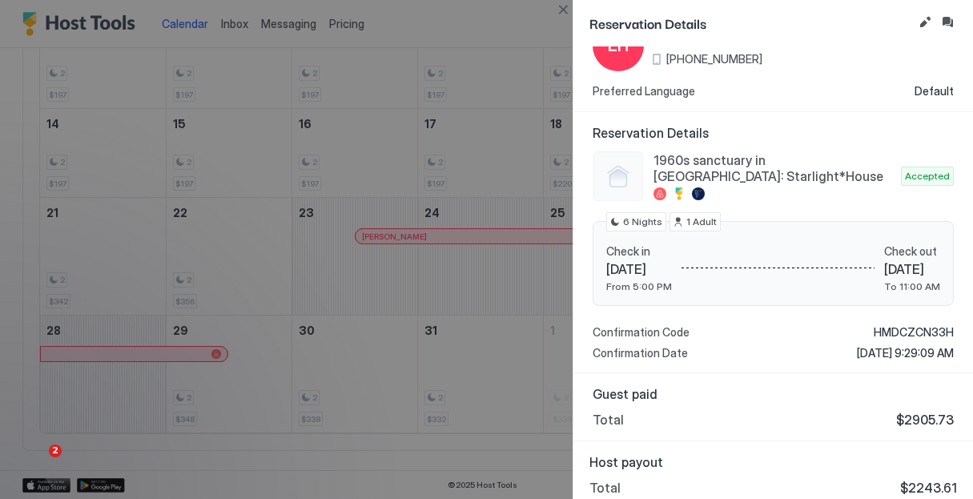
scroll to position [74, 0]
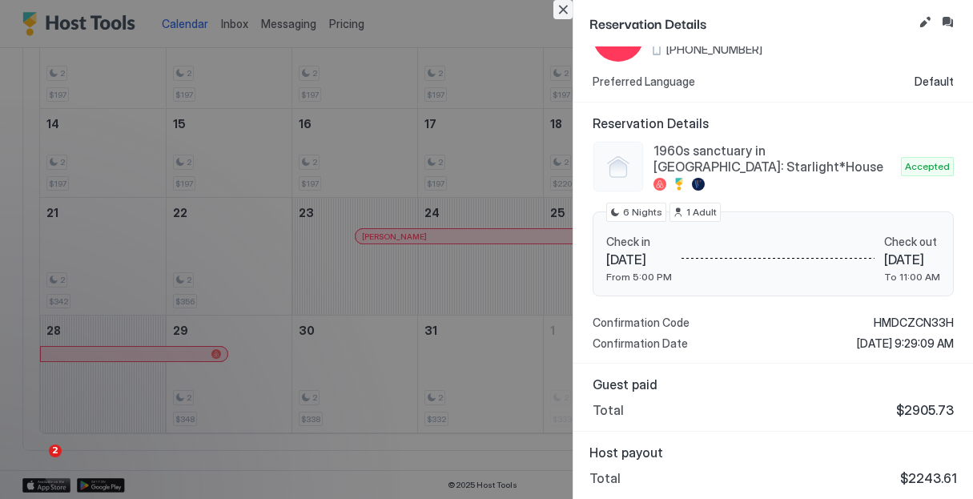
click at [565, 11] on button "Close" at bounding box center [562, 9] width 19 height 19
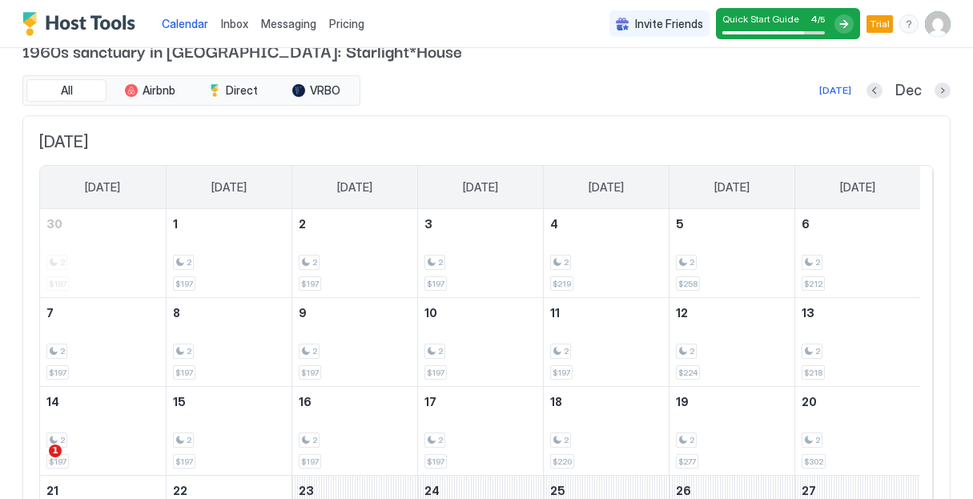
scroll to position [0, 0]
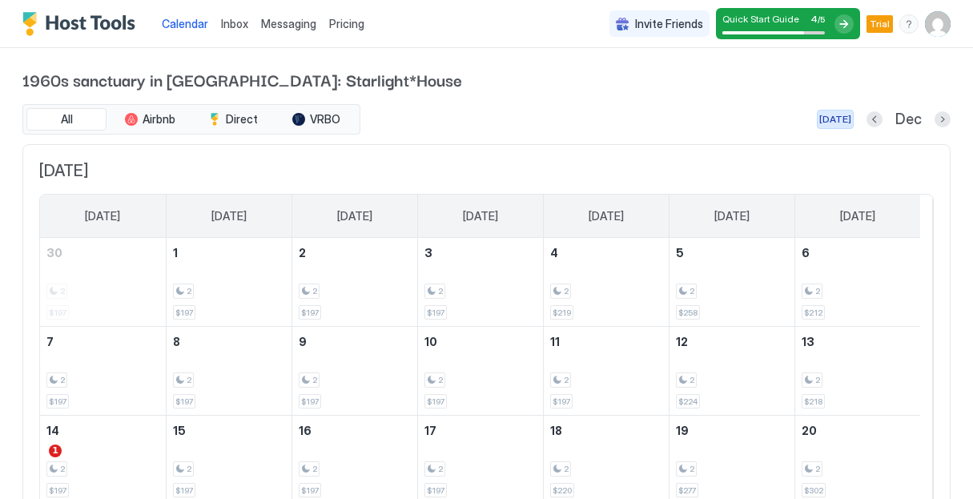
click at [833, 120] on div "[DATE]" at bounding box center [835, 119] width 32 height 14
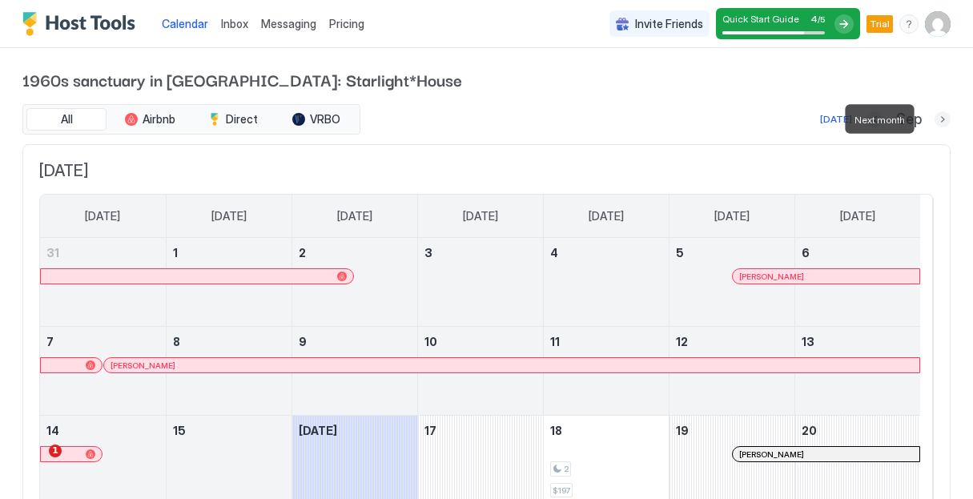
click at [934, 121] on button "Next month" at bounding box center [942, 119] width 16 height 16
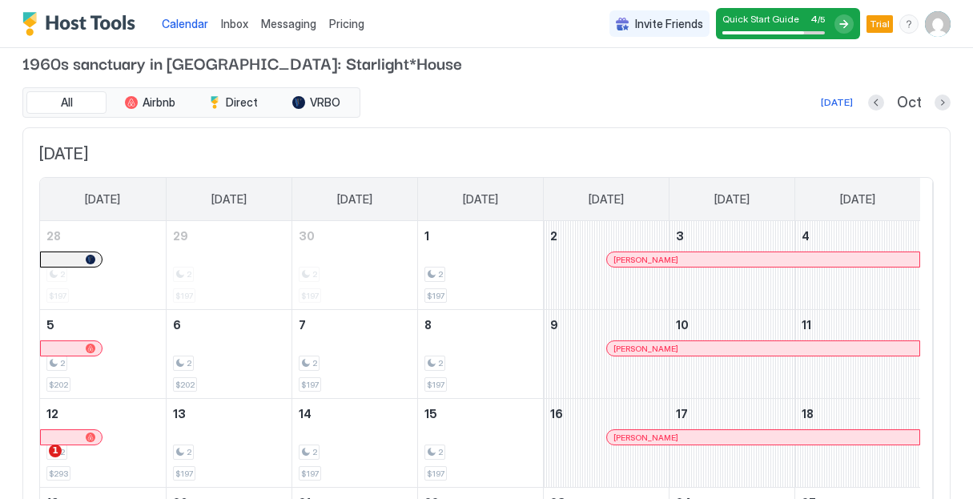
scroll to position [21, 0]
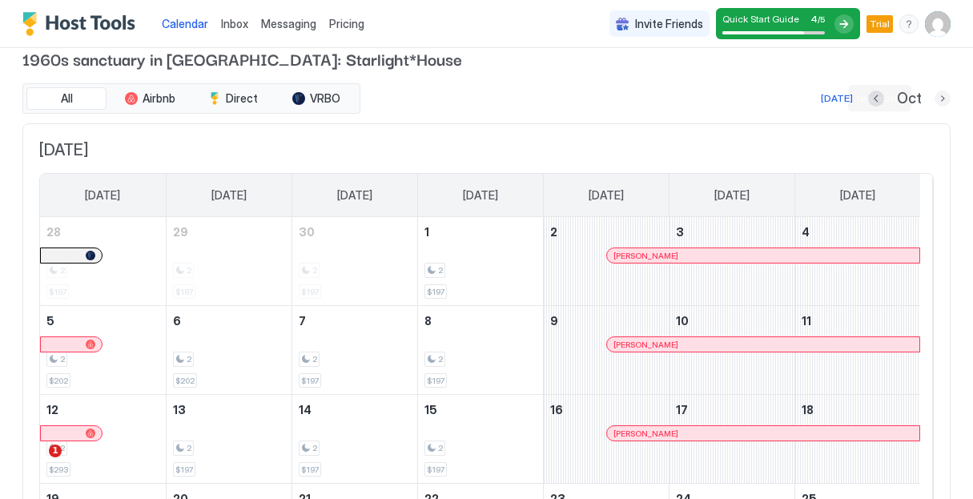
click at [934, 98] on button "Next month" at bounding box center [942, 98] width 16 height 16
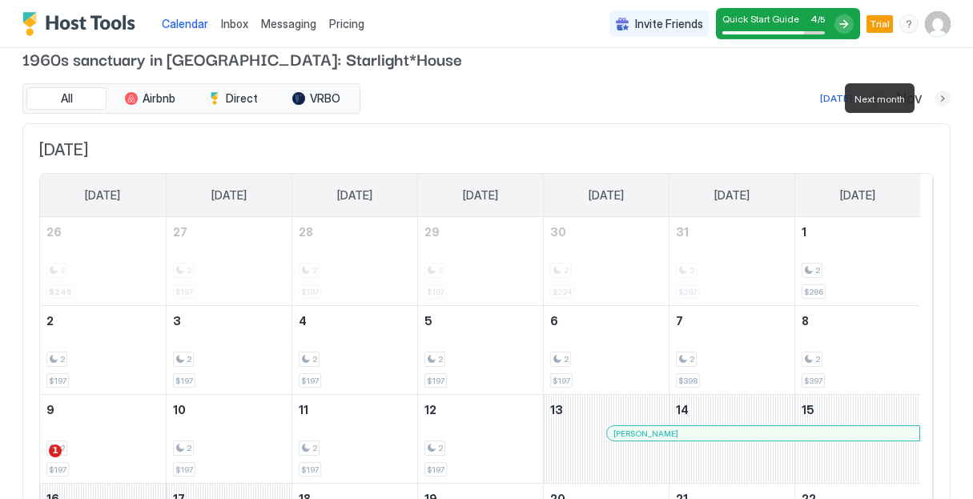
click at [934, 98] on button "Next month" at bounding box center [942, 98] width 16 height 16
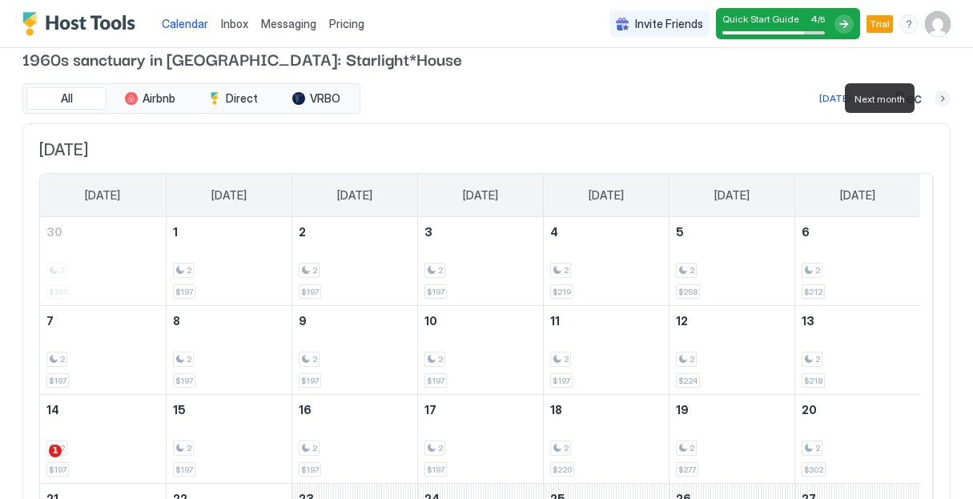
click at [934, 98] on button "Next month" at bounding box center [942, 98] width 16 height 16
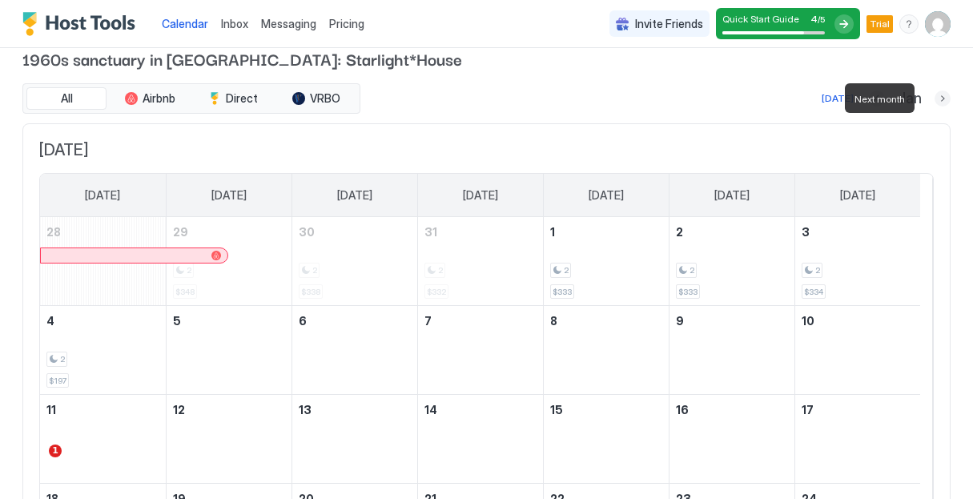
click at [934, 98] on button "Next month" at bounding box center [942, 98] width 16 height 16
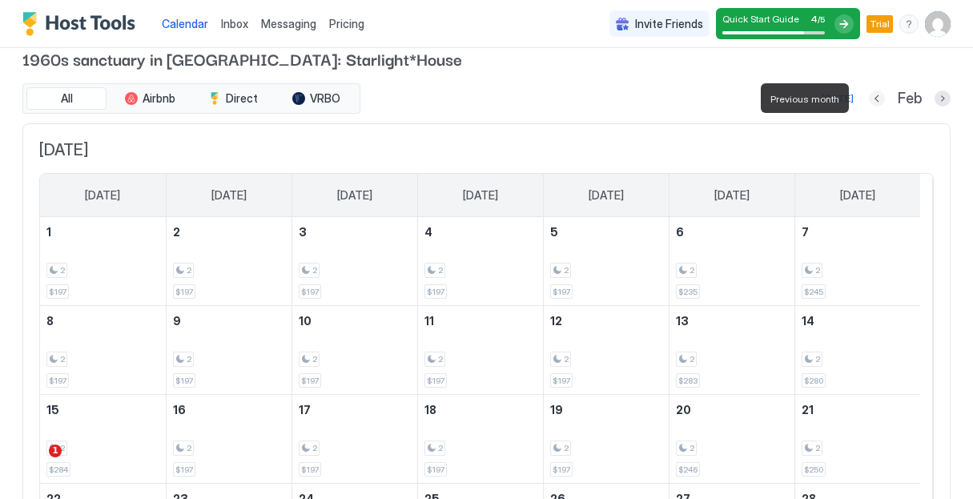
click at [869, 98] on button "Previous month" at bounding box center [877, 98] width 16 height 16
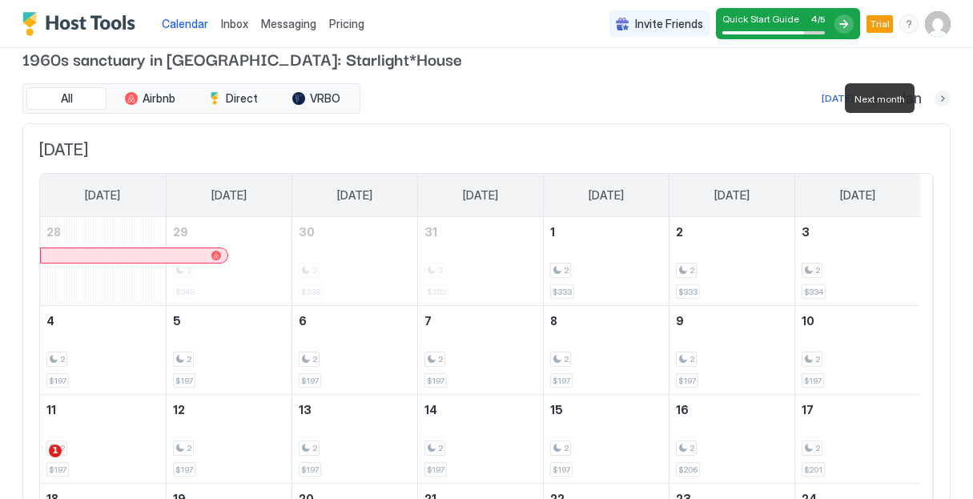
click at [934, 99] on button "Next month" at bounding box center [942, 98] width 16 height 16
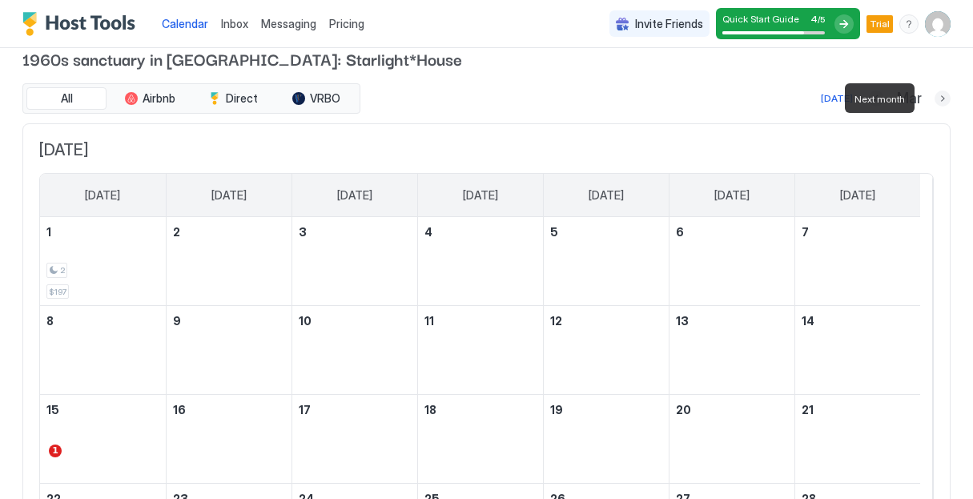
click at [934, 99] on button "Next month" at bounding box center [942, 98] width 16 height 16
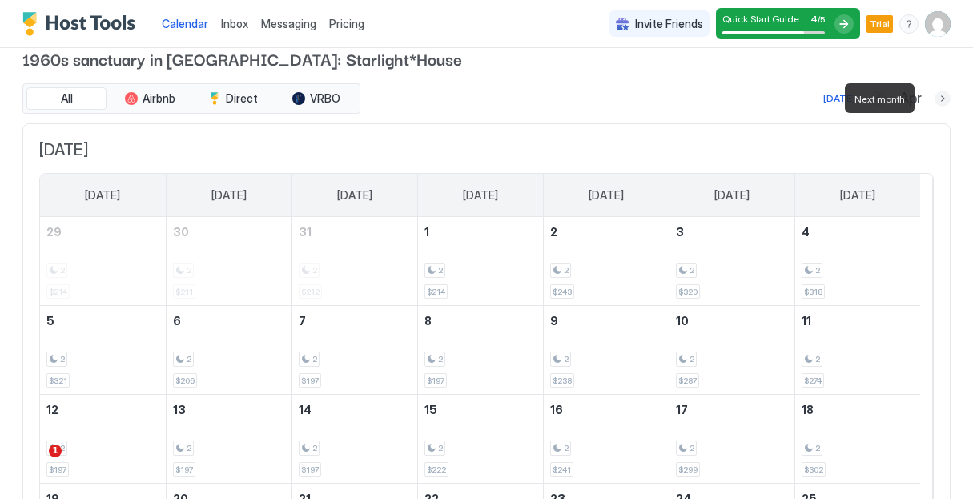
click at [934, 99] on button "Next month" at bounding box center [942, 98] width 16 height 16
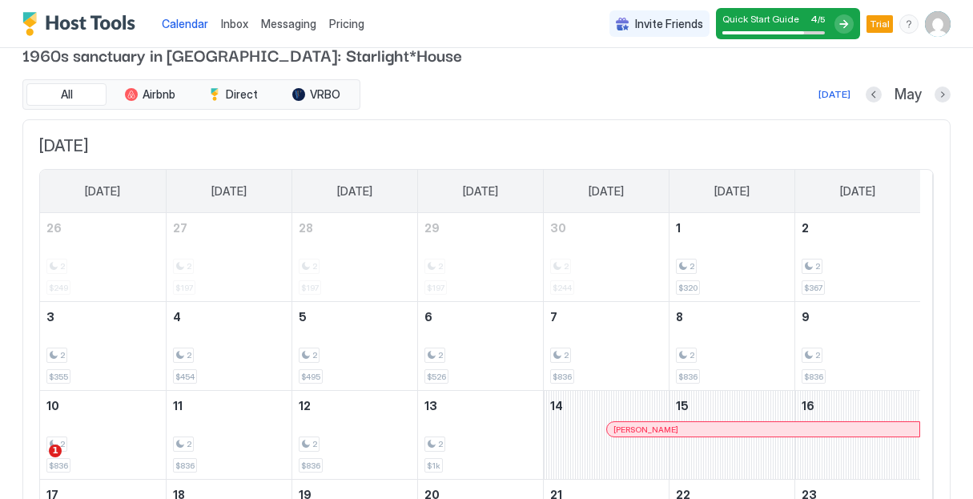
scroll to position [27, 0]
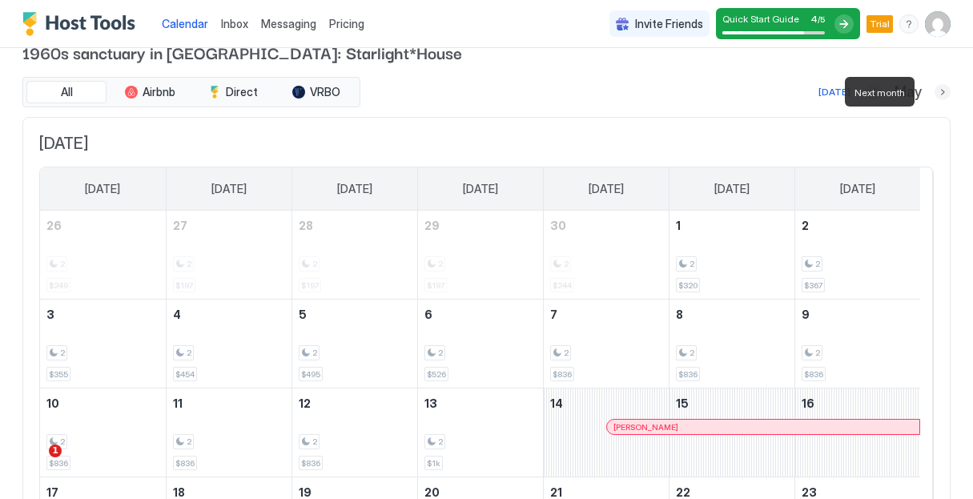
click at [934, 93] on button "Next month" at bounding box center [942, 92] width 16 height 16
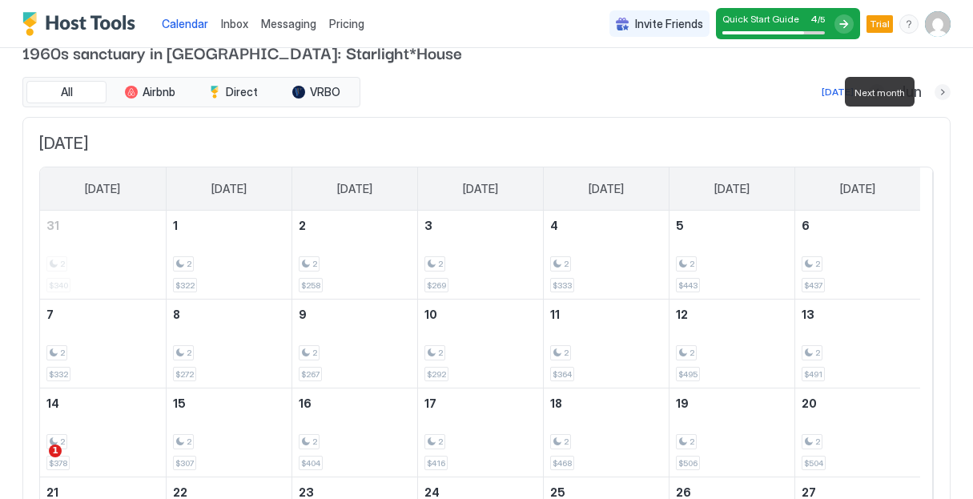
click at [934, 93] on button "Next month" at bounding box center [942, 92] width 16 height 16
